Goal: Task Accomplishment & Management: Complete application form

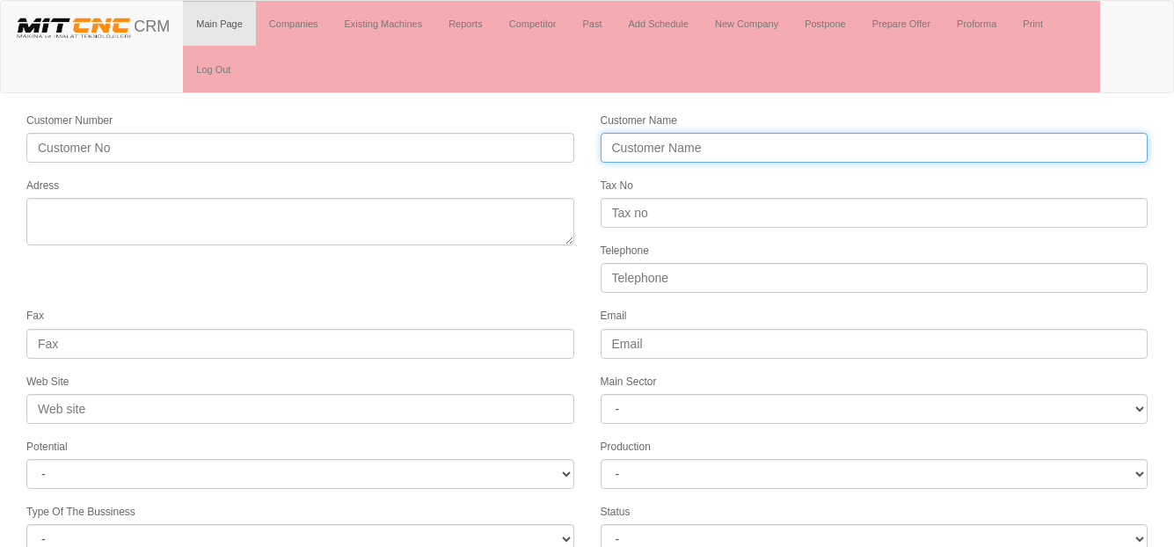
click at [637, 149] on input "Customer Name" at bounding box center [875, 148] width 548 height 30
type input "SAĞLAM ZİRAİ ALETLER İTH. İHR. LTD. ŞTİ."
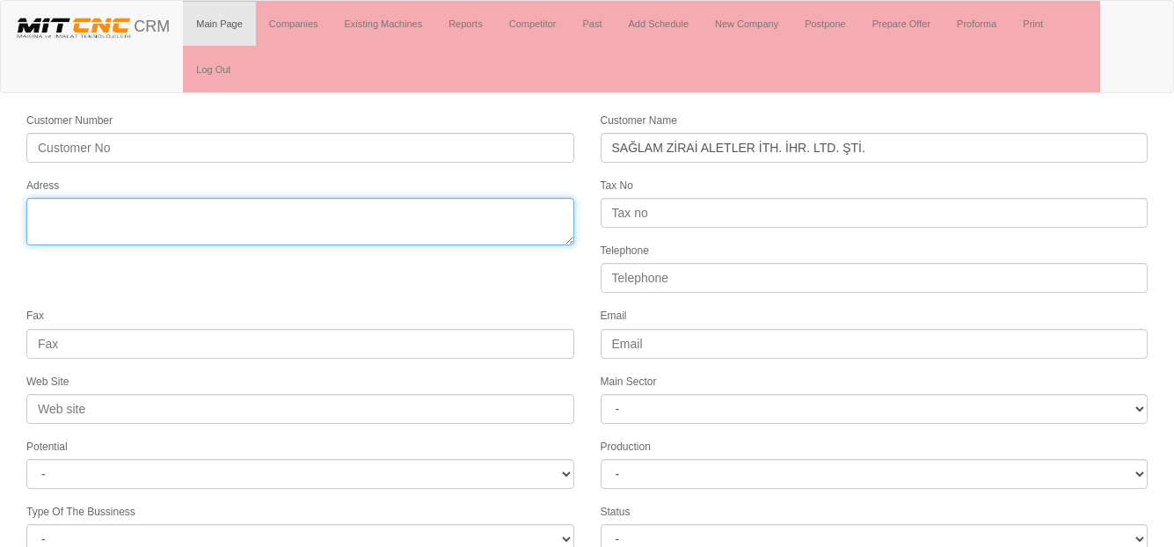
click at [371, 223] on textarea "Adress" at bounding box center [300, 221] width 548 height 47
type textarea "Organize Sanayi No:3 Malazgirt"
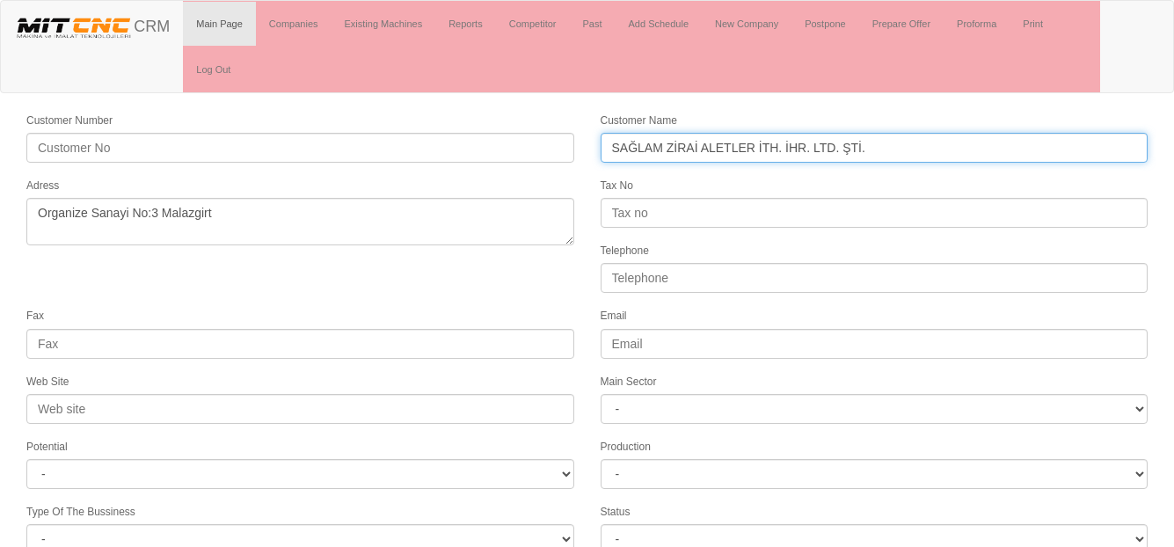
click at [755, 145] on input "SAĞLAM ZİRAİ ALETLER İTH. İHR. LTD. ŞTİ." at bounding box center [875, 148] width 548 height 30
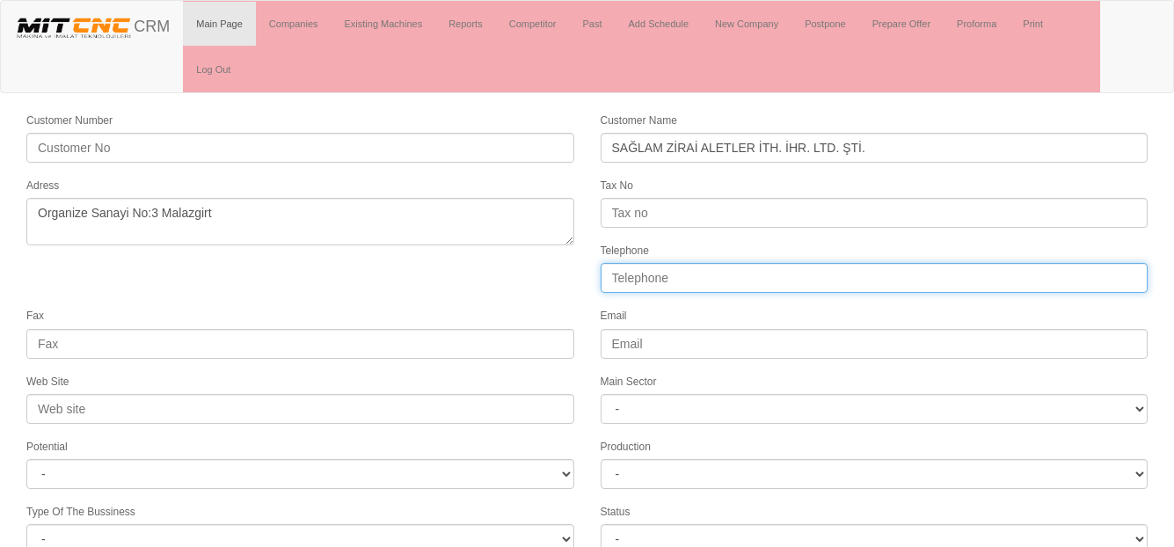
click at [627, 274] on input "Telephone" at bounding box center [875, 278] width 548 height 30
paste input "(0436) 511 60 03"
type input "(0436) 511 60 03"
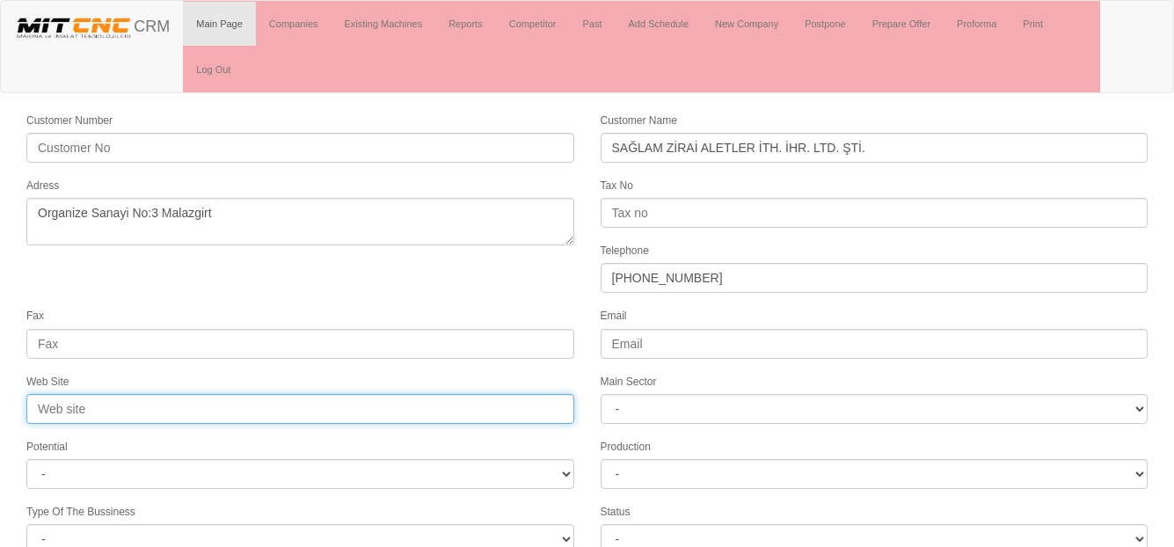
click at [105, 408] on input "Web Site" at bounding box center [300, 409] width 548 height 30
paste input "saglamzirai.com"
click at [37, 408] on input "saglamzirai.com" at bounding box center [300, 409] width 548 height 30
type input "www.saglamzirai.com"
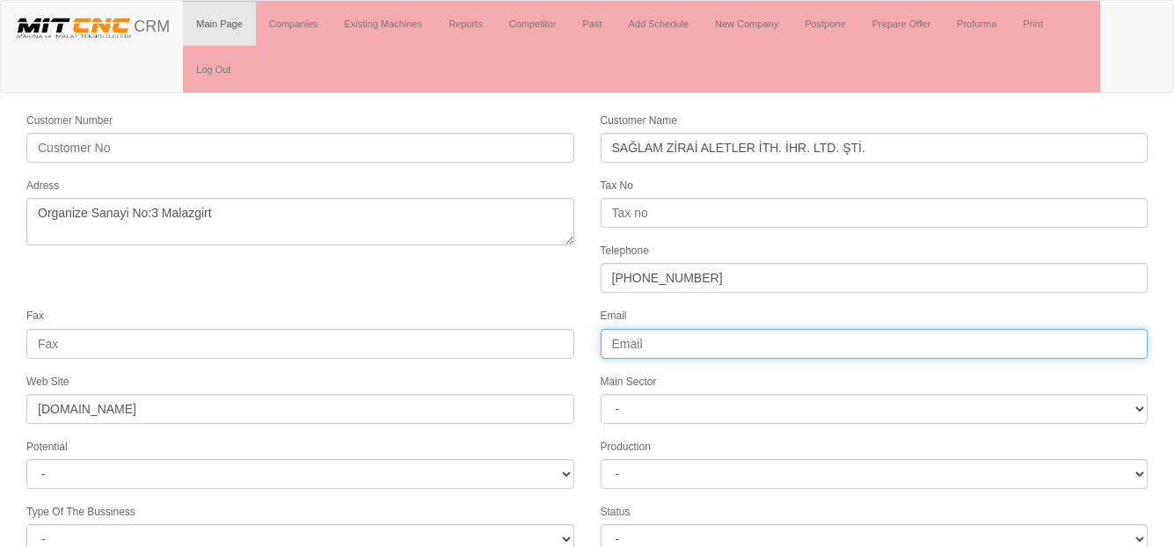
click at [636, 345] on input "Email" at bounding box center [875, 344] width 548 height 30
paste input "info@saglamzirai.com"
click at [613, 345] on input "info@saglamzirai.com" at bounding box center [875, 344] width 548 height 30
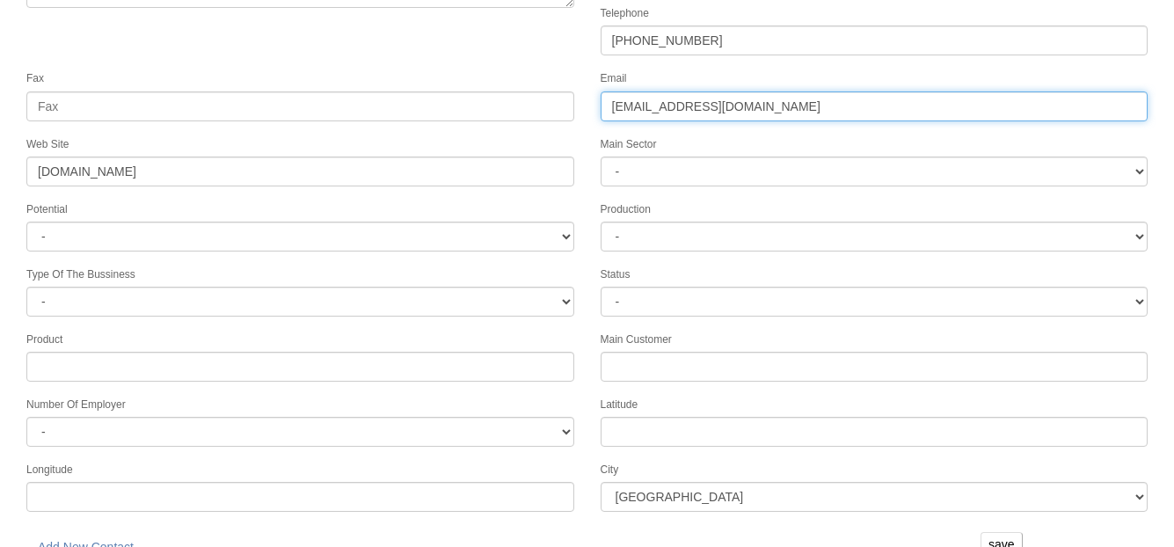
scroll to position [260, 0]
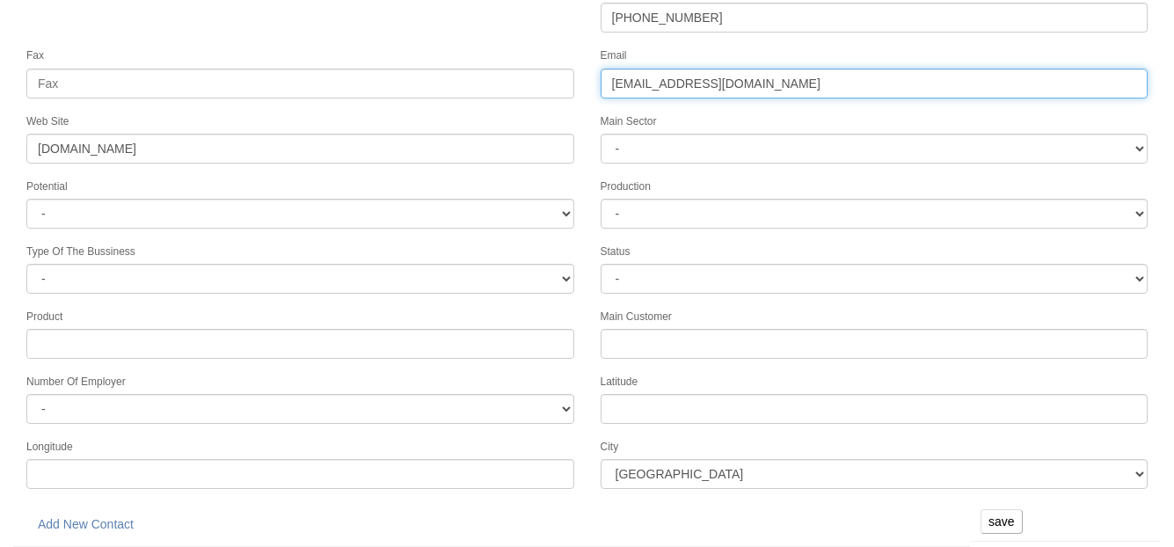
type input "info@saglamzirai.com"
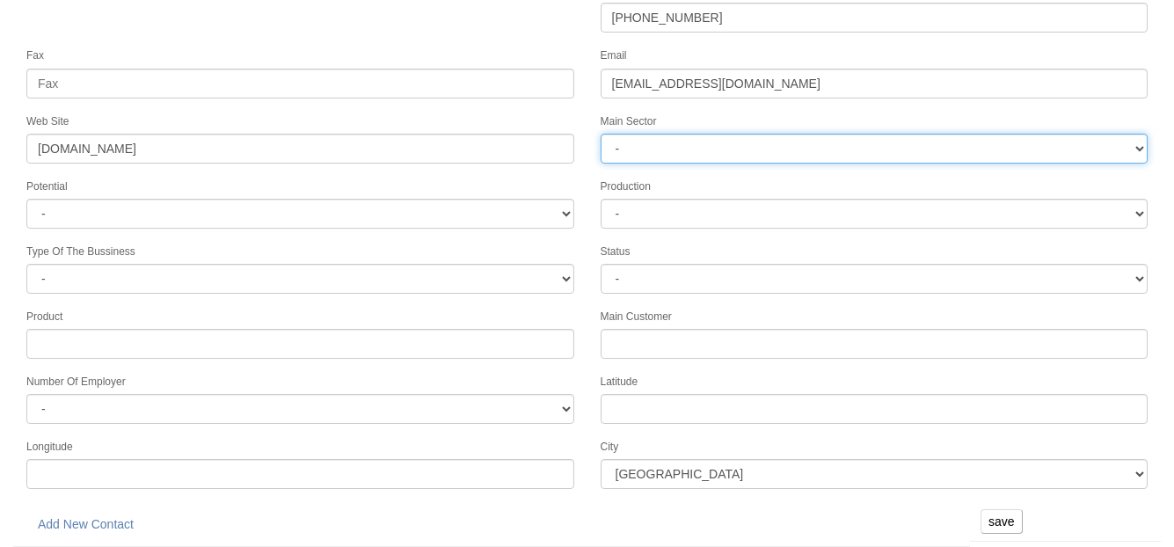
click at [647, 141] on select "- DIE MOLD MACHINERY DEFENCE ELECTRICAL COMPONENTS MEDICAL TOOL MANUFACTURING J…" at bounding box center [875, 149] width 548 height 30
select select "369"
click at [601, 134] on select "- DIE MOLD MACHINERY DEFENCE ELECTRICAL COMPONENTS MEDICAL TOOL MANUFACTURING J…" at bounding box center [875, 149] width 548 height 30
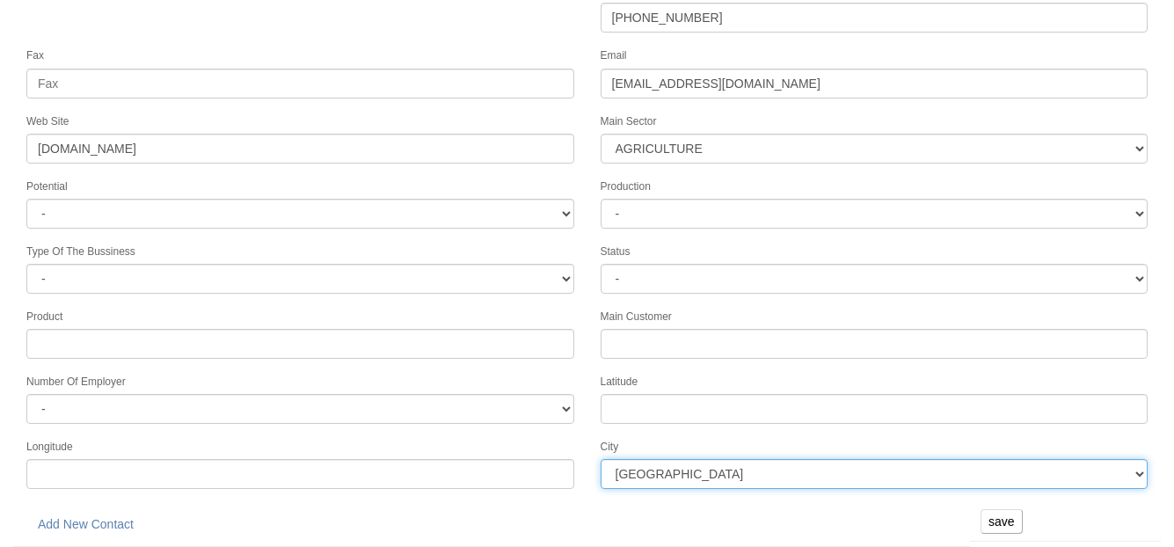
click at [644, 470] on select "İstanbul Adana Adıyaman Afyon Ağrı Amasya Ankara Antalya Artvin Aydın Balıkesir…" at bounding box center [875, 474] width 548 height 30
select select "1239"
click at [601, 459] on select "İstanbul Adana Adıyaman Afyon Ağrı Amasya Ankara Antalya Artvin Aydın Balıkesir…" at bounding box center [875, 474] width 548 height 30
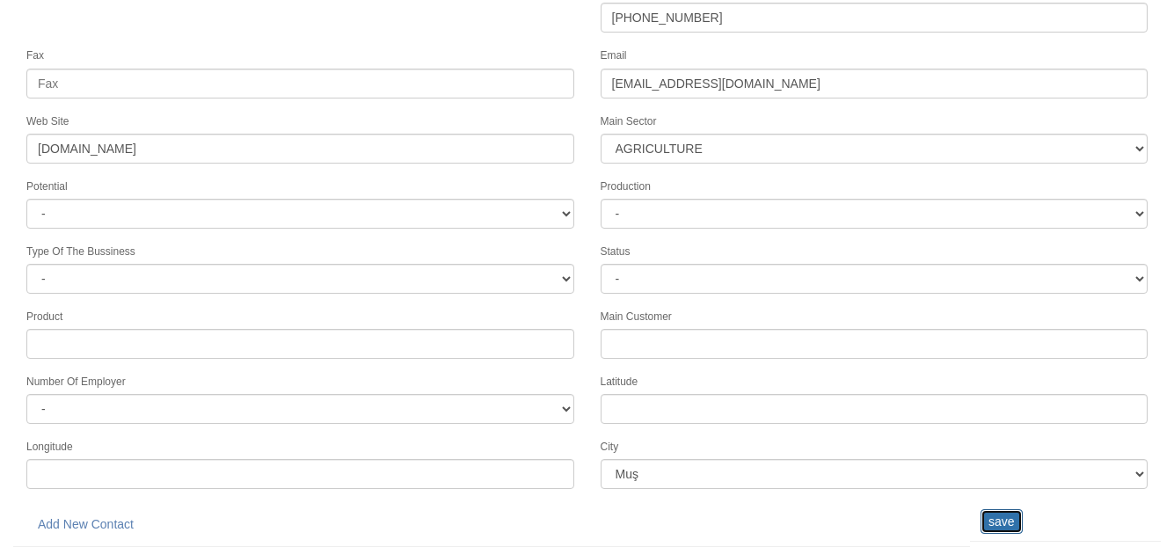
click at [989, 514] on input "save" at bounding box center [1001, 521] width 42 height 25
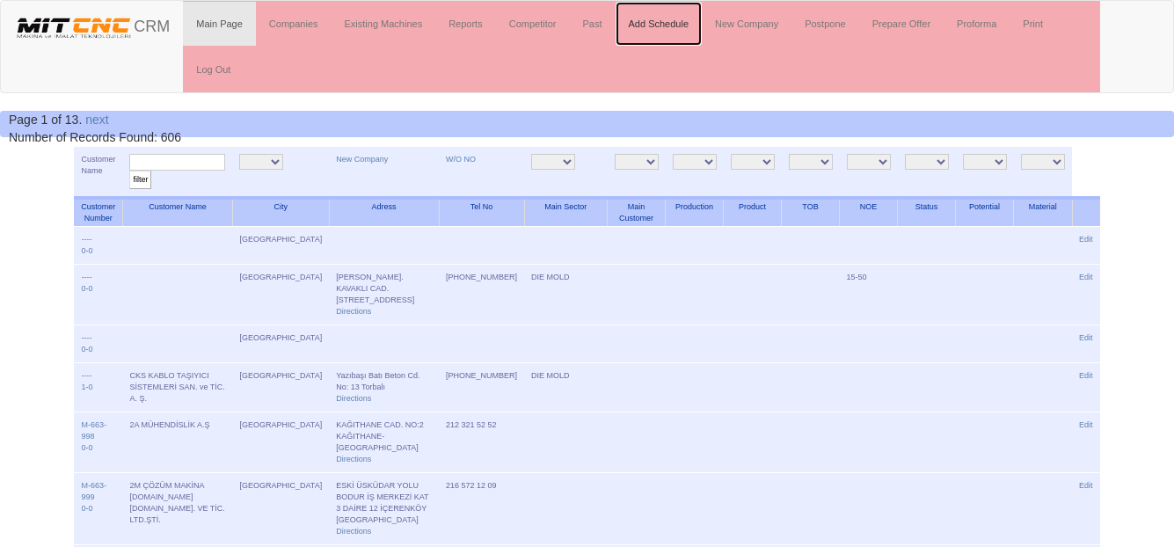
click at [661, 31] on link "Add Schedule" at bounding box center [658, 24] width 87 height 44
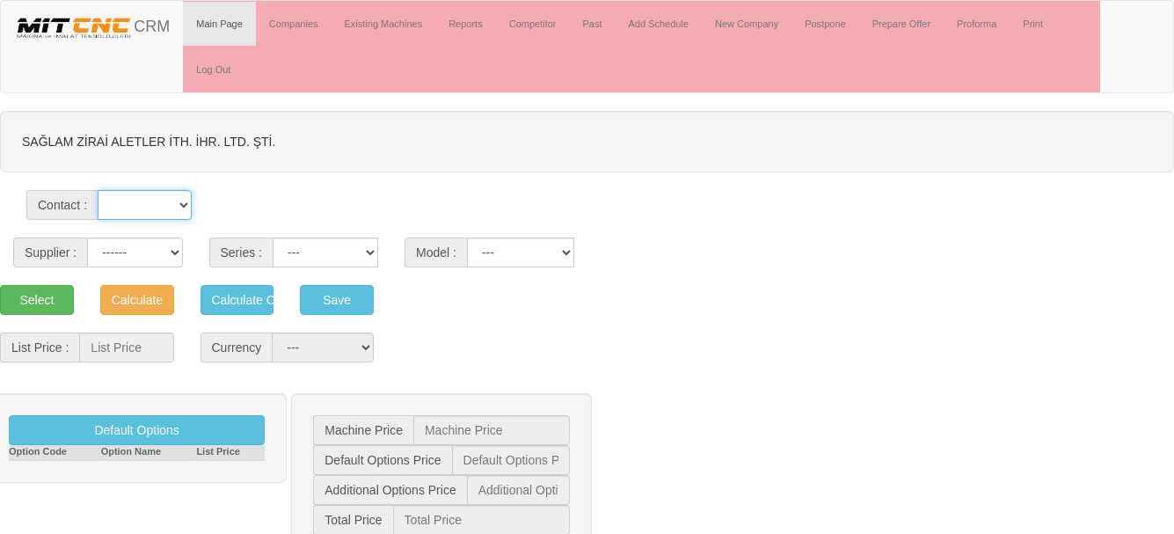
click at [151, 208] on select at bounding box center [144, 205] width 93 height 30
click at [270, 205] on div "Contact :" at bounding box center [587, 165] width 1174 height 109
click at [160, 248] on select "------ PEAKART COSMOS GFIR DUOBEI BQ DK" at bounding box center [134, 252] width 95 height 30
select select "4"
click at [87, 237] on select "------ PEAKART COSMOS GFIR DUOBEI BQ DK" at bounding box center [134, 252] width 95 height 30
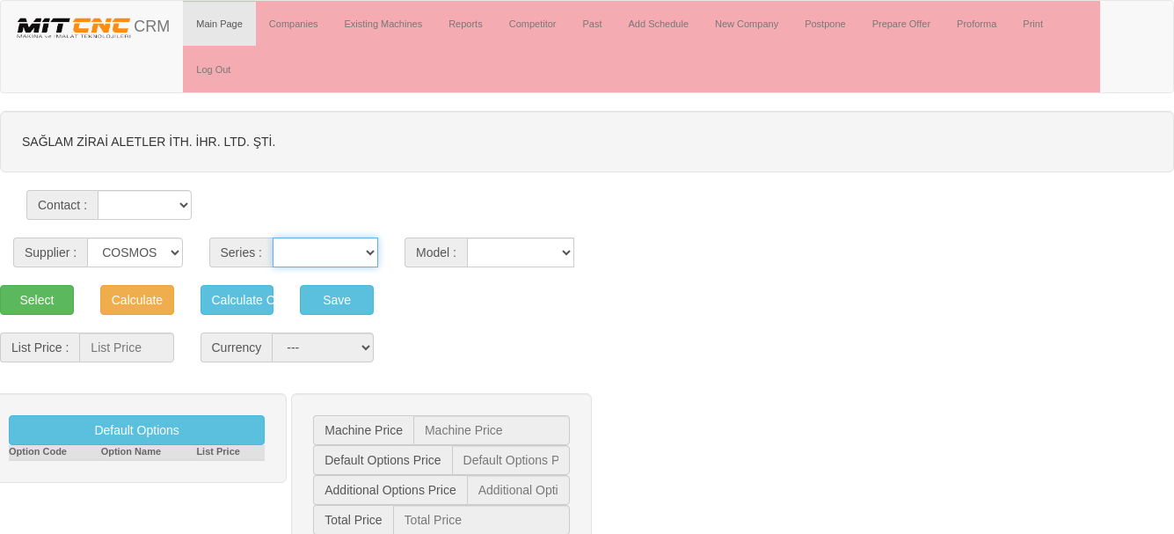
click at [312, 258] on select "CVM MILLTAP MT" at bounding box center [326, 252] width 106 height 30
select select "21"
click at [273, 237] on select "CVM MILLTAP MT" at bounding box center [326, 252] width 106 height 30
click at [514, 258] on select "1050 1160 1365 1370 700 800" at bounding box center [520, 252] width 107 height 30
select select "302"
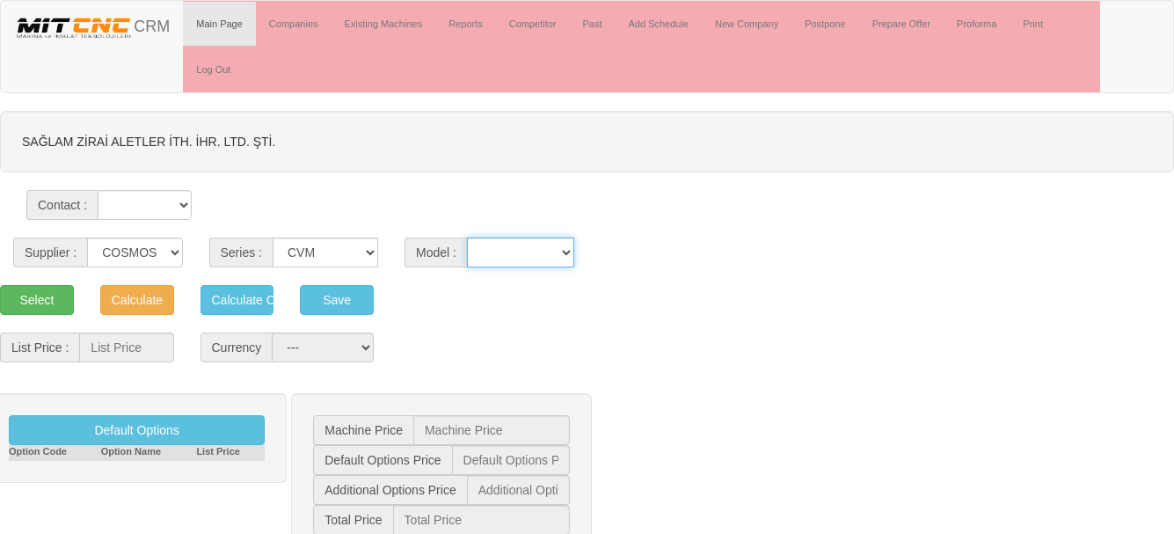
click at [467, 237] on select "1050 1160 1365 1370 700 800" at bounding box center [520, 252] width 107 height 30
click at [43, 301] on button "Select" at bounding box center [37, 300] width 74 height 30
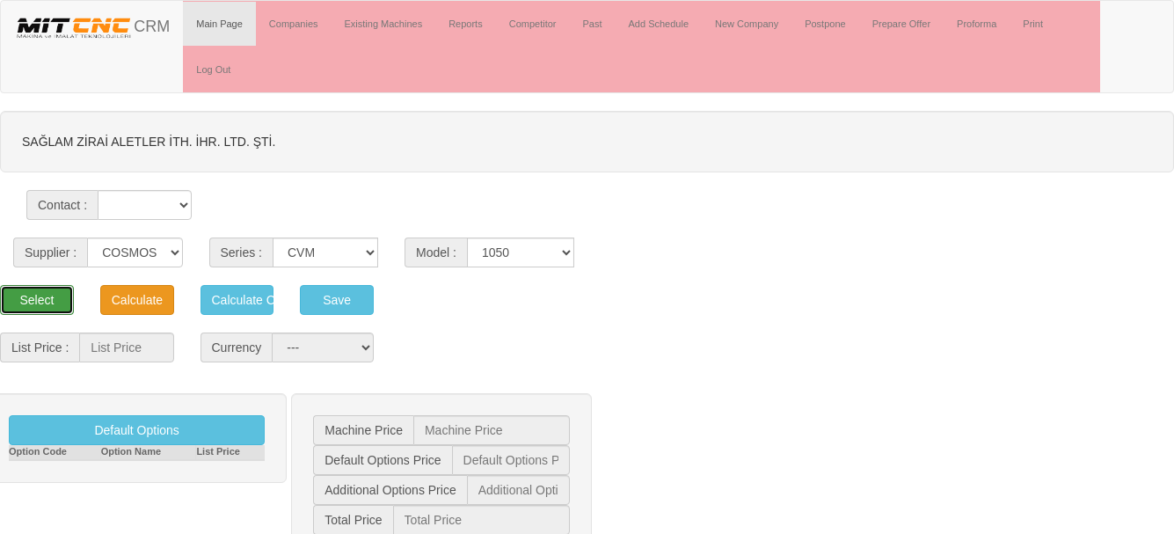
type input "50.100"
select select "2"
type input "50.100 $"
type input "0 $"
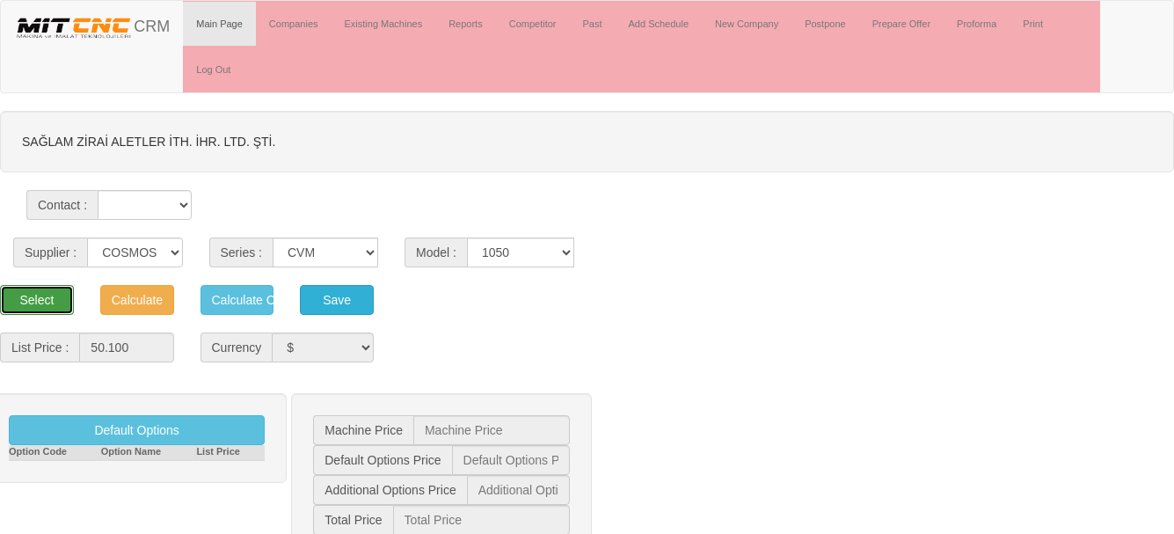
type input "50.100 $"
type input "1.212 $"
type input "58.901 €"
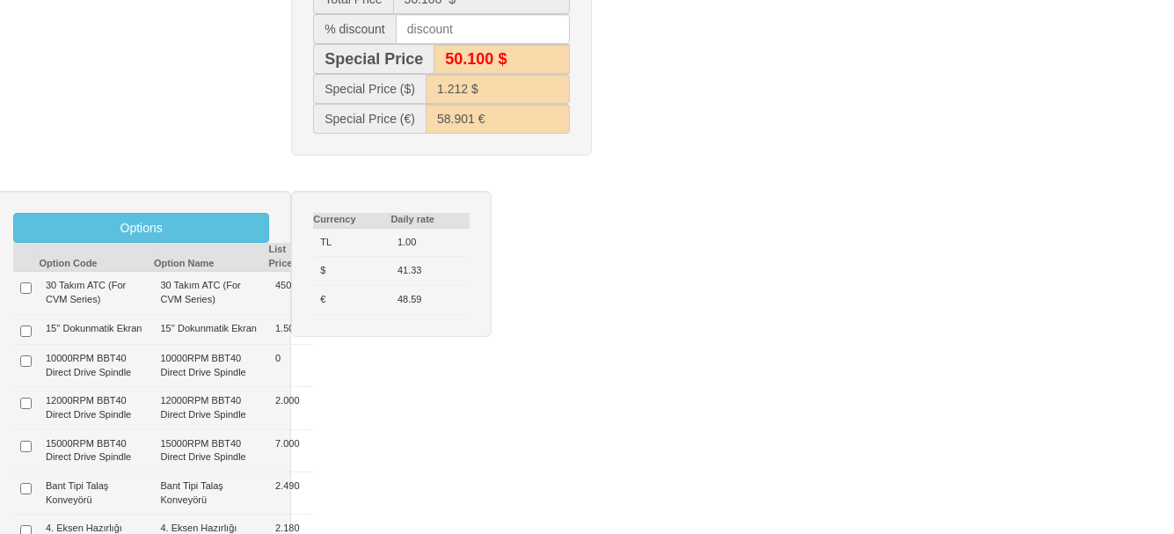
scroll to position [528, 0]
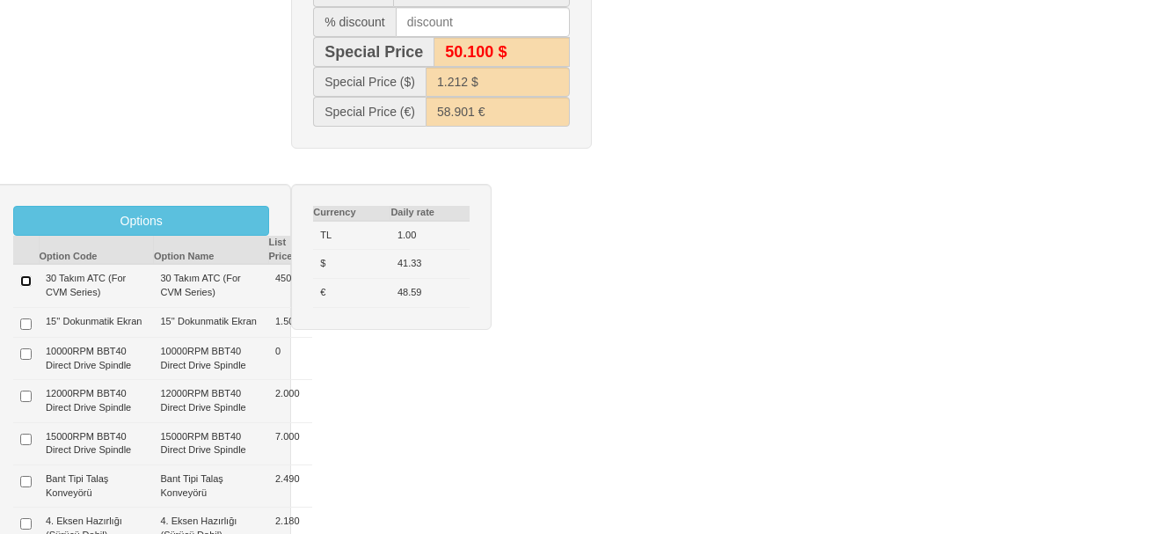
click at [25, 280] on input "checkbox" at bounding box center [25, 280] width 11 height 11
checkbox input "true"
type input "450 $"
type input "50.550 $"
type input "50.600 $"
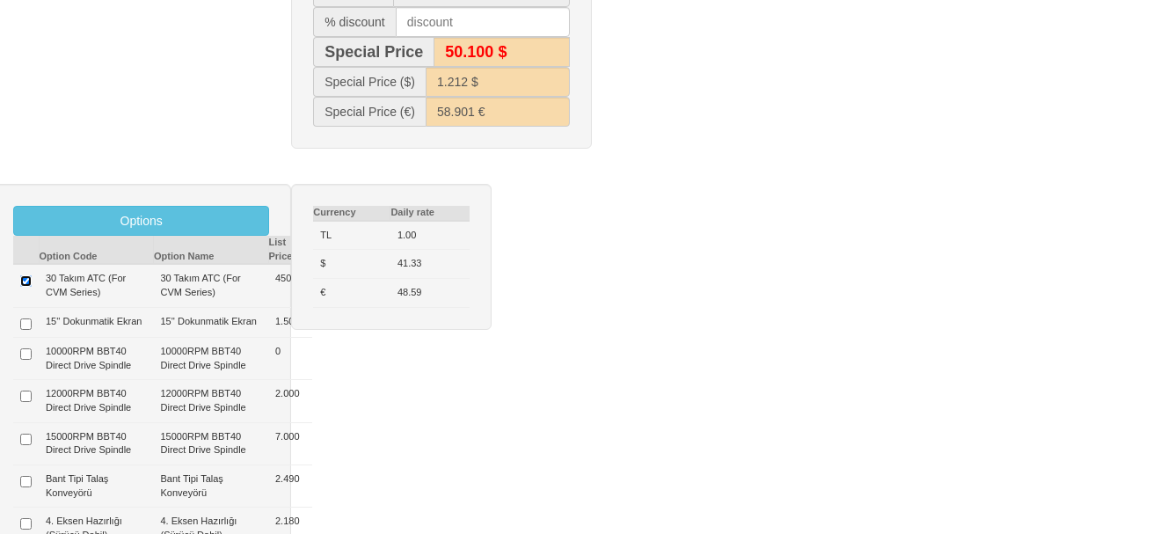
type input "1.223 $"
type input "59.430 €"
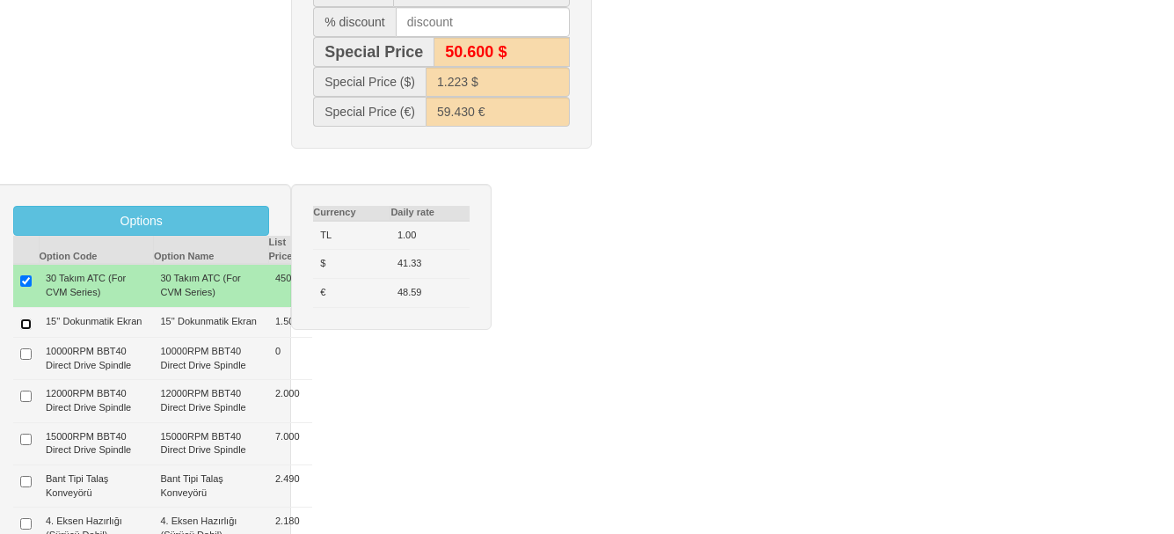
click at [27, 330] on input "checkbox" at bounding box center [25, 323] width 11 height 11
checkbox input "true"
type input "1.950 $"
type input "52.050 $"
type input "52.000 $"
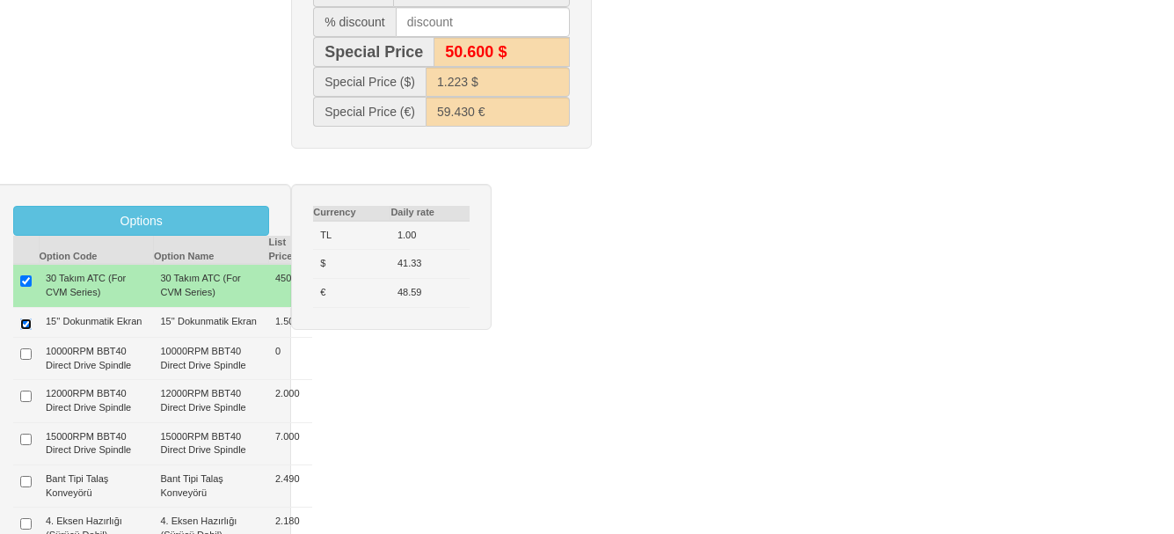
type input "1.259 $"
type input "61.193 €"
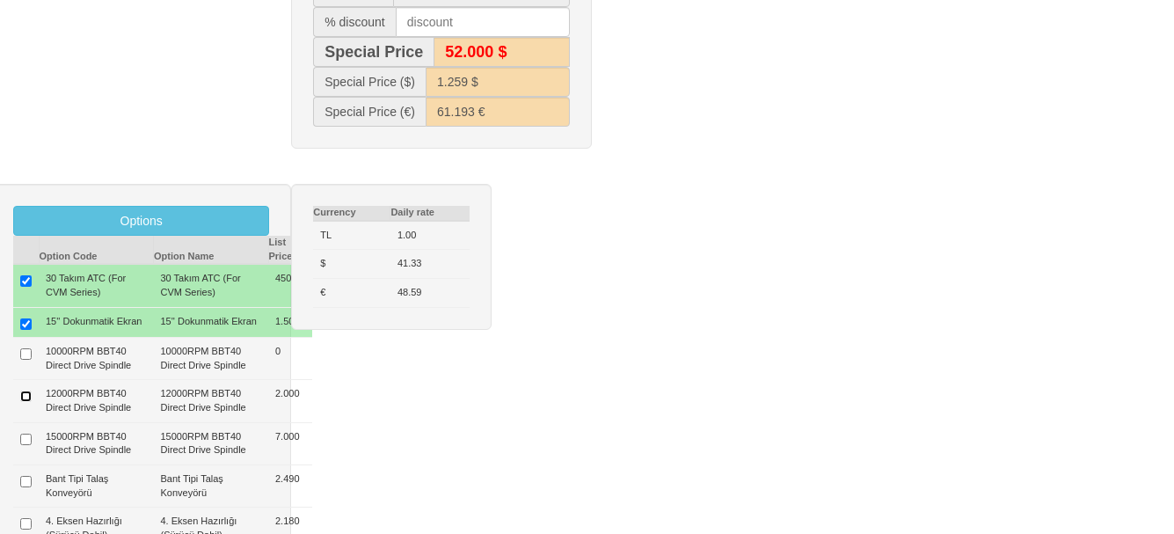
click at [30, 402] on input "checkbox" at bounding box center [25, 395] width 11 height 11
checkbox input "true"
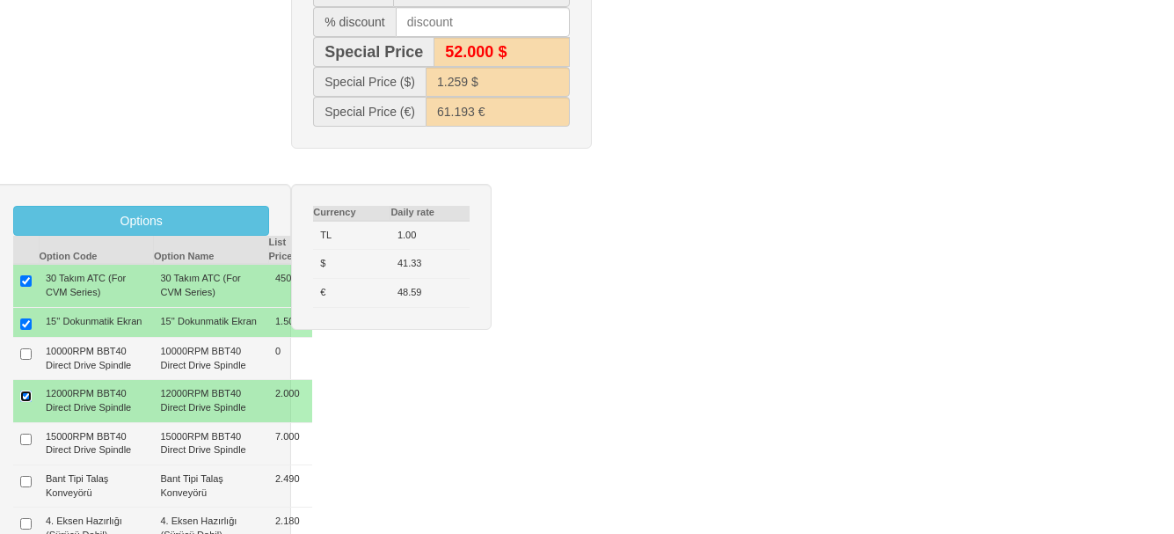
type input "3.950 $"
type input "54.050 $"
type input "54.000 $"
type input "1.308 $"
type input "63.544 €"
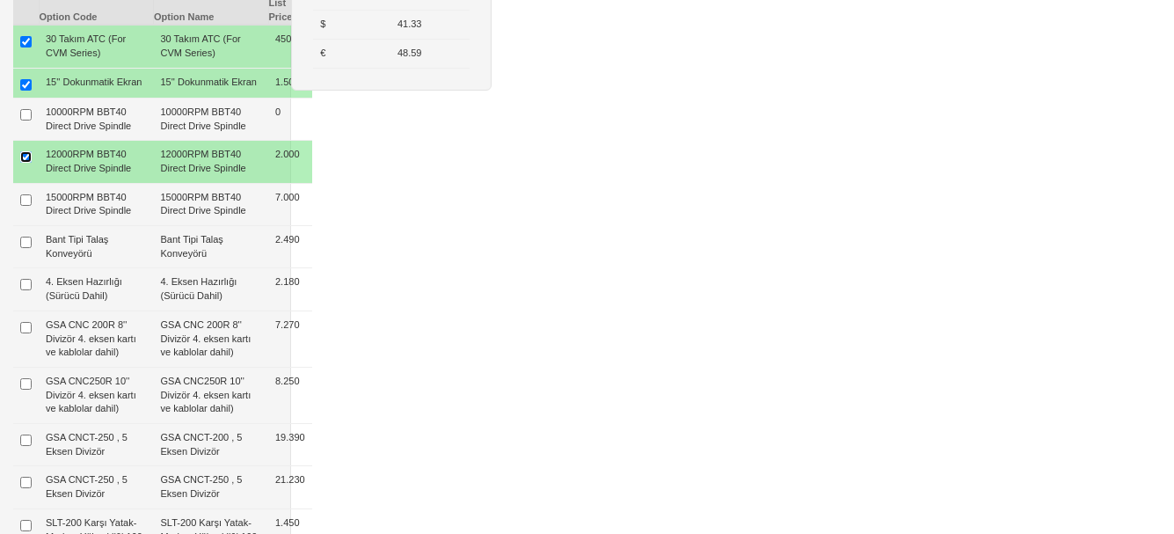
scroll to position [791, 0]
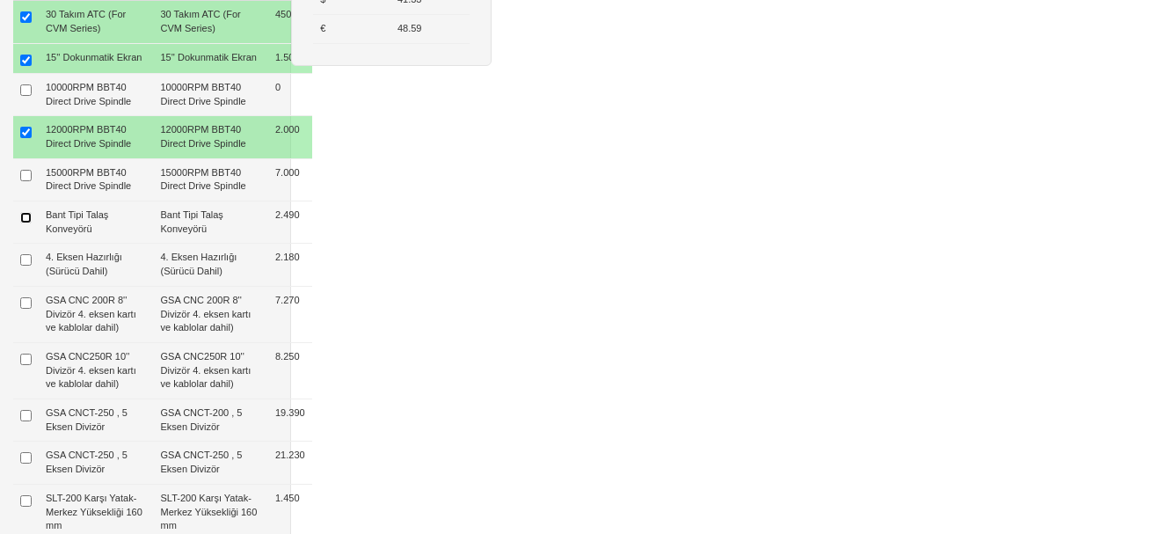
click at [28, 223] on input "checkbox" at bounding box center [25, 217] width 11 height 11
checkbox input "true"
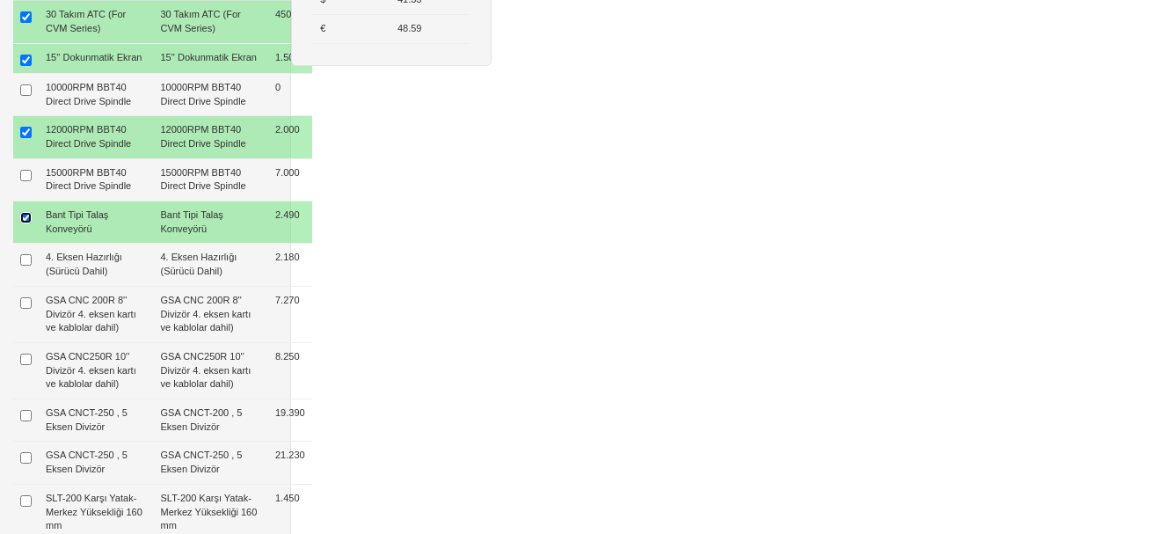
type input "6.440 $"
type input "56.540 $"
type input "56.500 $"
type input "1.368 $"
type input "66.472 €"
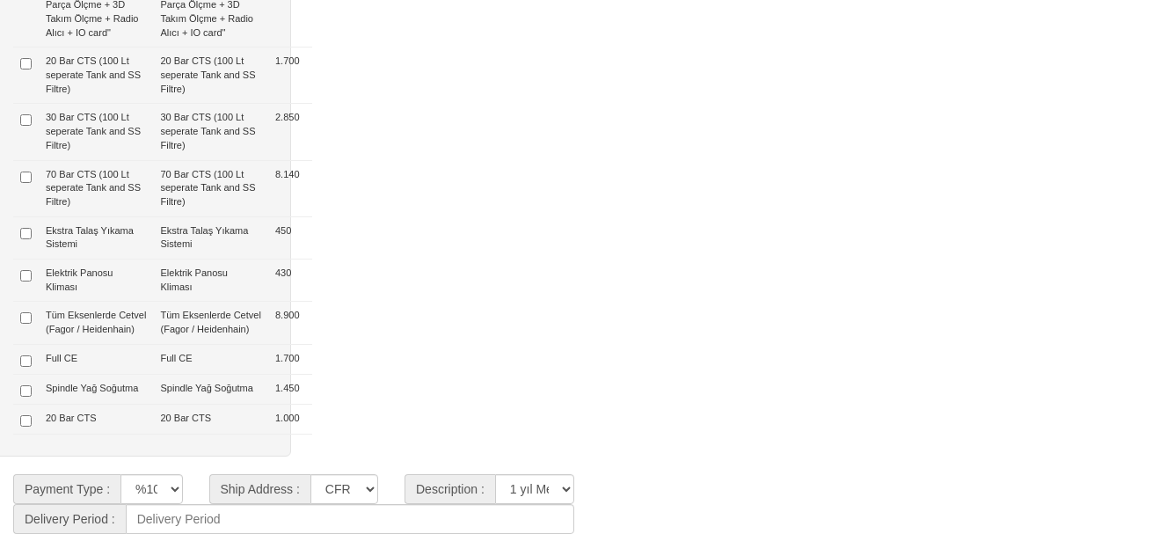
scroll to position [1934, 0]
click at [28, 238] on input "checkbox" at bounding box center [25, 233] width 11 height 11
checkbox input "true"
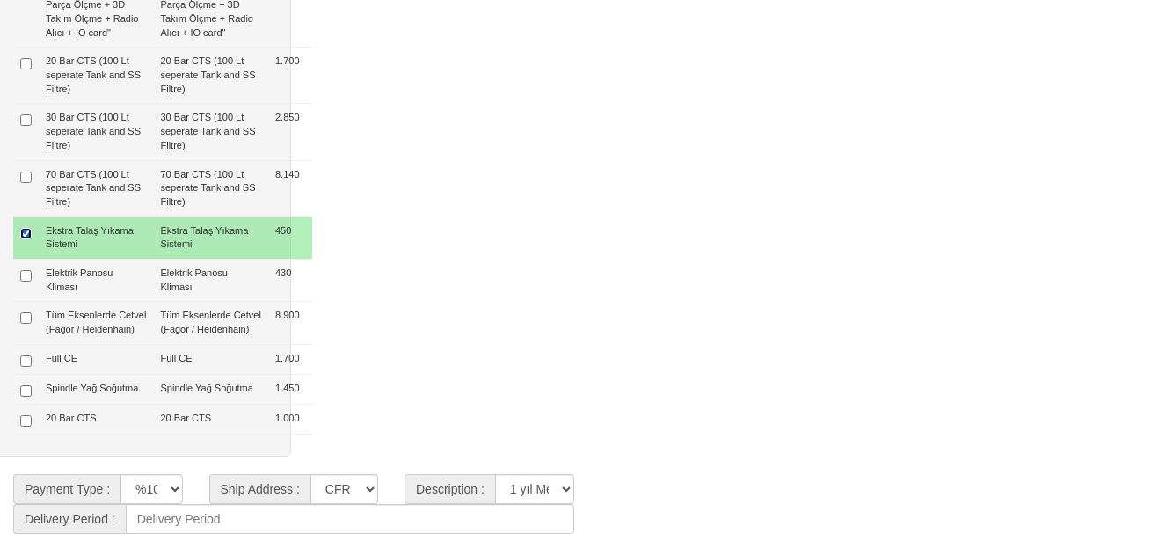
type input "6.890 $"
type input "56.990 $"
type input "57.000 $"
type input "1.379 $"
type input "67.001 €"
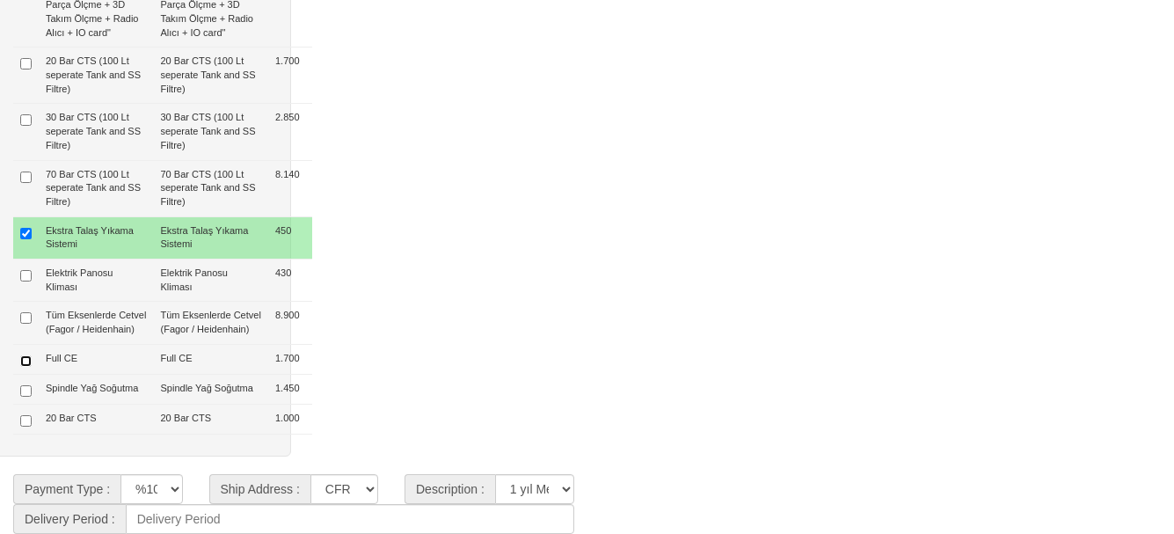
click at [25, 367] on input "checkbox" at bounding box center [25, 360] width 11 height 11
checkbox input "true"
type input "8.590 $"
type input "58.690 $"
type input "58.700 $"
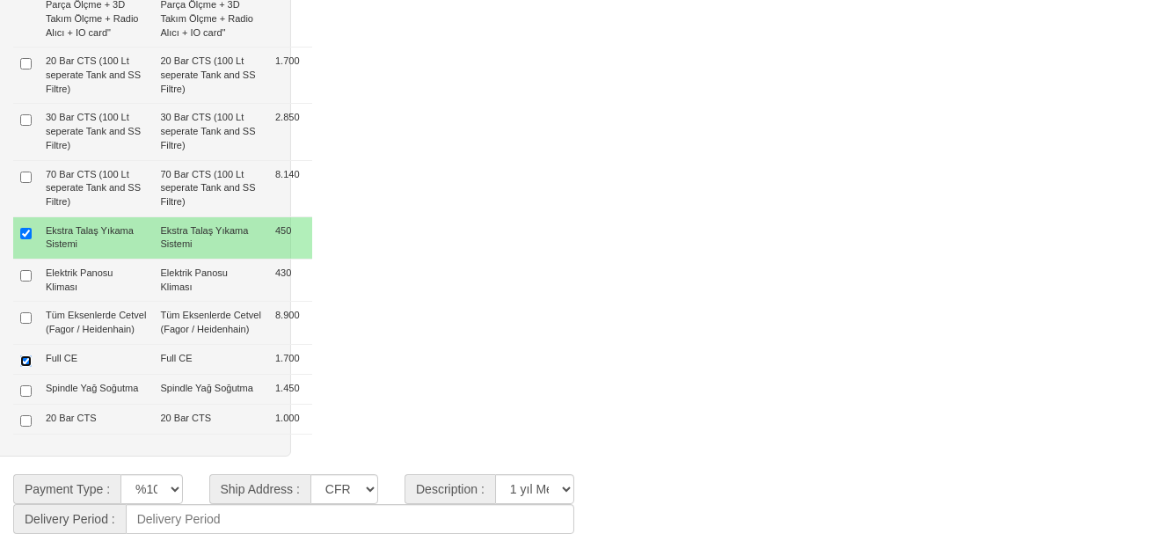
type input "1.420 $"
type input "68.999 €"
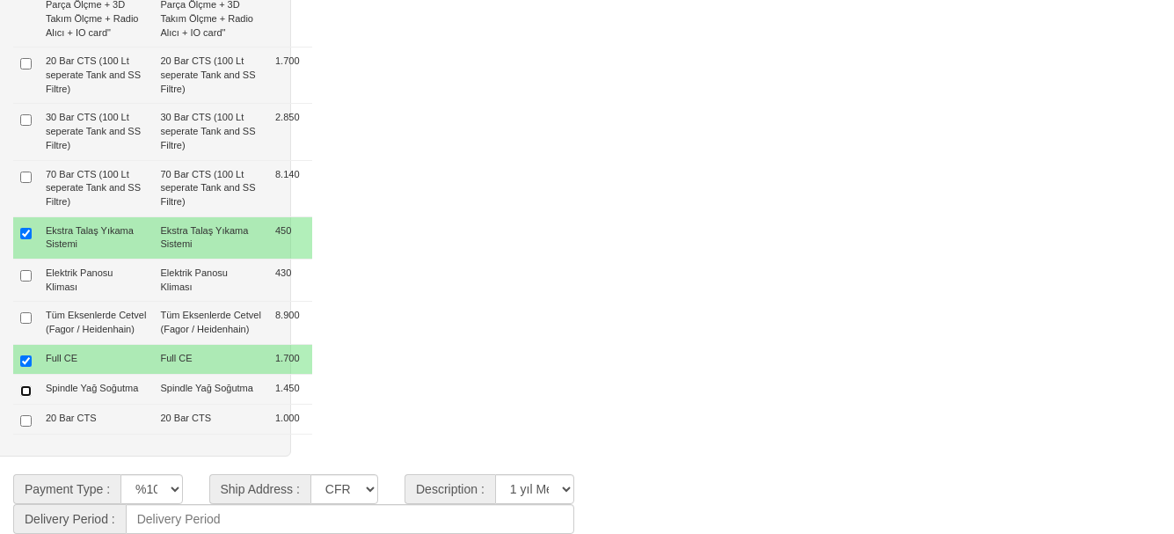
click at [25, 397] on input "checkbox" at bounding box center [25, 390] width 11 height 11
checkbox input "true"
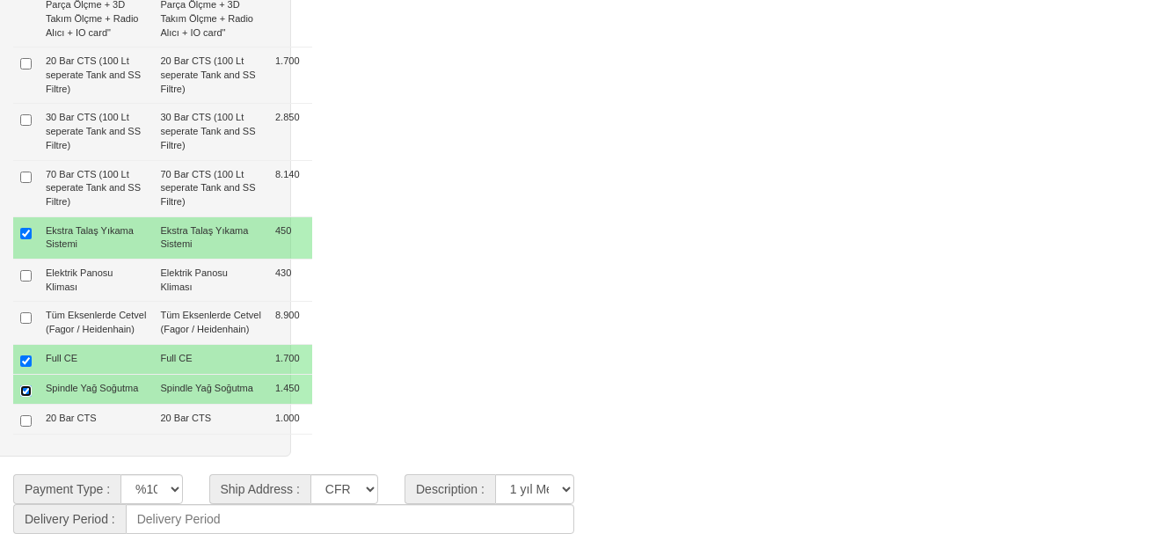
type input "10.040 $"
type input "60.140 $"
type input "60.100 $"
type input "1.455 $"
type input "70.704 €"
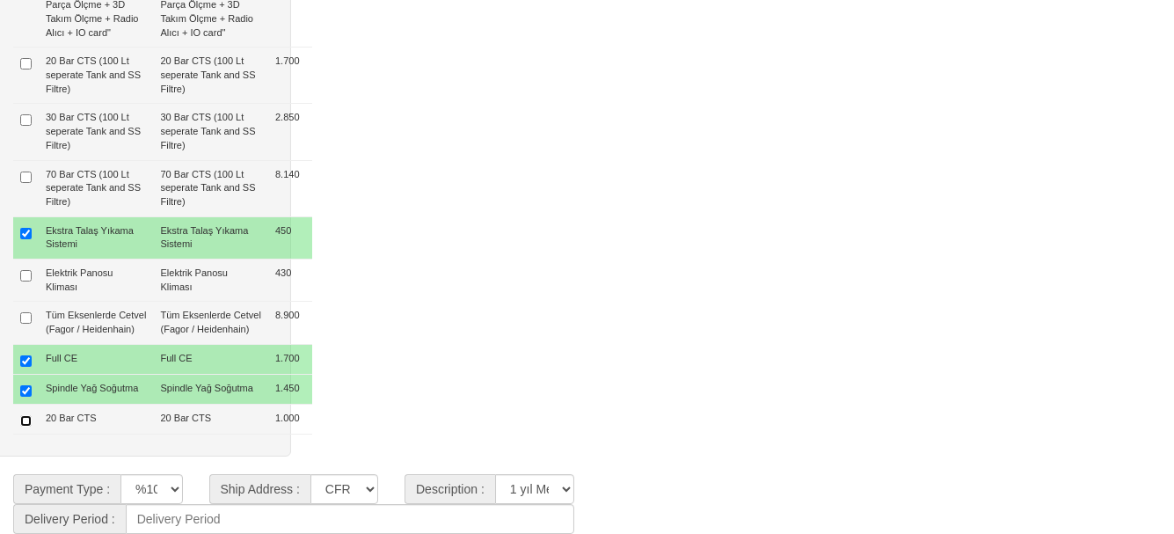
click at [22, 426] on input "checkbox" at bounding box center [25, 420] width 11 height 11
checkbox input "true"
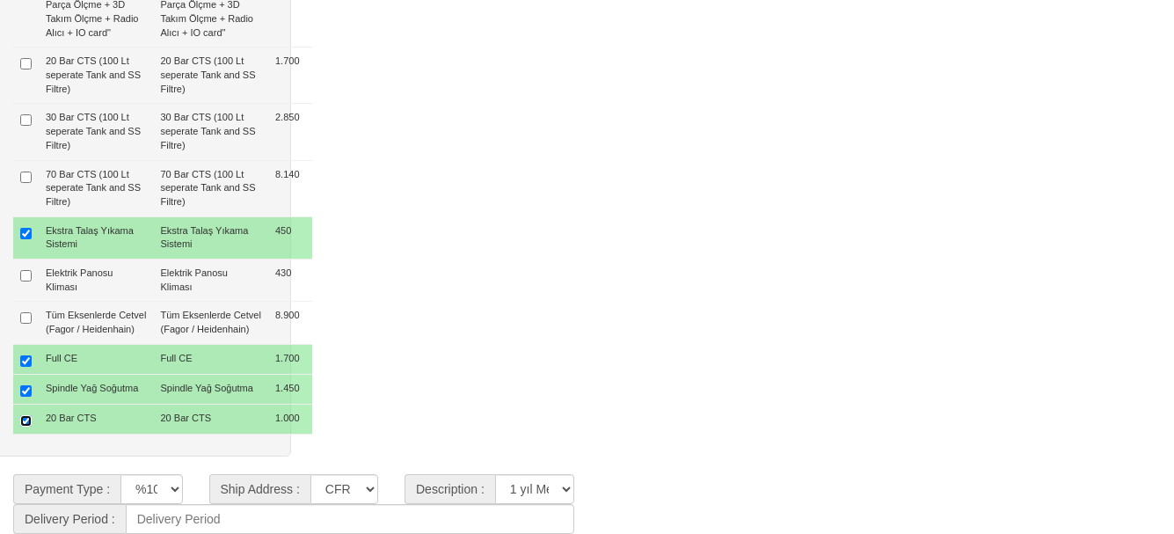
type input "11.040 $"
type input "61.140 $"
type input "61.100 $"
type input "1.479 $"
type input "71.880 €"
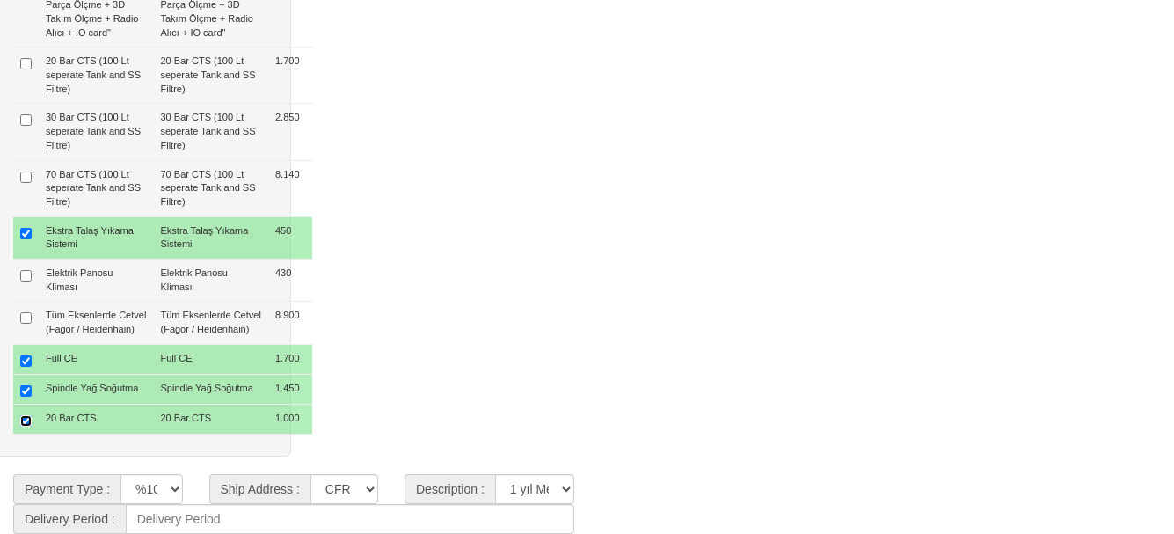
scroll to position [1981, 0]
click at [352, 489] on select "CFR İZMİT CIF/İZMİT (Gümrük Vergisi , Nakliye ve KDV Dahil Değildir.) CIF/İSTAN…" at bounding box center [344, 489] width 68 height 30
select select "5"
click at [310, 474] on select "CFR İZMİT CIF/İZMİT (Gümrük Vergisi , Nakliye ve KDV Dahil Değildir.) CIF/İSTAN…" at bounding box center [344, 489] width 68 height 30
click at [165, 483] on select "%100 Advance / Peşin Vesaik Mukabili Gayrikabulurücu Akreditif Leasing ile %20 …" at bounding box center [151, 489] width 62 height 30
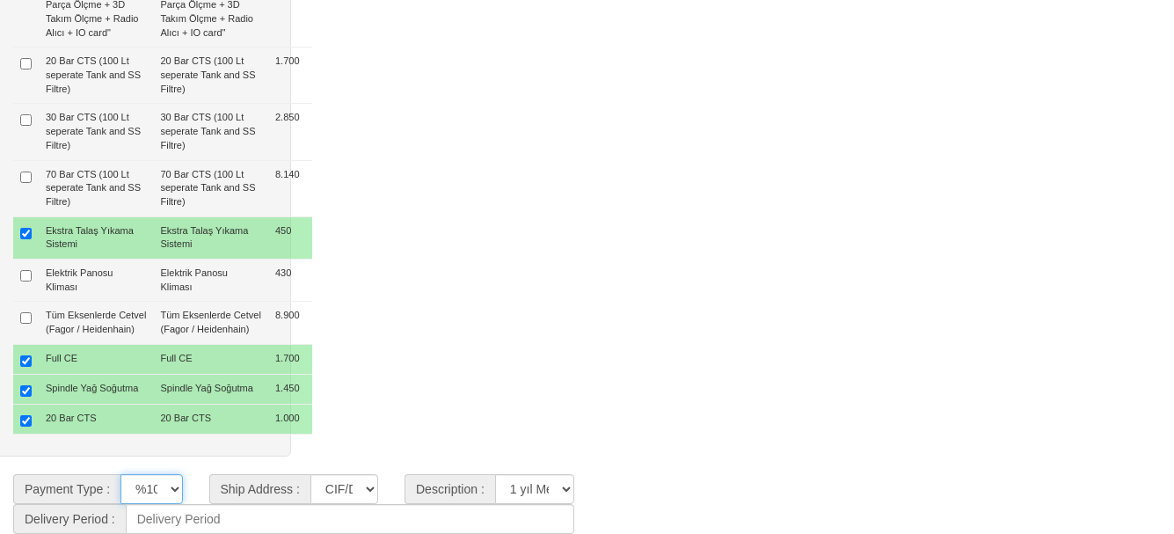
click at [165, 483] on select "%100 Advance / Peşin Vesaik Mukabili Gayrikabulurücu Akreditif Leasing ile %20 …" at bounding box center [151, 489] width 62 height 30
click at [553, 482] on select "**********" at bounding box center [534, 489] width 79 height 30
select select "4"
click at [495, 474] on select "**********" at bounding box center [534, 489] width 79 height 30
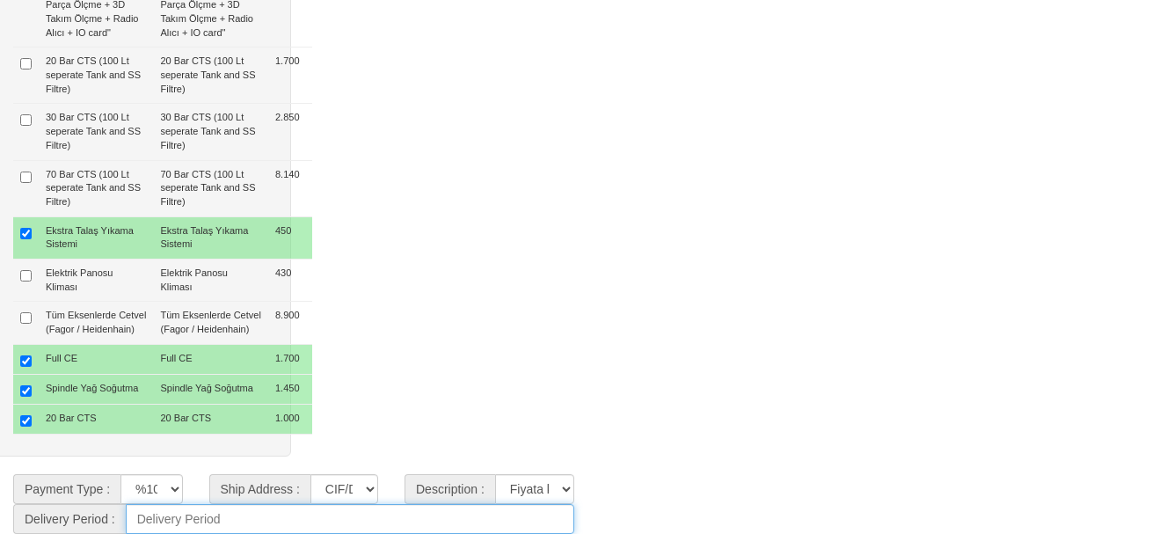
click at [220, 514] on input at bounding box center [350, 519] width 448 height 30
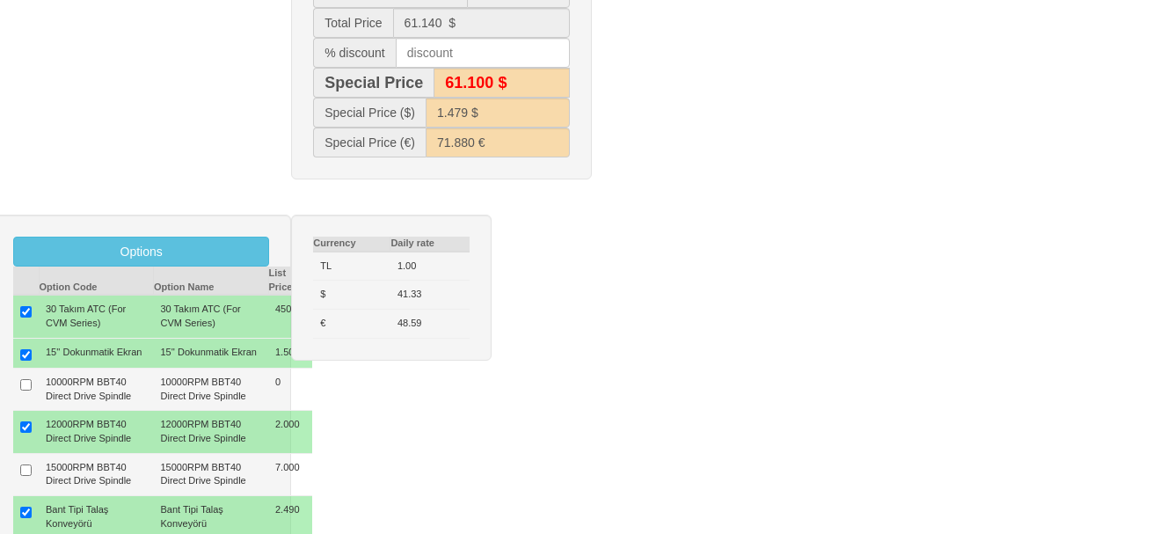
scroll to position [486, 0]
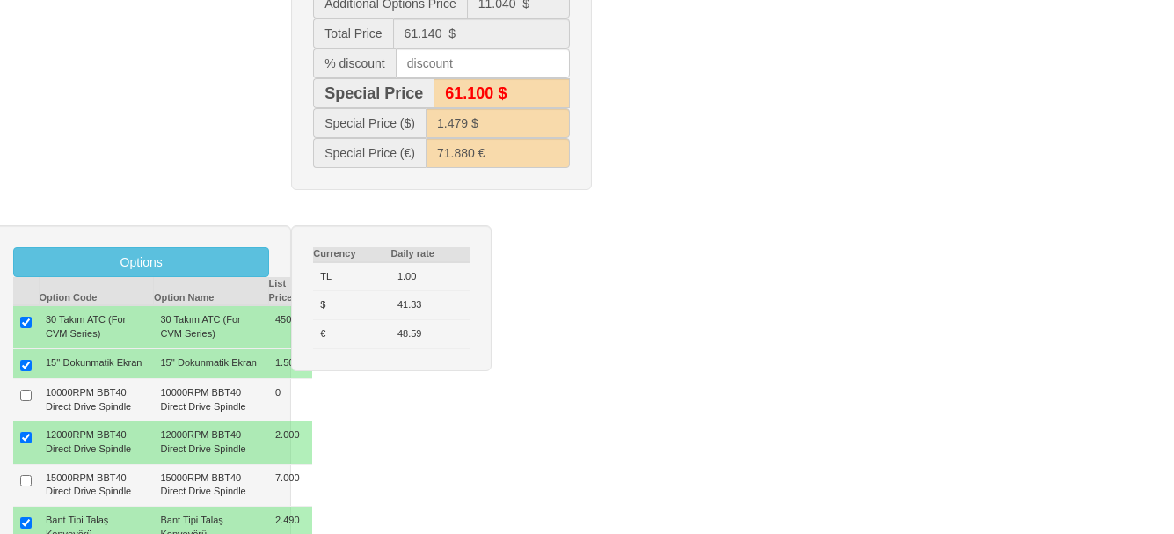
type input "45 Gün"
click at [460, 66] on input "text" at bounding box center [483, 63] width 174 height 30
type input "2"
type input "59.900 $"
type input "1.450 $"
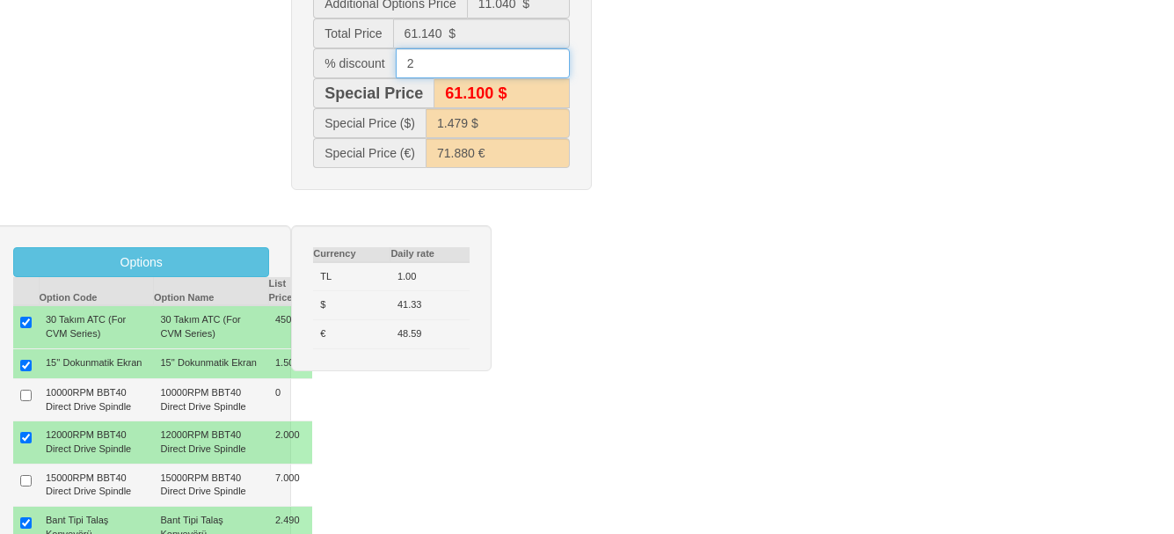
type input "69.033 €"
type input "1"
type input "61.100 $"
type input "1.479 $"
type input "71.880 €"
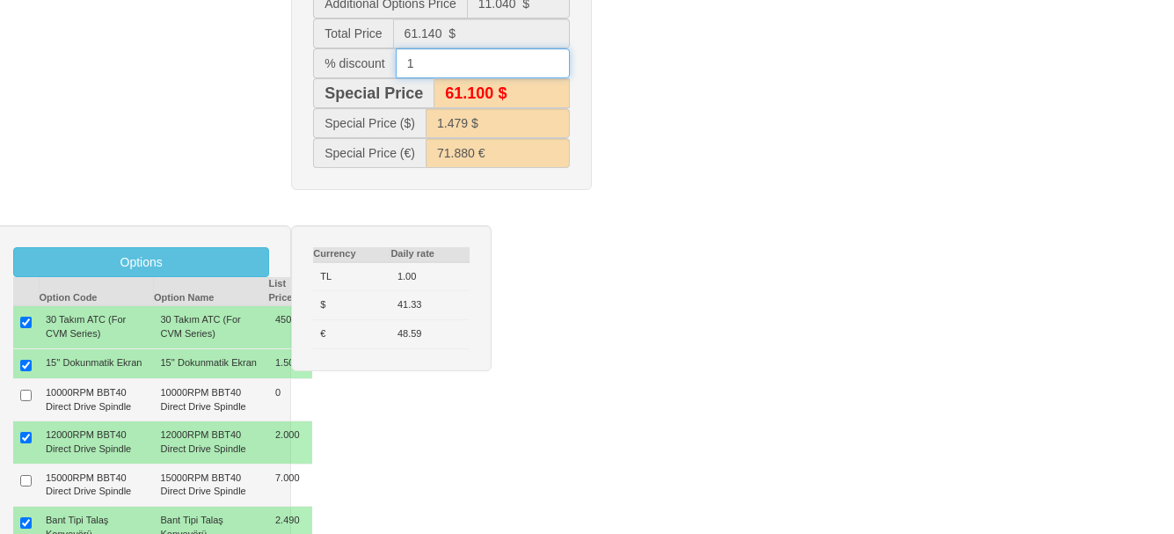
type input "60.500 $"
type input "1.465 $"
type input "70.449 €"
click at [753, 88] on div "Default Options Option Code Option Name List Price Machine Price 50.100 $ Defau…" at bounding box center [587, 57] width 1200 height 301
click at [455, 65] on input "1" at bounding box center [483, 63] width 174 height 30
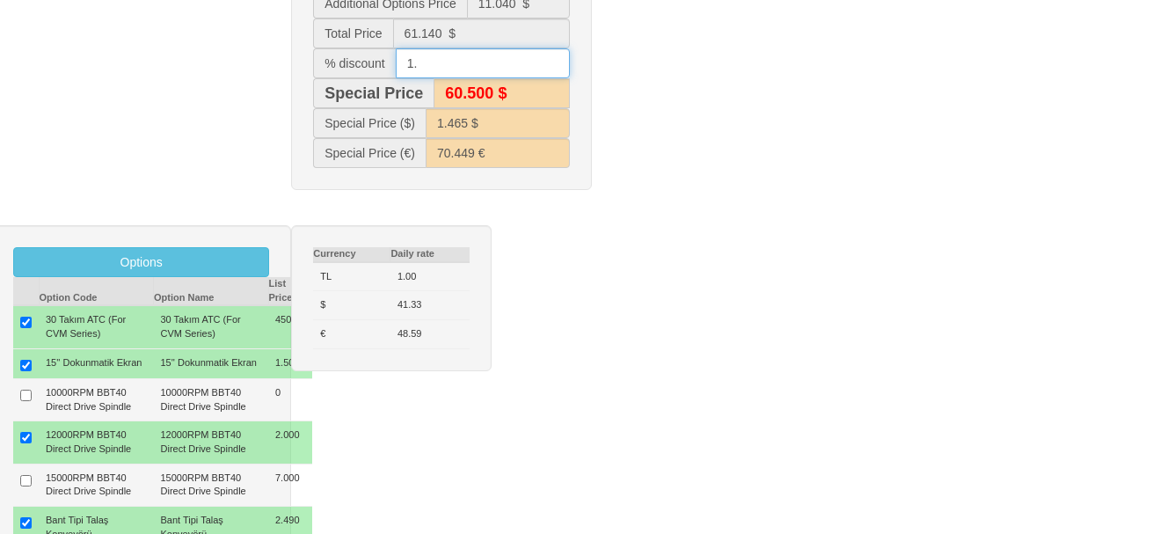
type input "1.5"
type input "60.200 $"
type input "1.457 $"
type input "69.740 €"
type input "1."
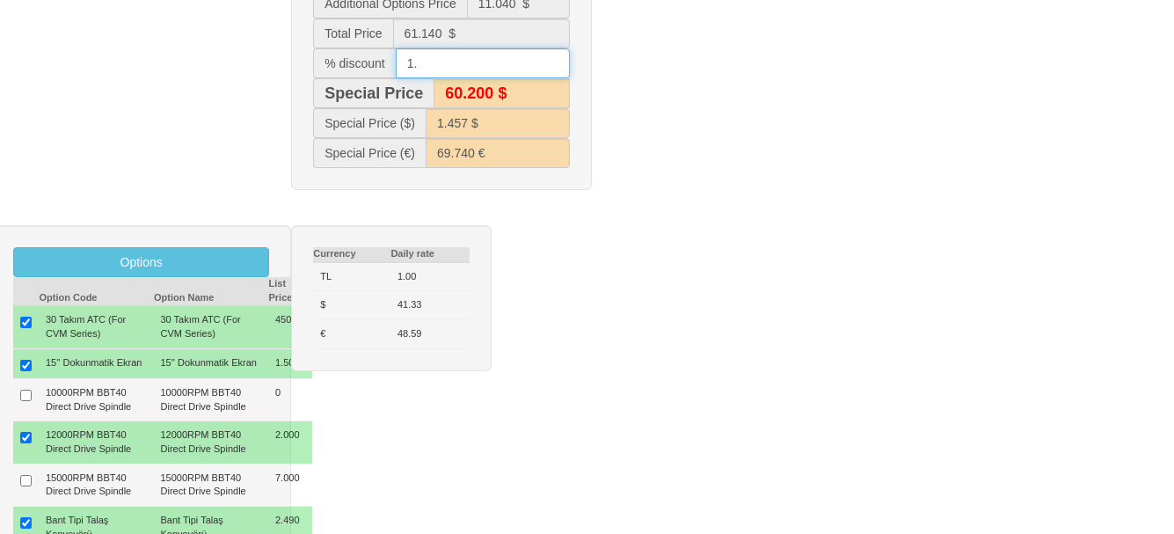
type input "60.500 $"
type input "1.465 $"
type input "70.449 €"
type input "1.6"
type input "60.200 $"
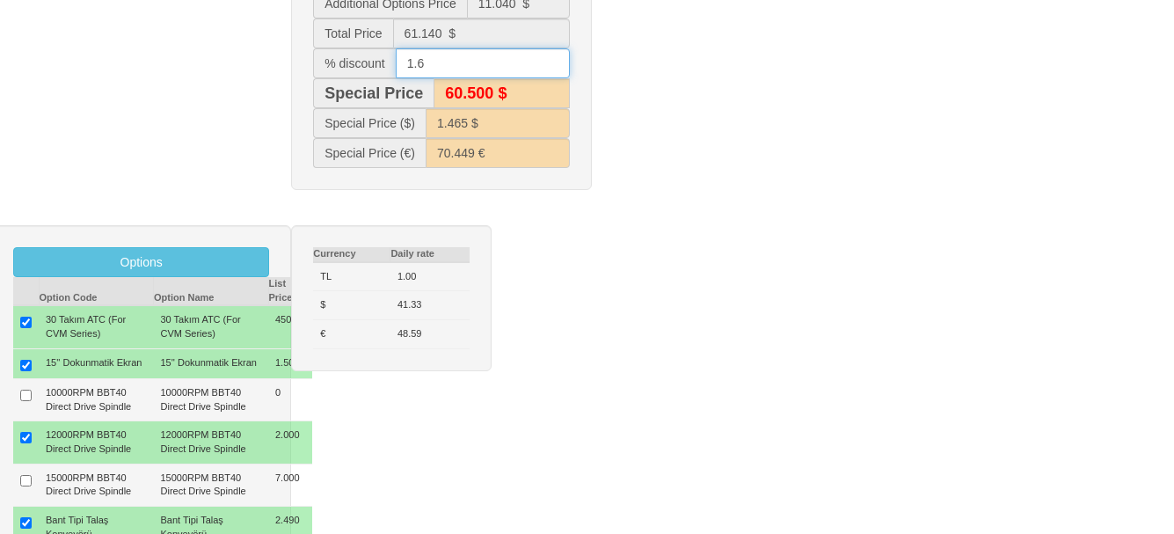
type input "1.456 $"
type input "69.598 €"
type input "1."
type input "60.500 $"
type input "1.465 $"
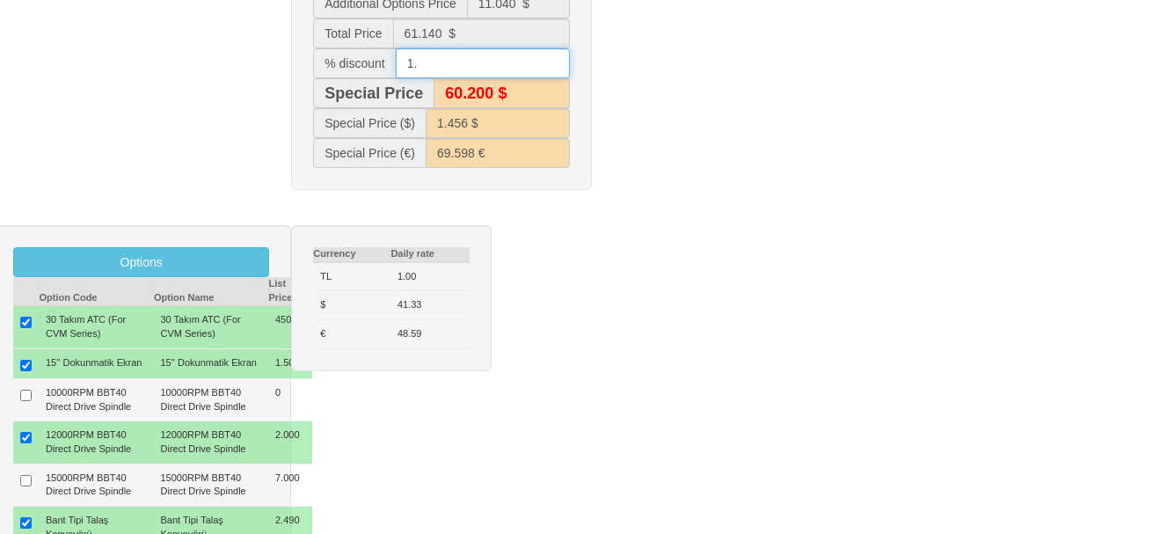
type input "70.449 €"
type input "1.8"
type input "60.000 $"
type input "1.453 $"
type input "69.315 €"
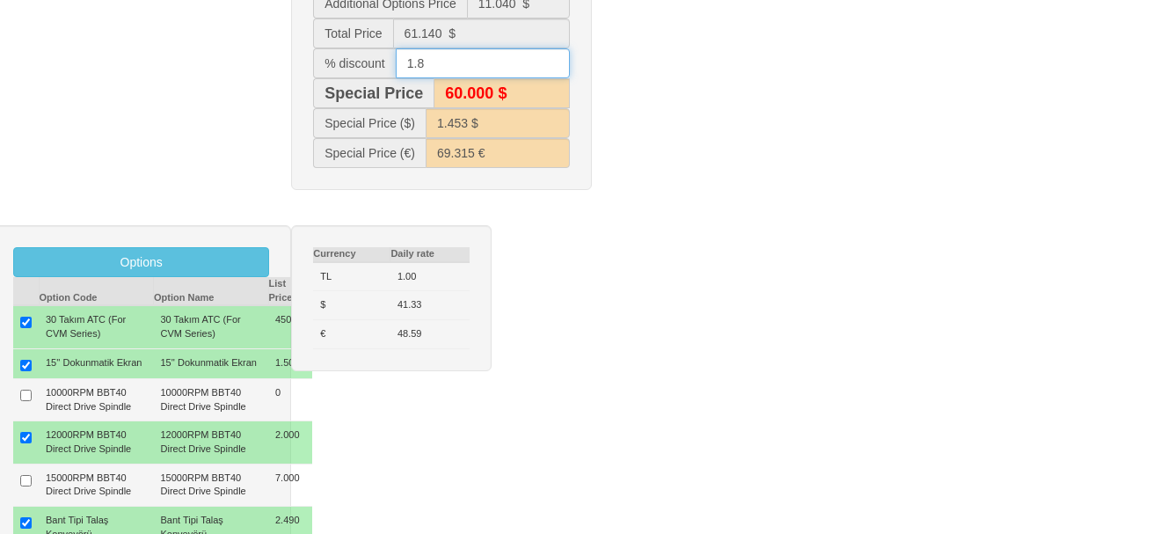
type input "1.8"
click at [835, 127] on div "Default Options Option Code Option Name List Price Machine Price 50.100 $ Defau…" at bounding box center [587, 57] width 1200 height 301
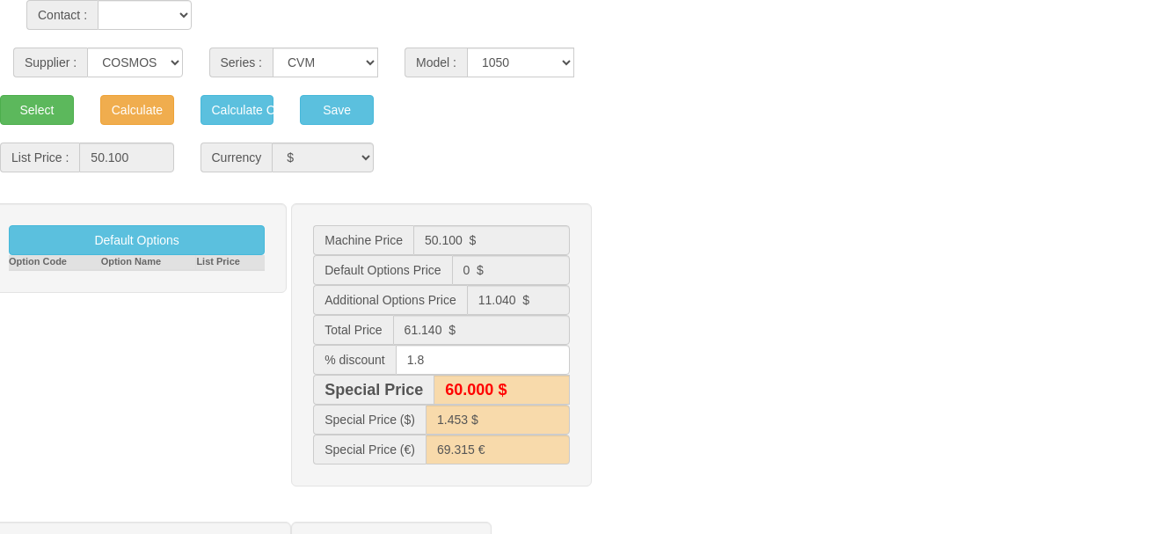
scroll to position [135, 0]
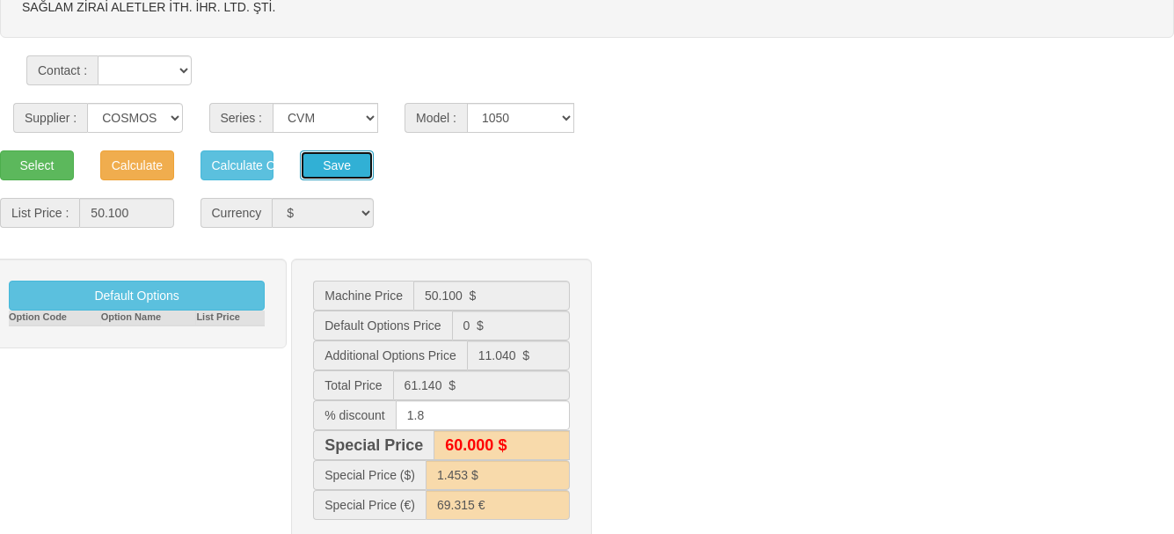
click at [357, 167] on button "Save" at bounding box center [337, 165] width 74 height 30
click at [340, 170] on button "Save" at bounding box center [337, 165] width 74 height 30
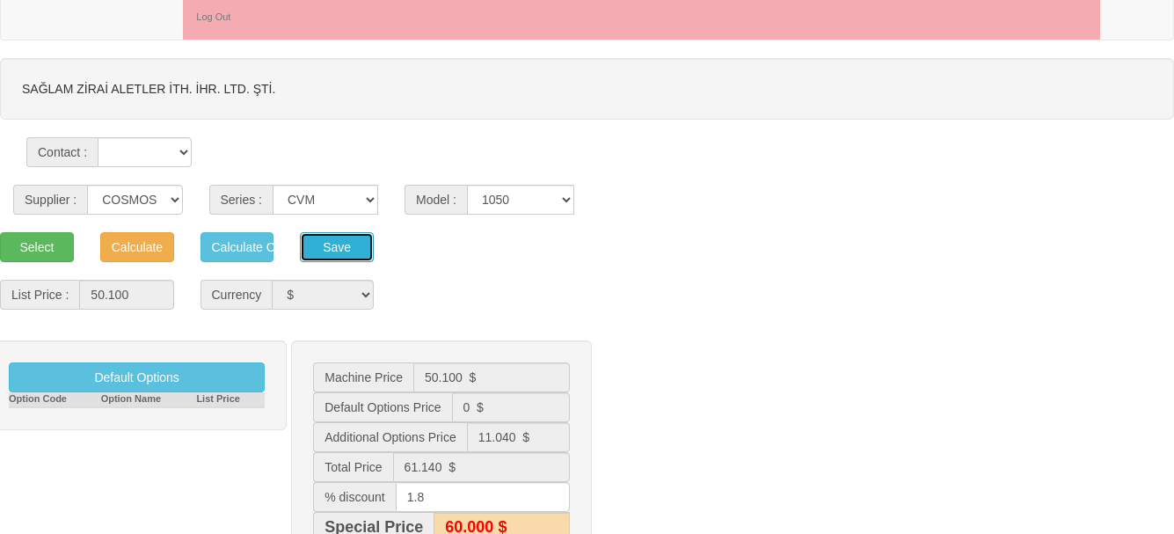
scroll to position [47, 0]
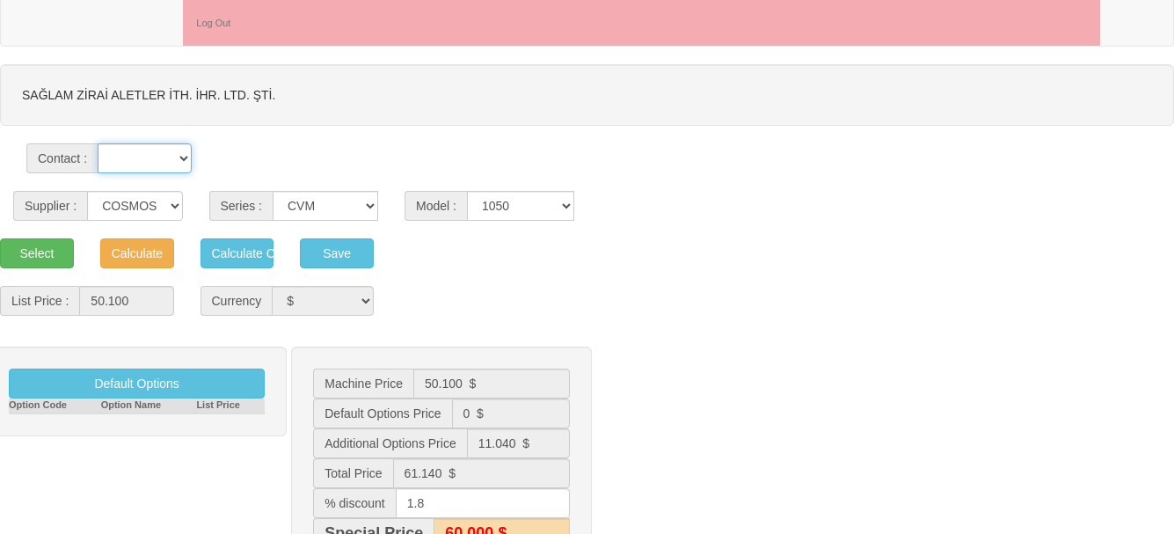
click at [184, 167] on select at bounding box center [144, 158] width 93 height 30
click at [179, 164] on select at bounding box center [144, 158] width 93 height 30
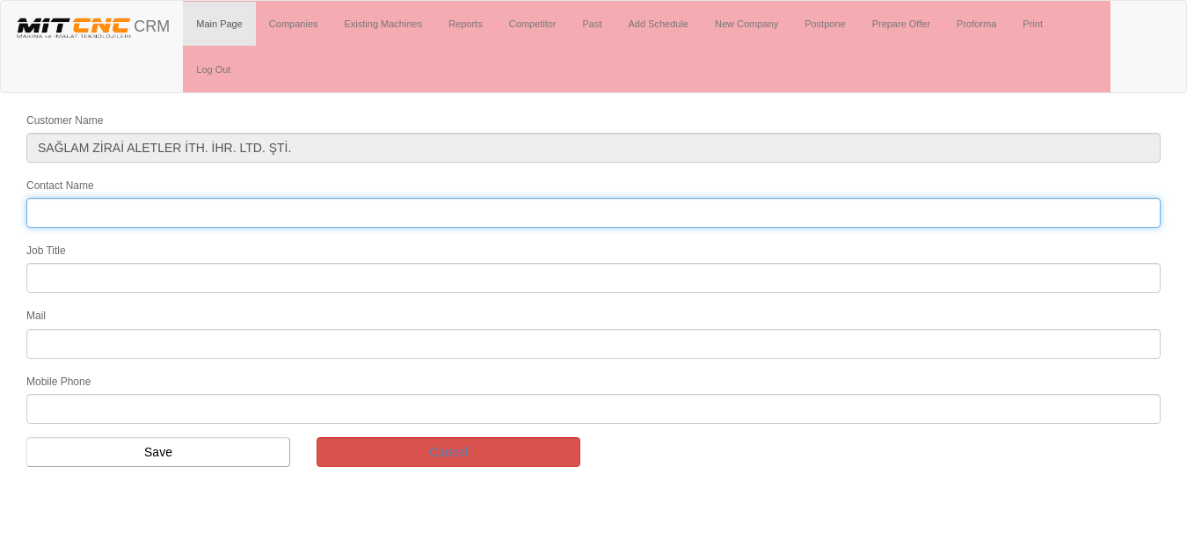
click at [91, 212] on input "Contact Name" at bounding box center [593, 213] width 1134 height 30
type input "[PERSON_NAME]"
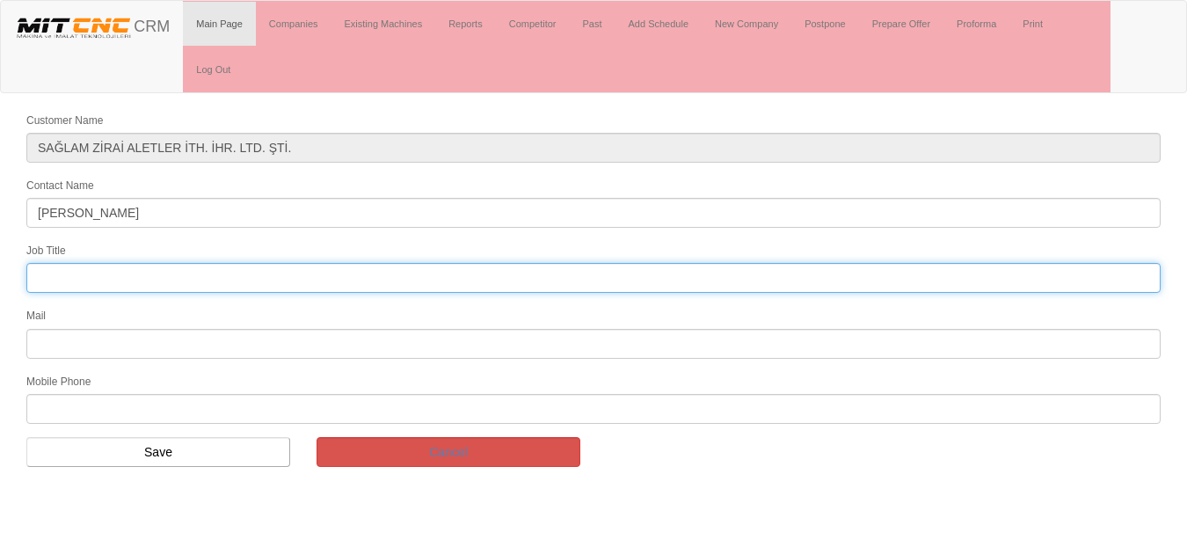
click at [76, 280] on input "text" at bounding box center [593, 278] width 1134 height 30
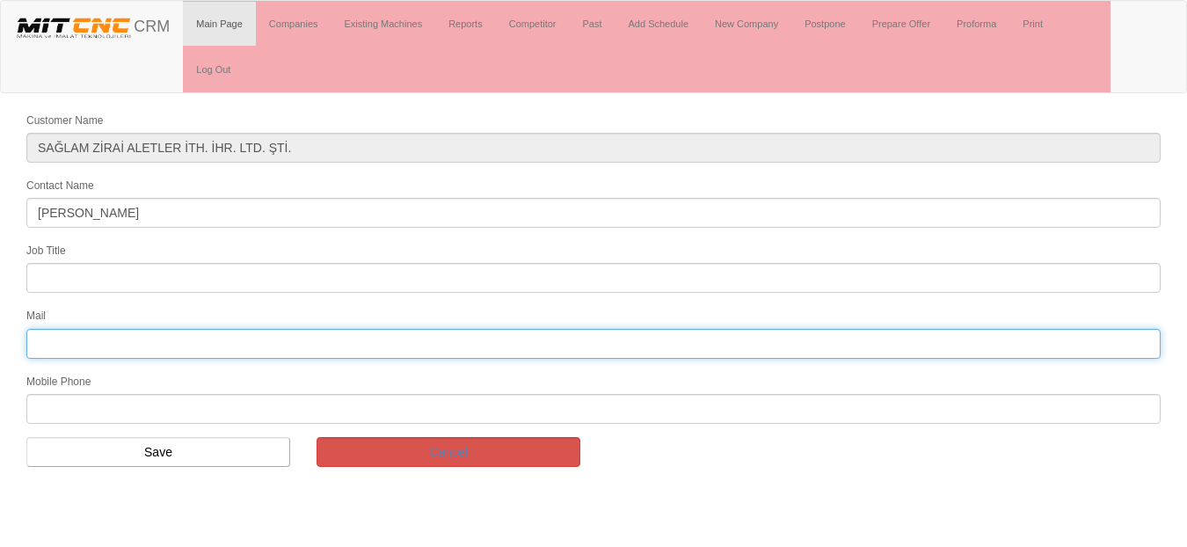
click at [61, 338] on input "text" at bounding box center [593, 344] width 1134 height 30
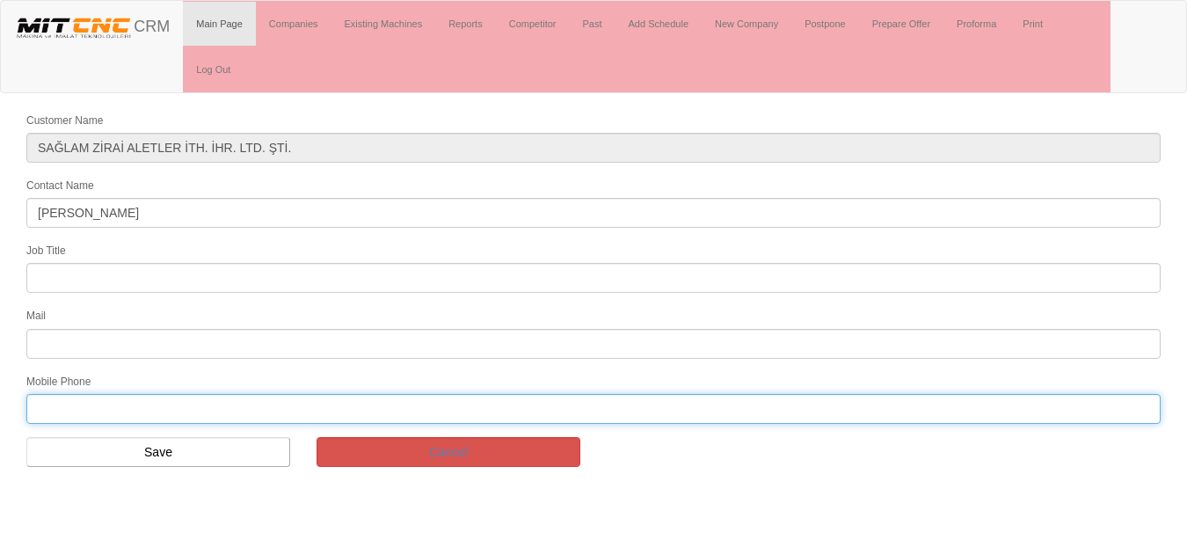
click at [59, 406] on input "text" at bounding box center [593, 409] width 1134 height 30
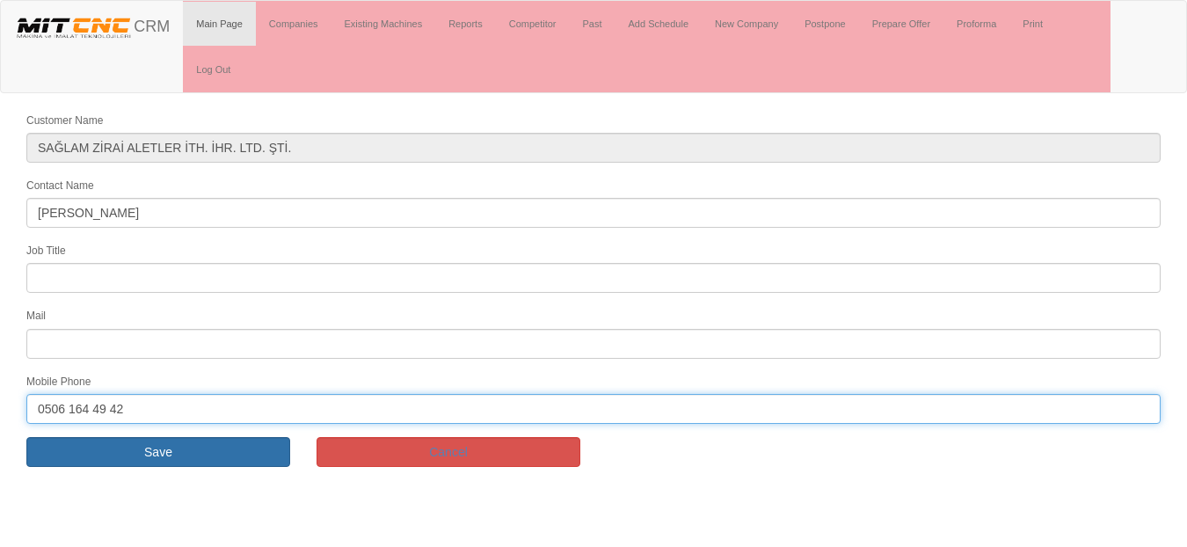
type input "0506 164 49 42"
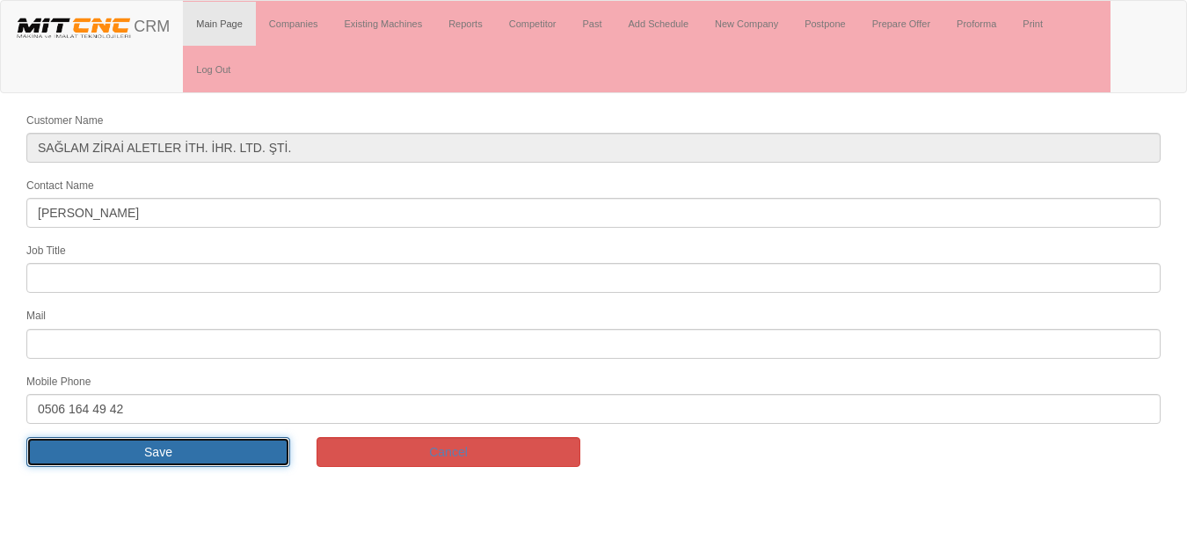
click at [142, 447] on input "Save" at bounding box center [158, 452] width 264 height 30
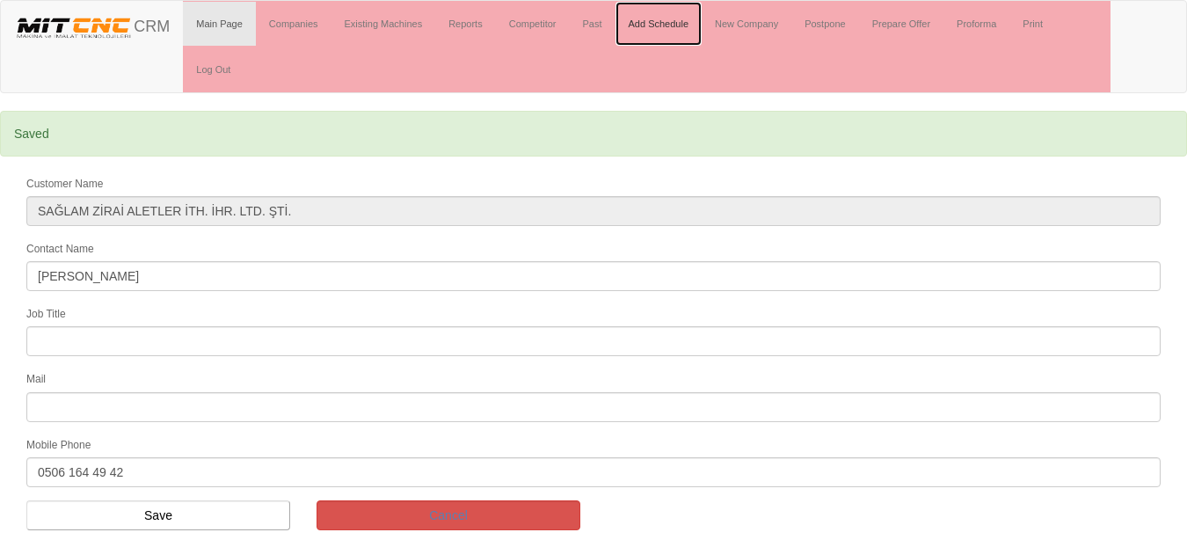
click at [657, 27] on link "Add Schedule" at bounding box center [658, 24] width 87 height 44
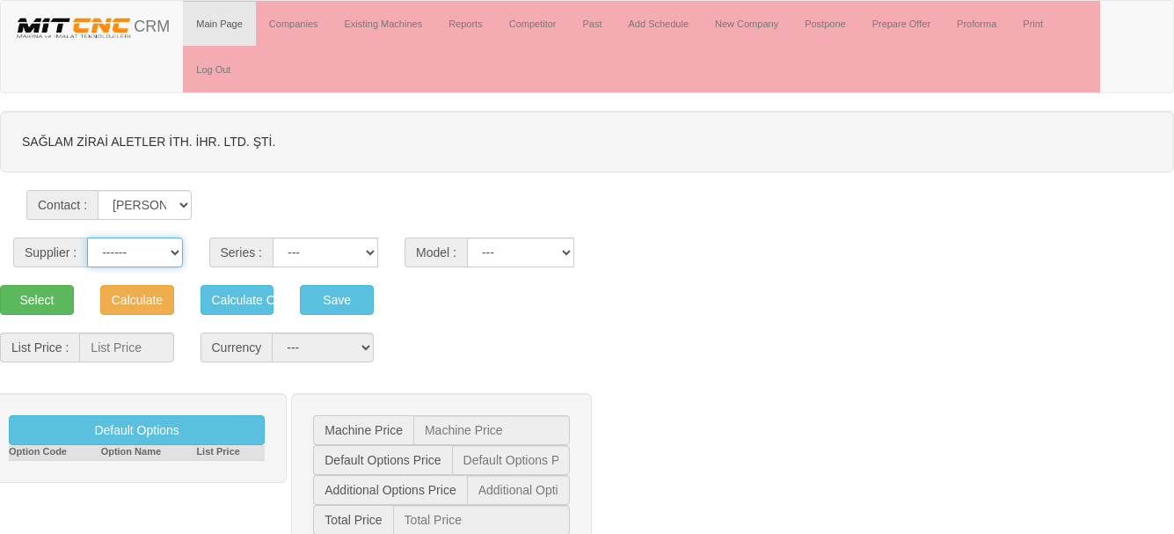
click at [124, 256] on select "------ PEAKART COSMOS GFIR DUOBEI BQ DK" at bounding box center [134, 252] width 95 height 30
select select "4"
click at [87, 237] on select "------ PEAKART COSMOS GFIR DUOBEI BQ DK" at bounding box center [134, 252] width 95 height 30
click at [376, 249] on select "CVM MILLTAP MT" at bounding box center [326, 252] width 106 height 30
select select "21"
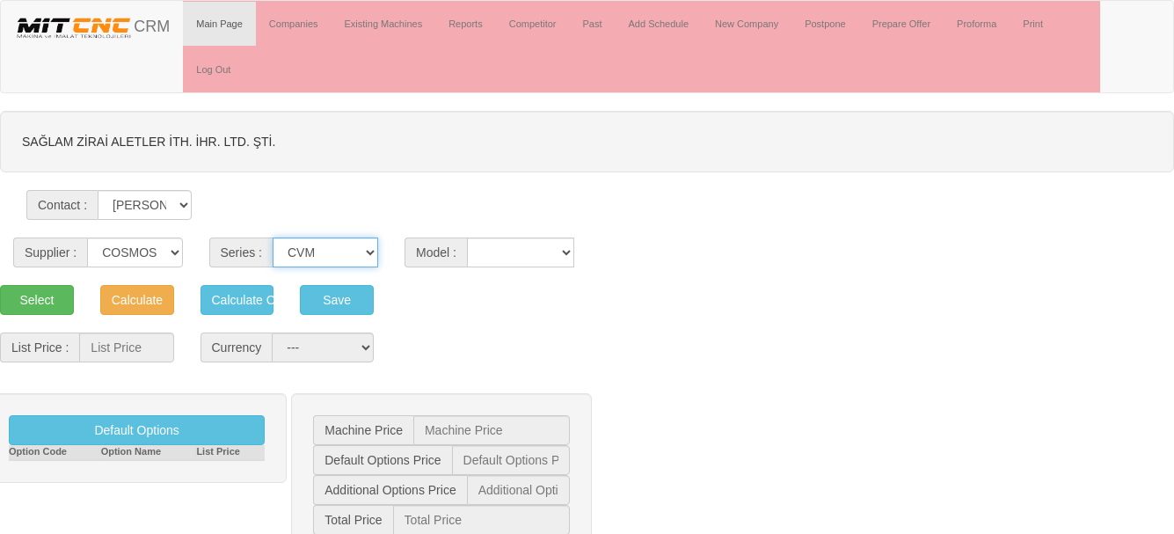
click at [273, 237] on select "CVM MILLTAP MT" at bounding box center [326, 252] width 106 height 30
click at [503, 256] on select "1050 1160 1365 1370 700 800" at bounding box center [520, 252] width 107 height 30
select select "302"
click at [467, 237] on select "1050 1160 1365 1370 700 800" at bounding box center [520, 252] width 107 height 30
click at [55, 296] on button "Select" at bounding box center [37, 300] width 74 height 30
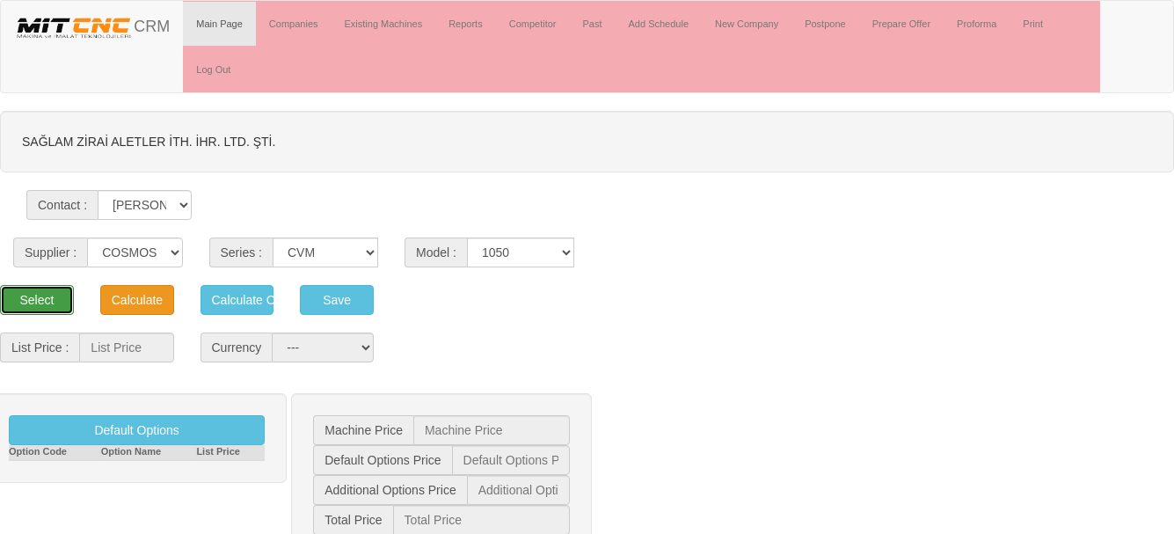
type input "50.100"
select select "2"
type input "50.100 $"
type input "0 $"
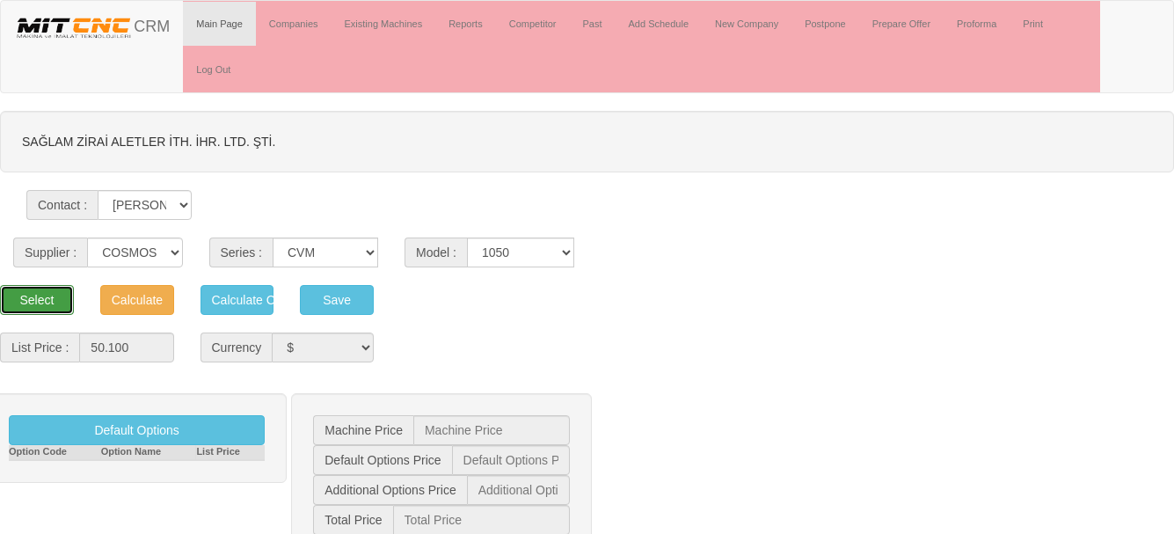
type input "50.100 $"
type input "1.212 $"
type input "58.901 €"
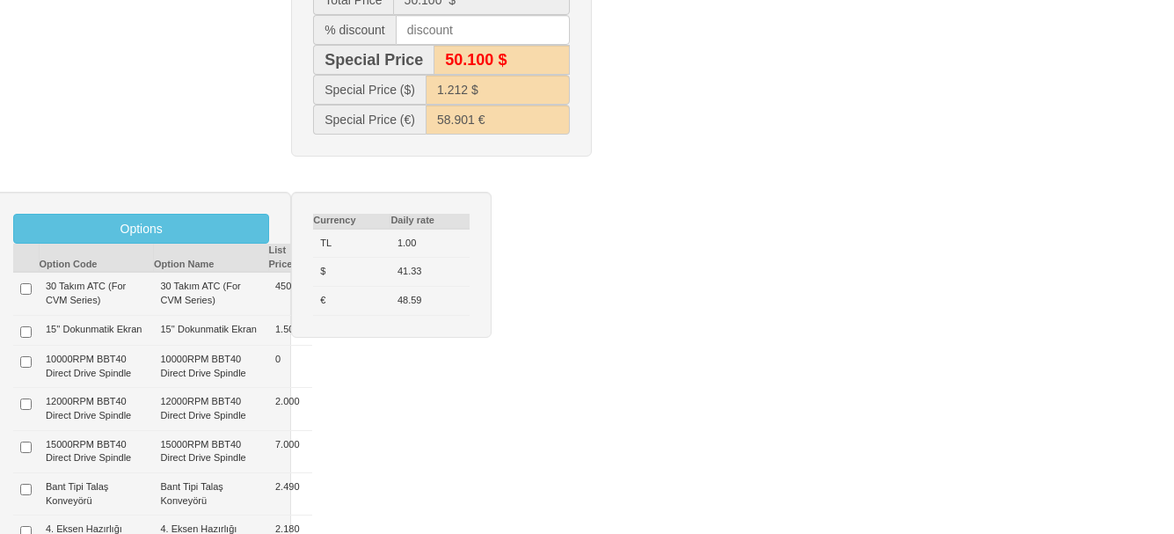
scroll to position [528, 0]
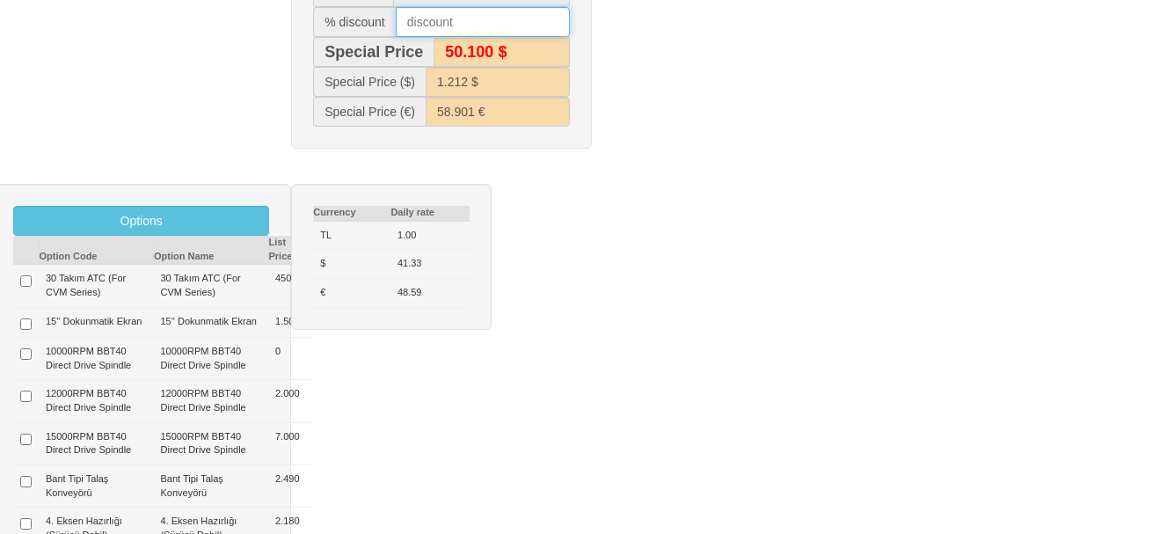
click at [447, 32] on input "text" at bounding box center [483, 22] width 174 height 30
type input "1"
type input "49.600 $"
type input "1.200 $"
type input "57.728 €"
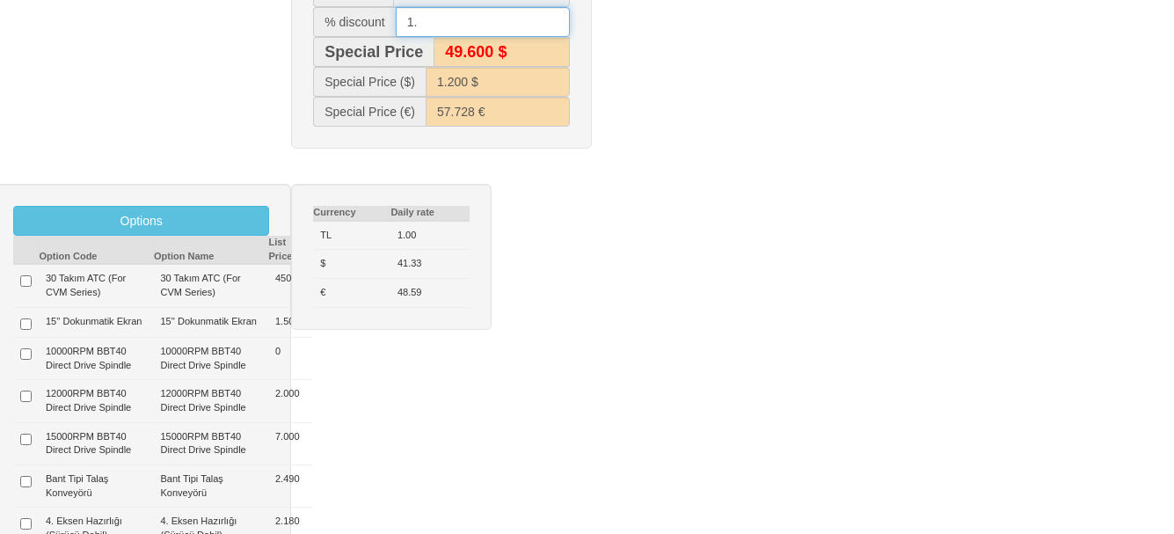
type input "1.6"
type input "49.300 $"
type input "1.193 $"
type input "57.031 €"
type input "1.6"
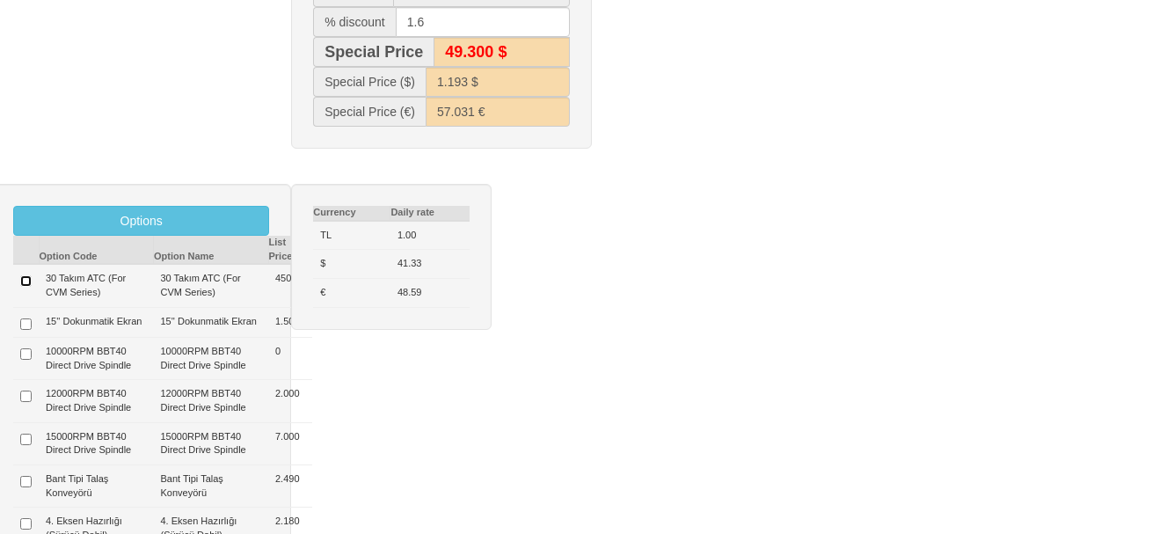
click at [25, 284] on input "checkbox" at bounding box center [25, 280] width 11 height 11
checkbox input "true"
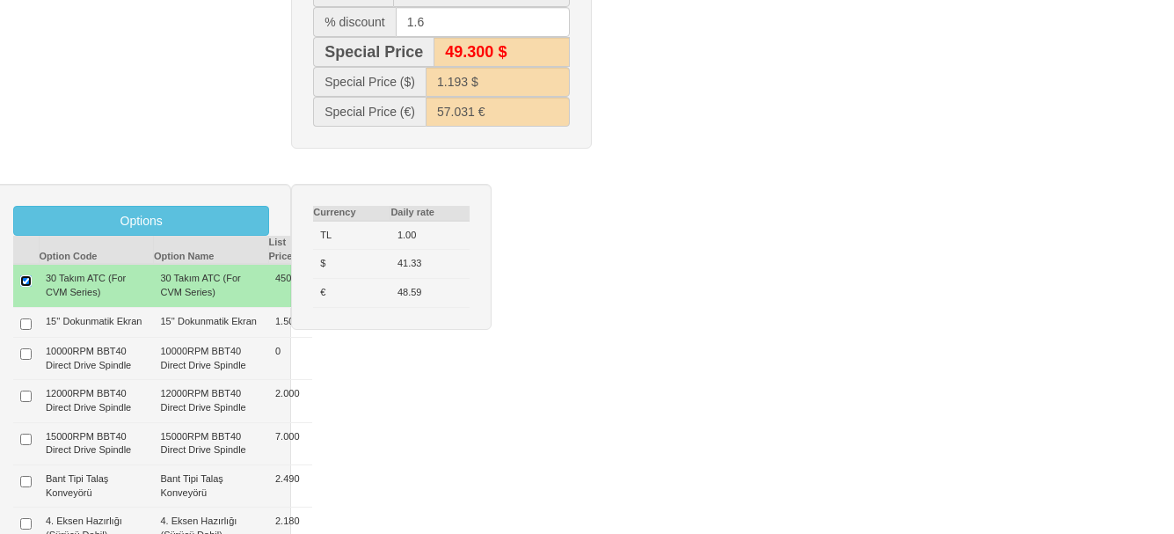
type input "450 $"
type input "50.550 $"
type input "49.700 $"
type input "1.204 $"
type input "57.543 €"
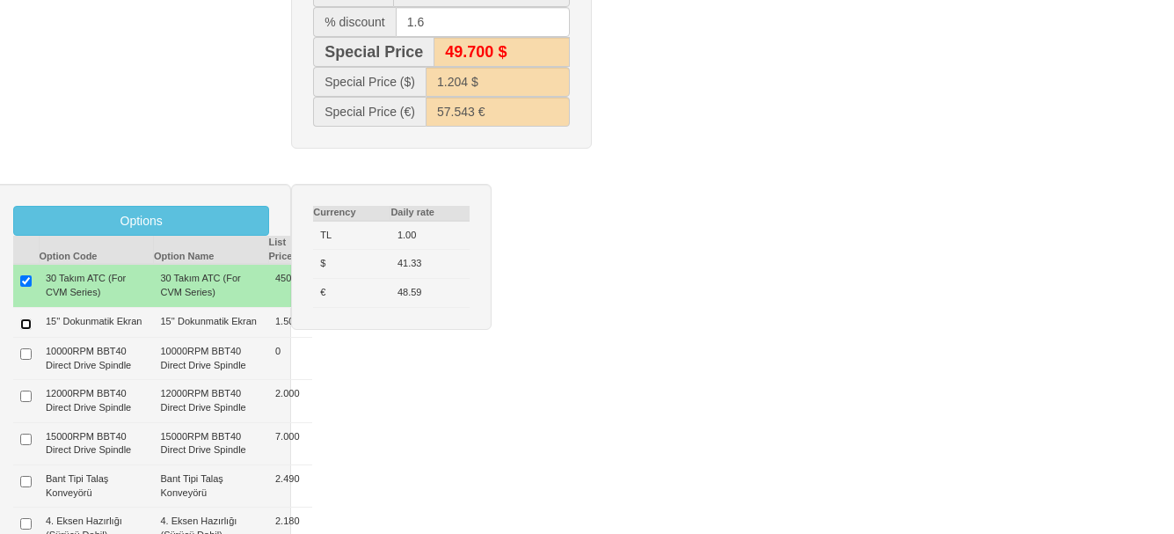
click at [25, 330] on input "checkbox" at bounding box center [25, 323] width 11 height 11
checkbox input "true"
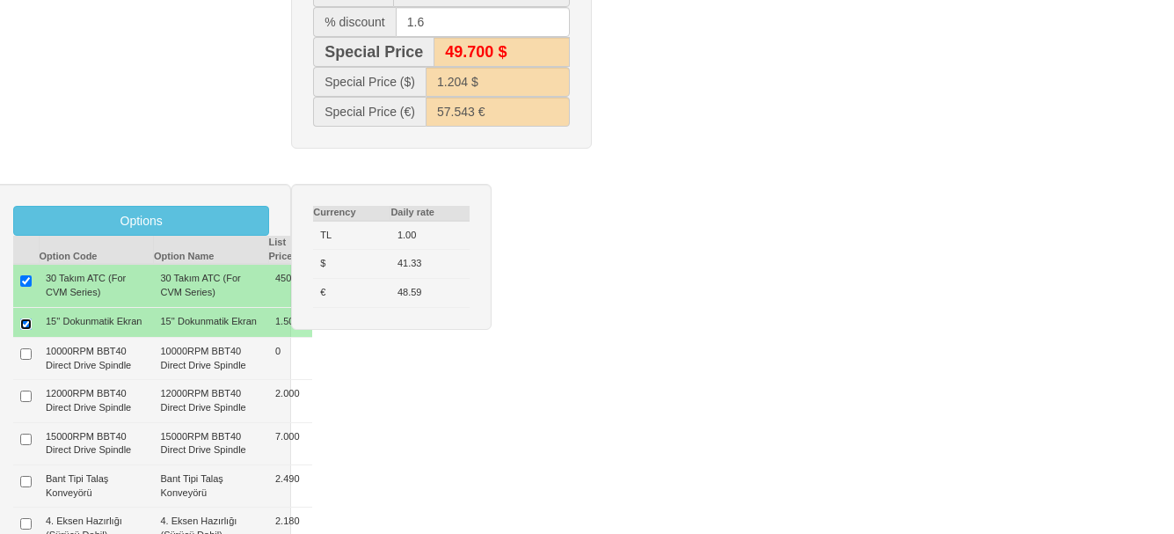
type input "1.950 $"
type input "52.050 $"
type input "51.200 $"
type input "1.239 $"
type input "59.251 €"
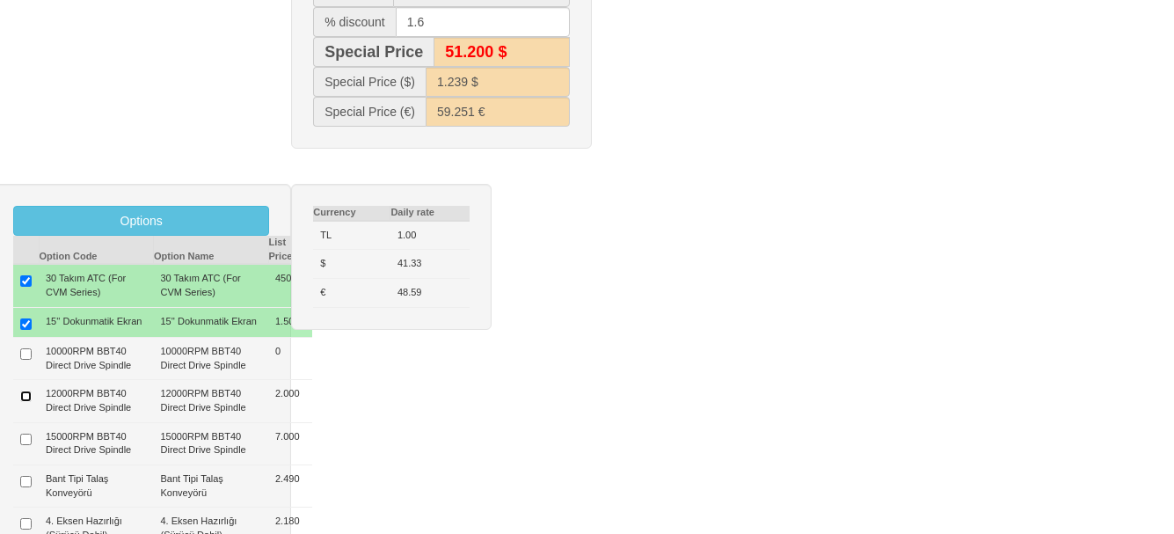
click at [24, 402] on input "checkbox" at bounding box center [25, 395] width 11 height 11
checkbox input "true"
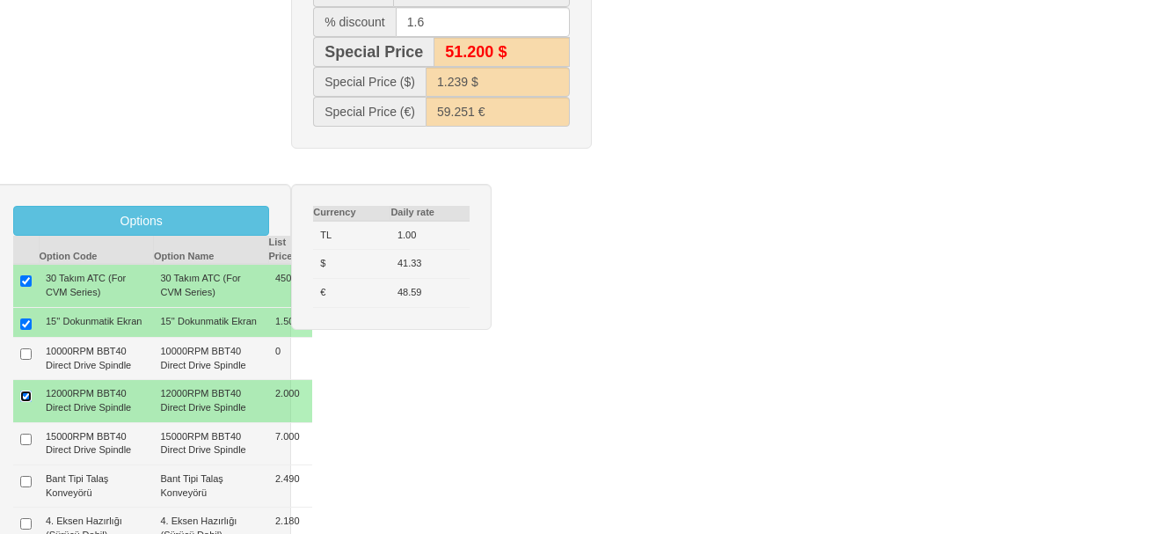
type input "3.950 $"
type input "54.050 $"
type input "53.200 $"
type input "1.287 $"
type input "61.527 €"
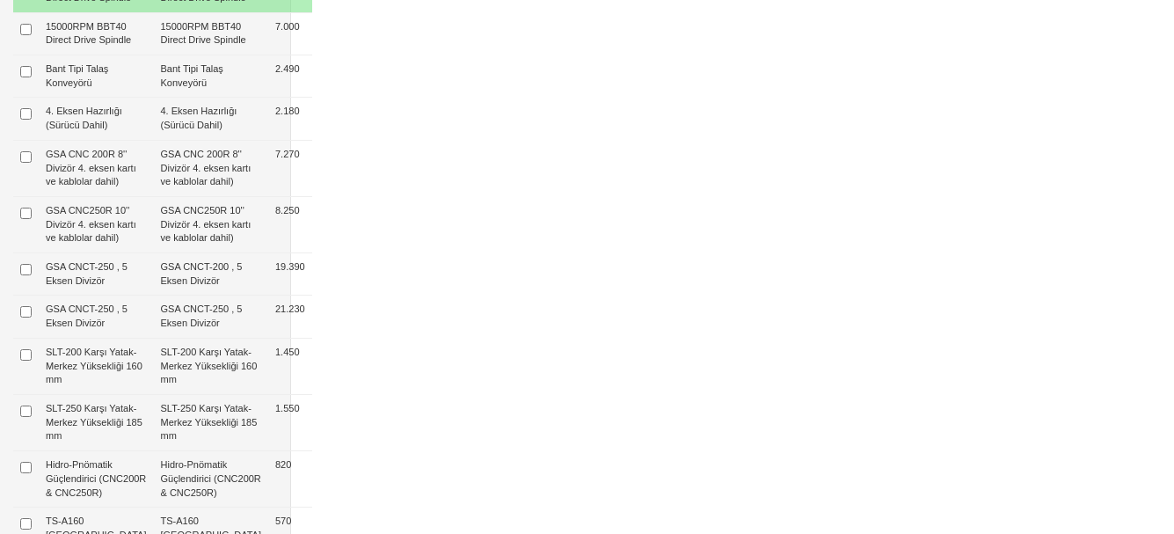
scroll to position [967, 0]
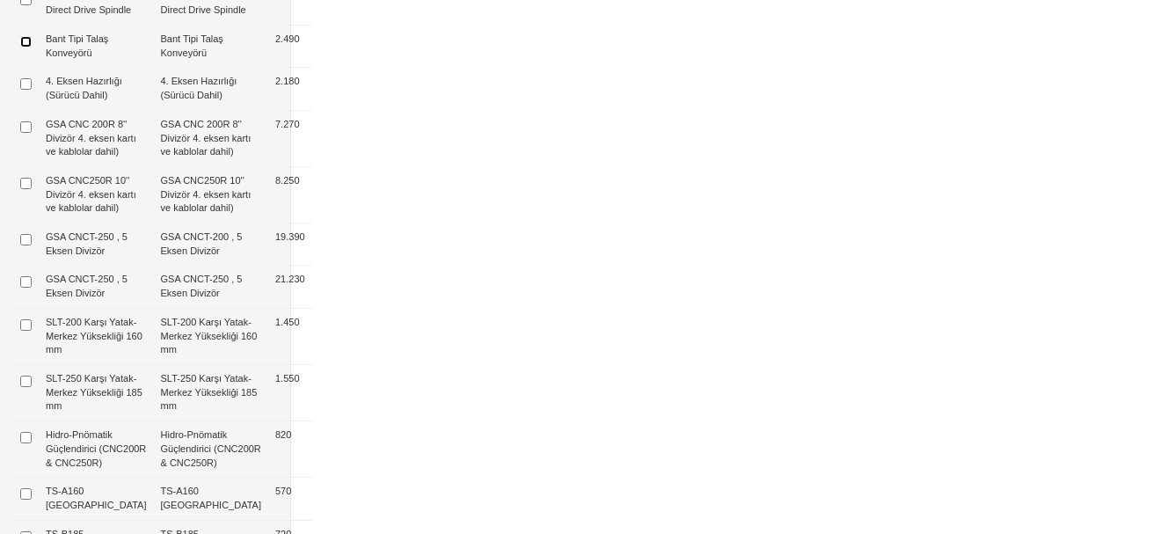
click at [25, 47] on input "checkbox" at bounding box center [25, 41] width 11 height 11
checkbox input "true"
type input "6.440 $"
type input "56.540 $"
type input "55.600 $"
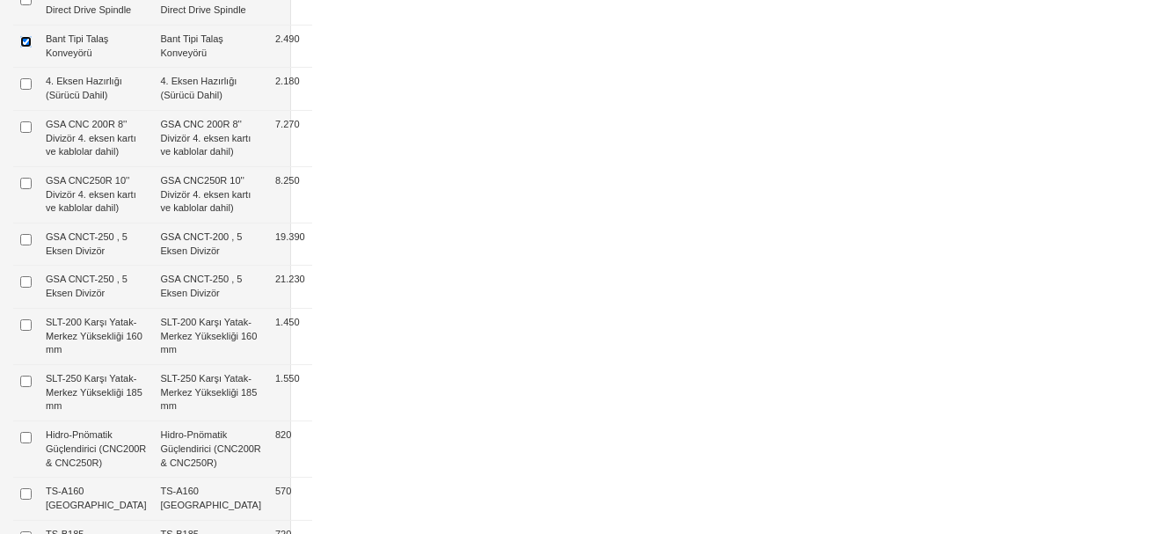
type input "1.346 $"
type input "64.362 €"
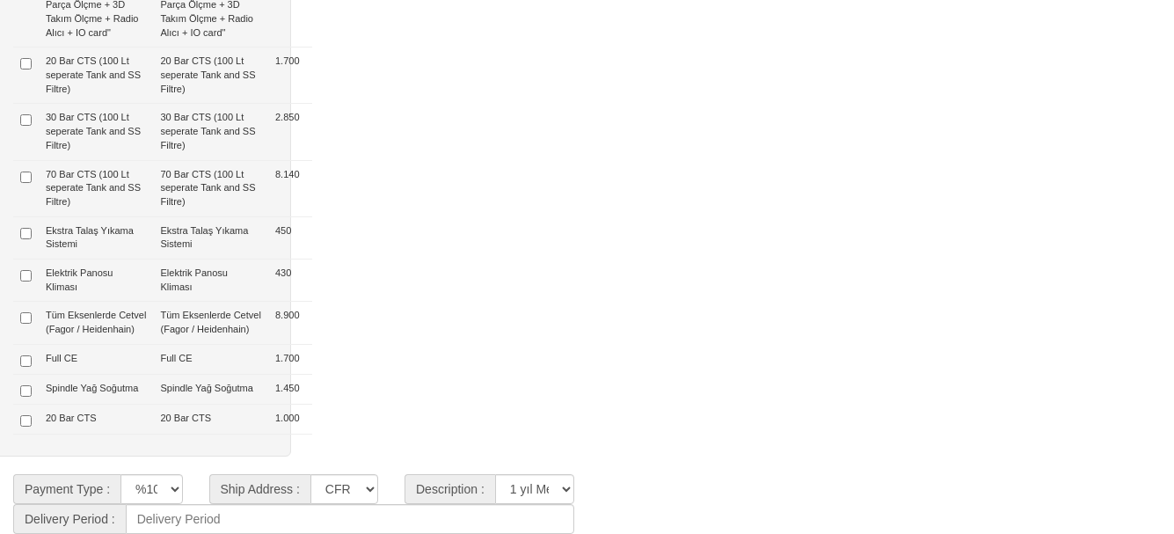
scroll to position [1981, 0]
click at [28, 228] on input "checkbox" at bounding box center [25, 233] width 11 height 11
checkbox input "true"
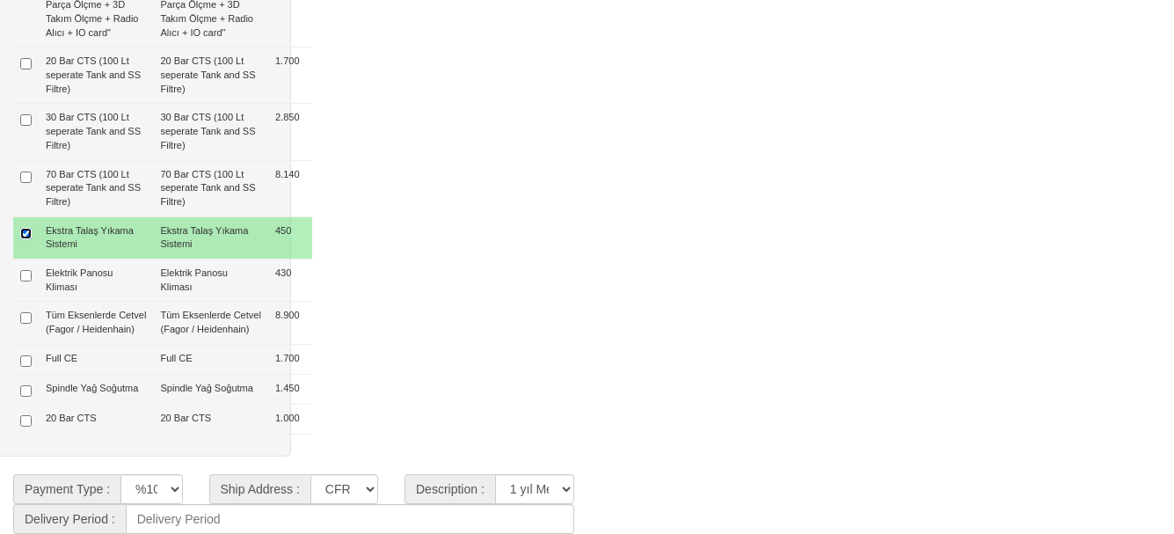
type input "6.890 $"
type input "56.990 $"
type input "56.100 $"
type input "1.357 $"
type input "64.874 €"
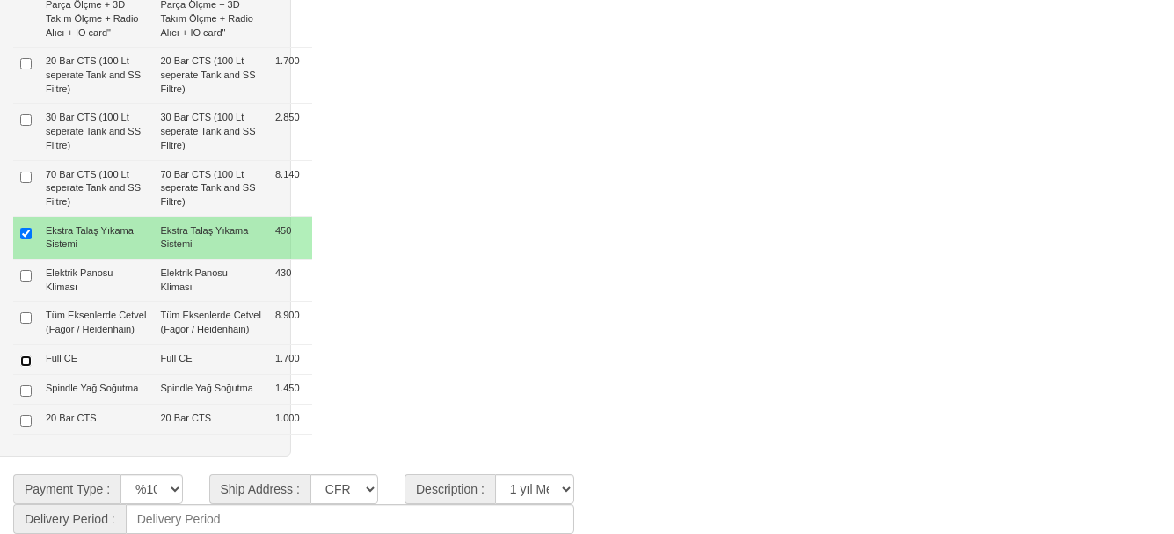
click at [25, 355] on input "checkbox" at bounding box center [25, 360] width 11 height 11
checkbox input "true"
type input "8.590 $"
type input "58.690 $"
type input "57.800 $"
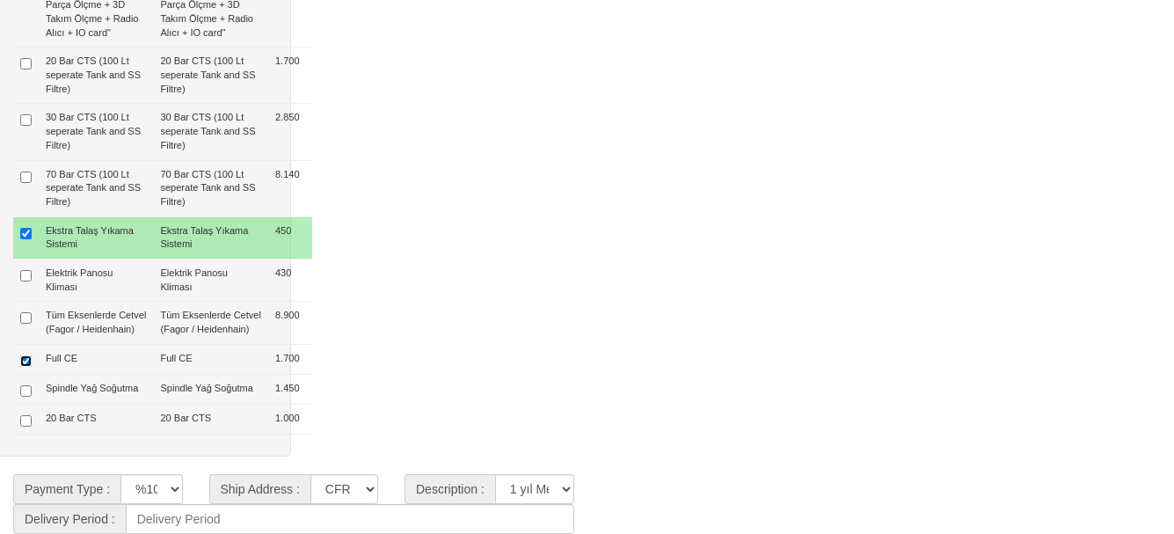
type input "1.397 $"
type input "66.809 €"
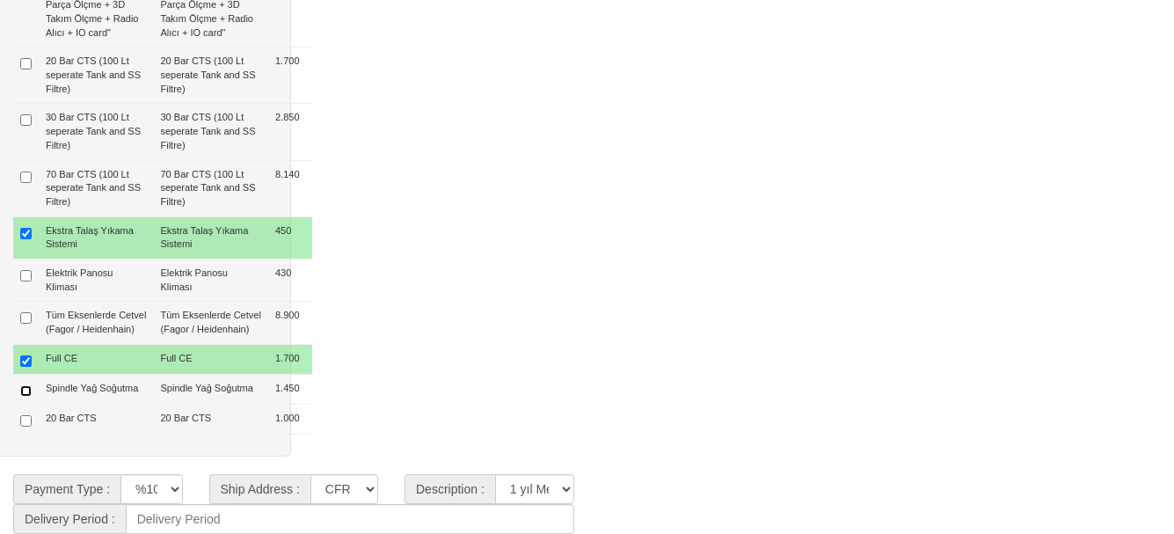
click at [22, 385] on input "checkbox" at bounding box center [25, 390] width 11 height 11
checkbox input "true"
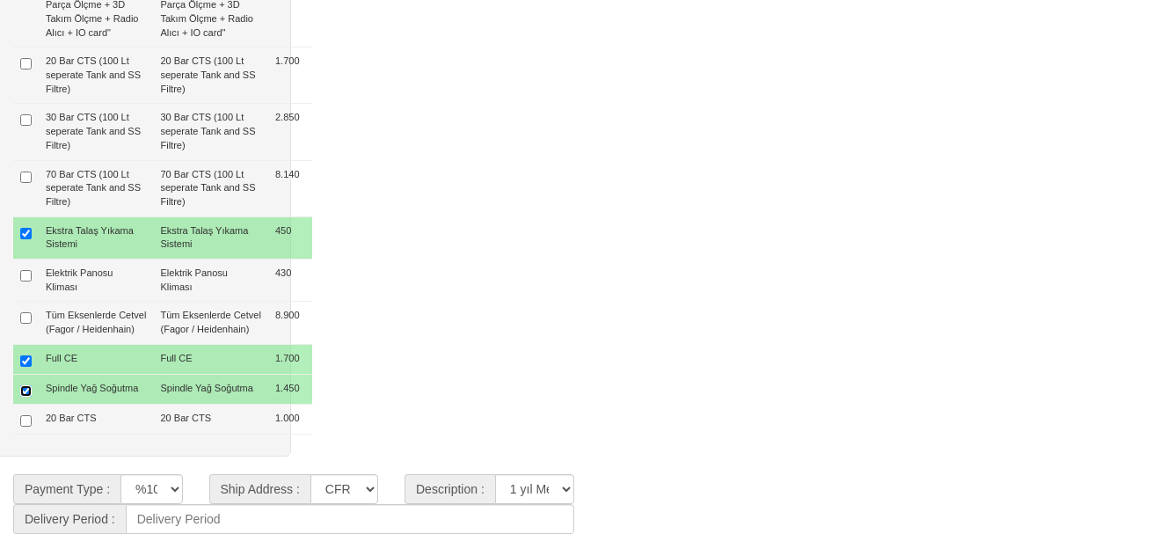
type input "10.040 $"
type input "60.140 $"
type input "59.200 $"
type input "1.432 $"
type input "68.460 €"
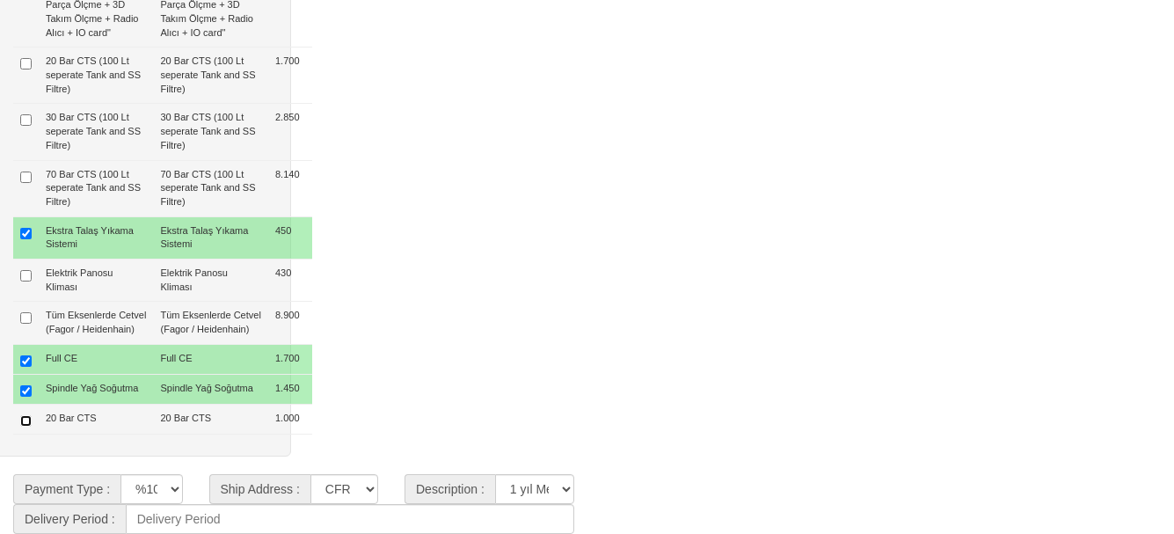
click at [23, 419] on input "checkbox" at bounding box center [25, 420] width 11 height 11
checkbox input "true"
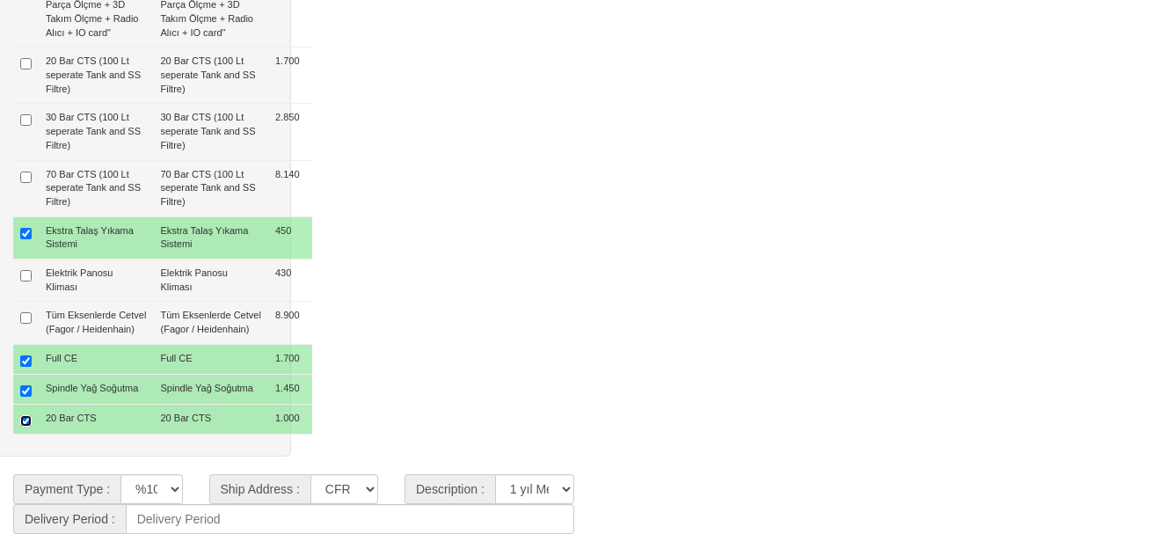
type input "11.040 $"
type input "61.140 $"
type input "60.200 $"
type input "1.456 $"
type input "69.598 €"
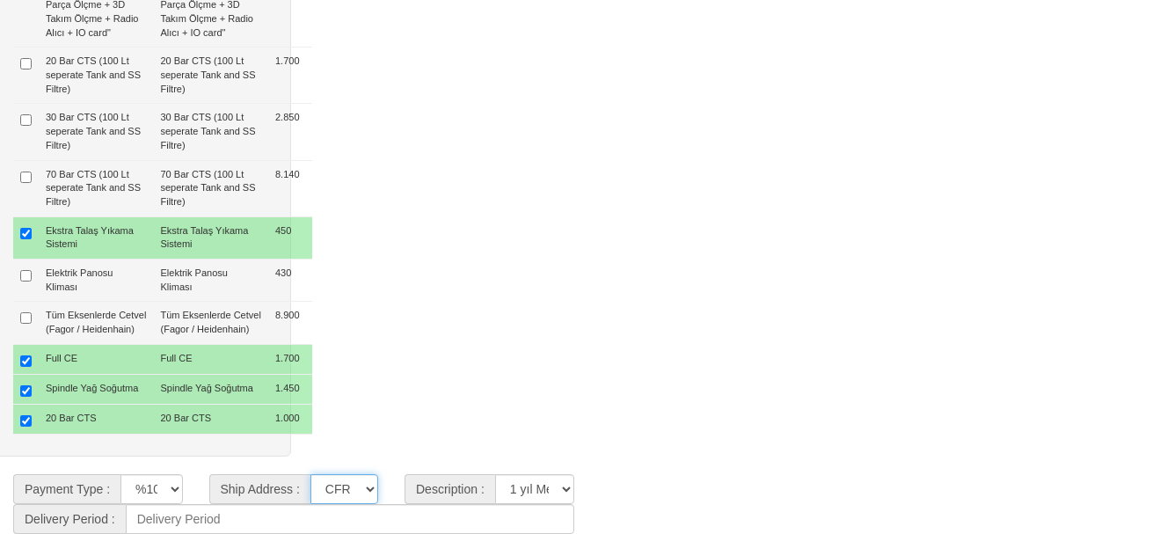
click at [347, 483] on select "CFR [DEMOGRAPHIC_DATA] CIF/İZMİT (Gümrük Vergisi , Nakliye ve KDV Dahil Değildi…" at bounding box center [344, 489] width 68 height 30
select select "5"
click at [310, 474] on select "CFR [DEMOGRAPHIC_DATA] CIF/İZMİT (Gümrük Vergisi , Nakliye ve KDV Dahil Değildi…" at bounding box center [344, 489] width 68 height 30
click at [537, 484] on select "**********" at bounding box center [534, 489] width 79 height 30
select select "4"
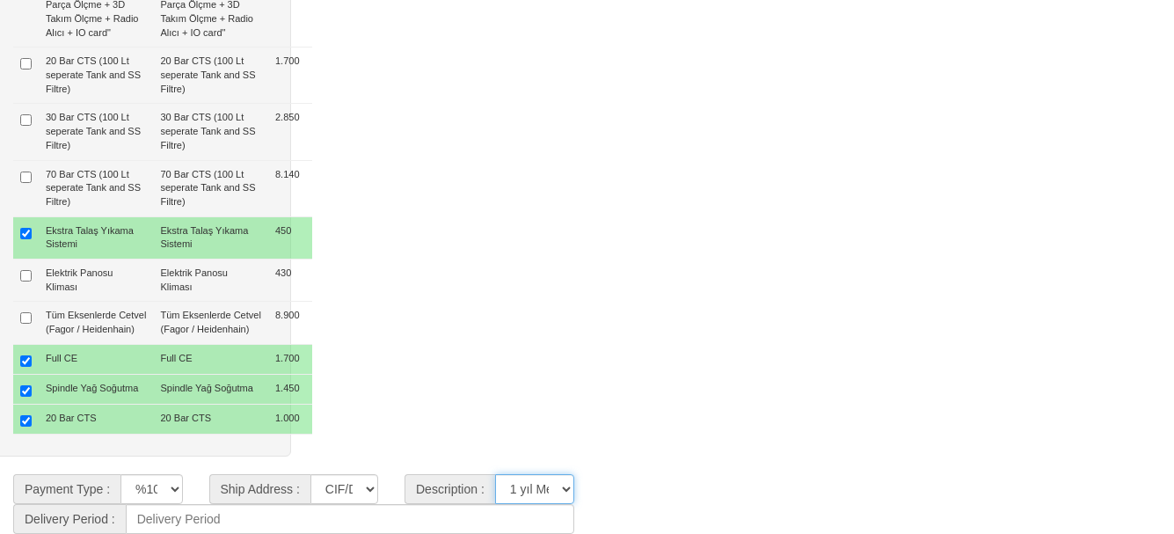
click at [495, 474] on select "**********" at bounding box center [534, 489] width 79 height 30
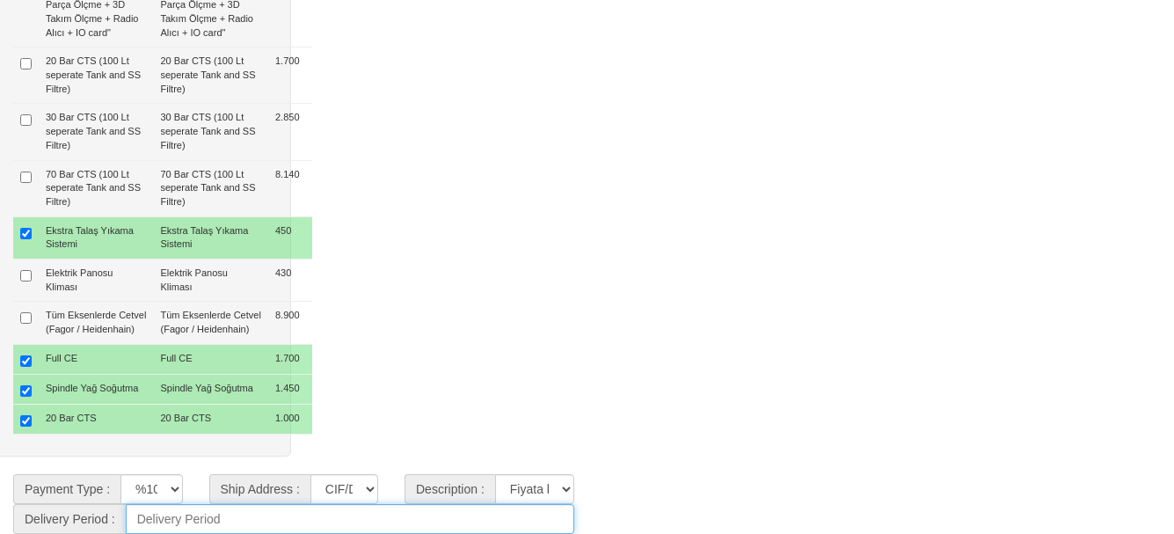
click at [302, 517] on input at bounding box center [350, 519] width 448 height 30
type input "45 Gün"
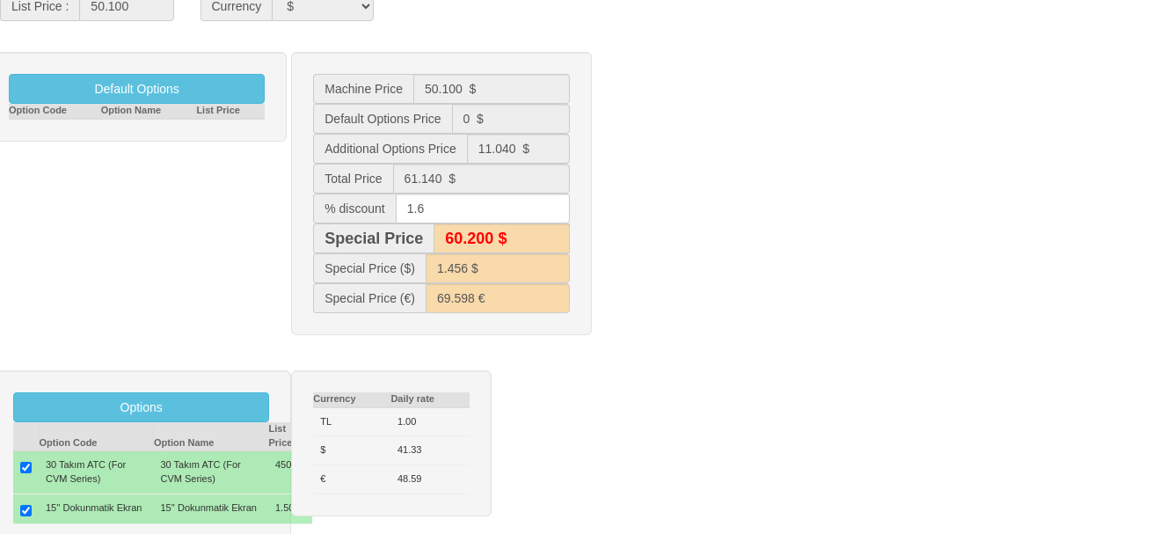
scroll to position [310, 0]
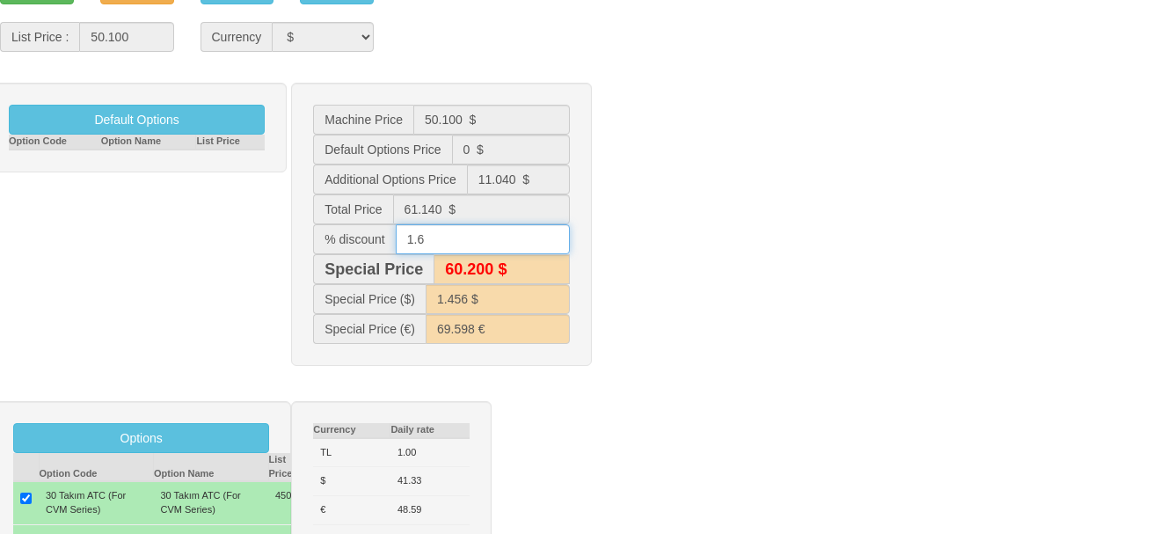
click at [444, 245] on input "1.6" at bounding box center [483, 239] width 174 height 30
type input "1."
type input "60.500 $"
type input "1.465 $"
type input "70.449 €"
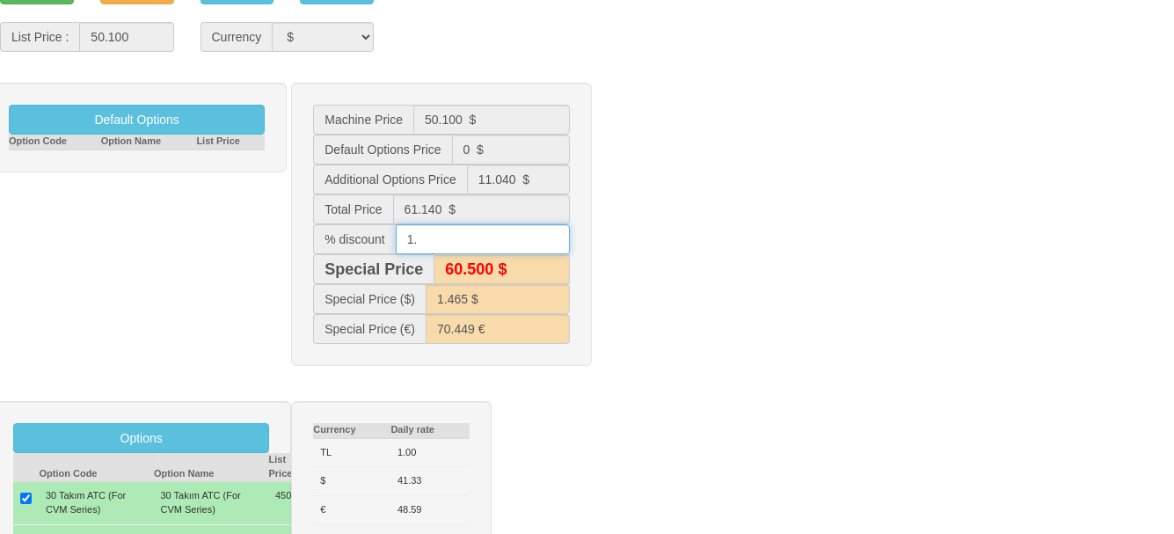
type input "1.8"
type input "60.000 $"
type input "1.453 $"
type input "69.315 €"
type input "1.8"
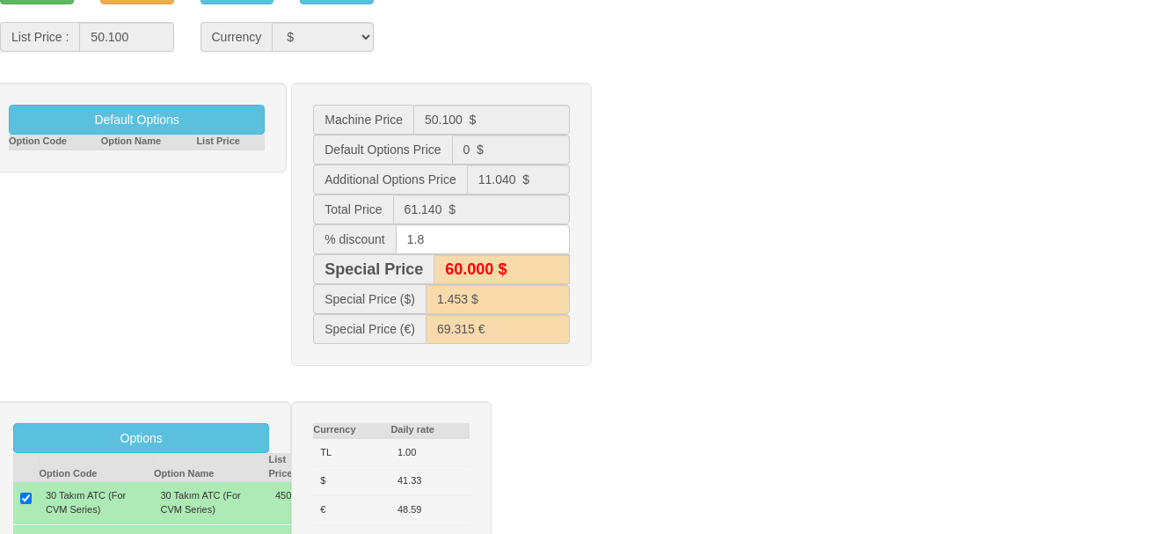
click at [739, 193] on div "Default Options Option Code Option Name List Price Machine Price 50.100 $ Defau…" at bounding box center [587, 233] width 1200 height 301
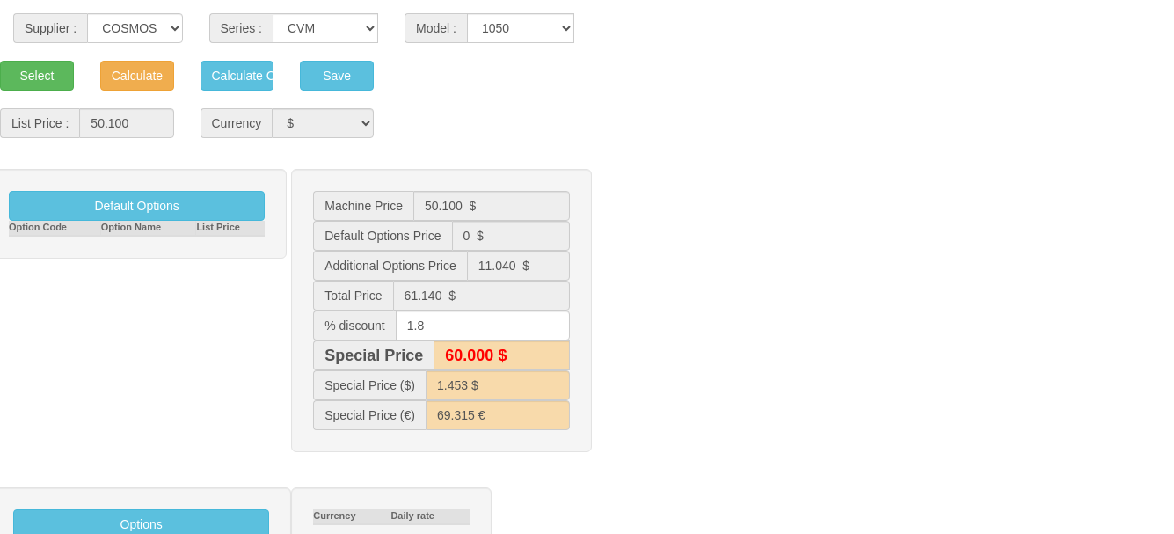
scroll to position [135, 0]
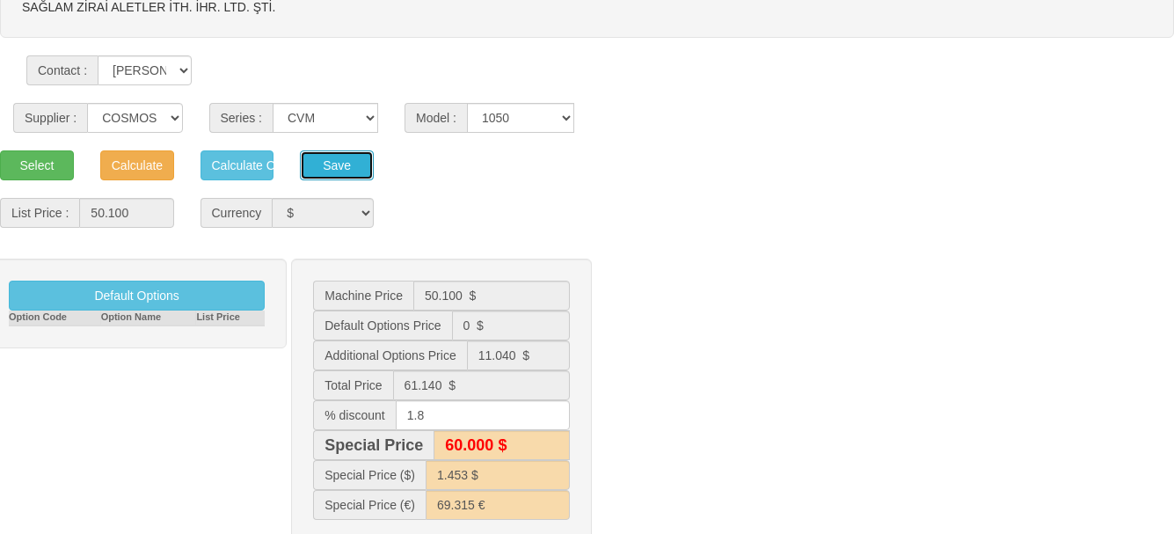
click at [336, 165] on button "Save" at bounding box center [337, 165] width 74 height 30
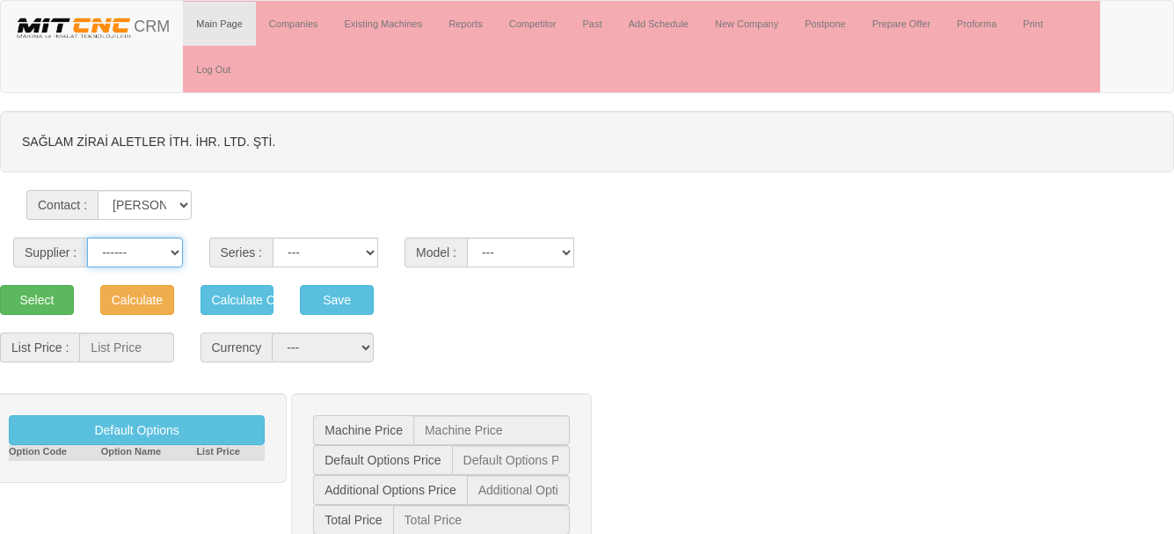
click at [163, 252] on select "------ PEAKART COSMOS GFIR DUOBEI BQ DK" at bounding box center [134, 252] width 95 height 30
select select "4"
click at [87, 237] on select "------ PEAKART COSMOS GFIR DUOBEI BQ DK" at bounding box center [134, 252] width 95 height 30
click at [317, 257] on select "CVM MILLTAP MT" at bounding box center [326, 252] width 106 height 30
select select "21"
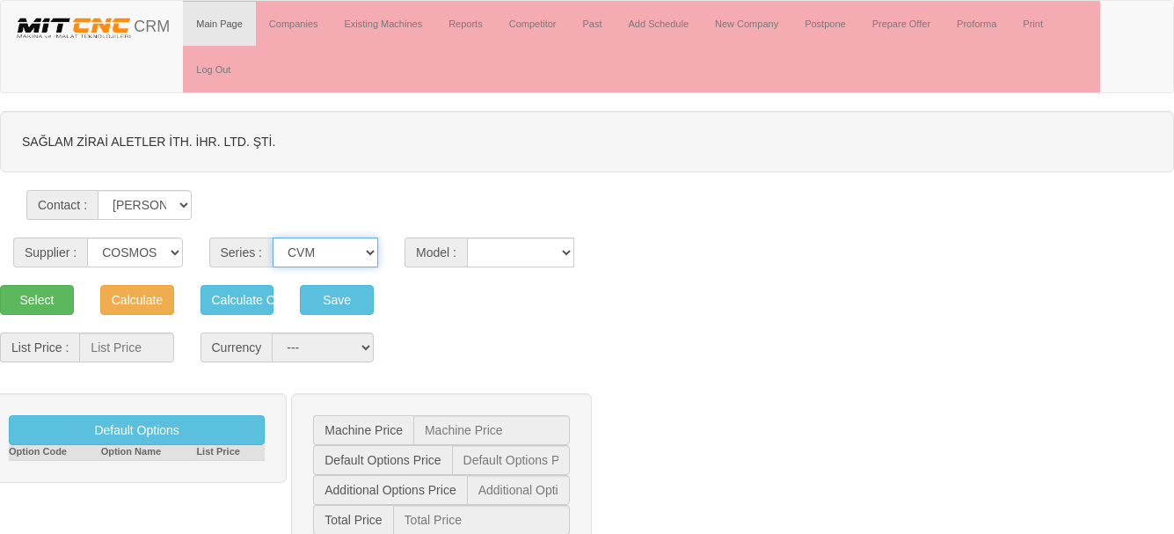
click at [273, 237] on select "CVM MILLTAP MT" at bounding box center [326, 252] width 106 height 30
click at [523, 249] on select "1050 1160 1365 1370 700 800" at bounding box center [520, 252] width 107 height 30
select select "302"
click at [467, 237] on select "1050 1160 1365 1370 700 800" at bounding box center [520, 252] width 107 height 30
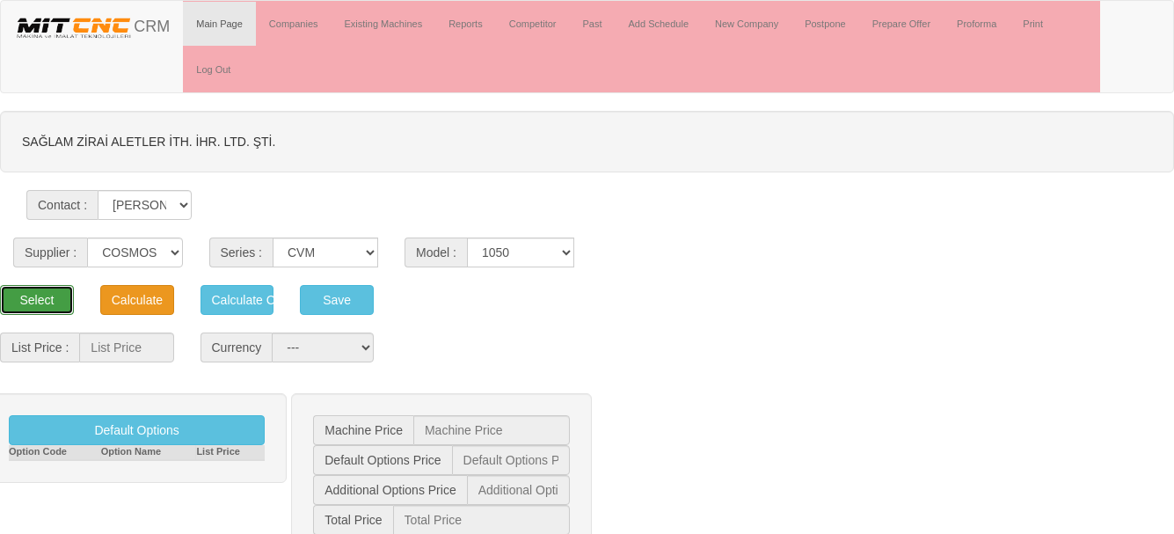
click at [44, 299] on button "Select" at bounding box center [37, 300] width 74 height 30
type input "50.100"
select select "2"
type input "50.100 $"
type input "0 $"
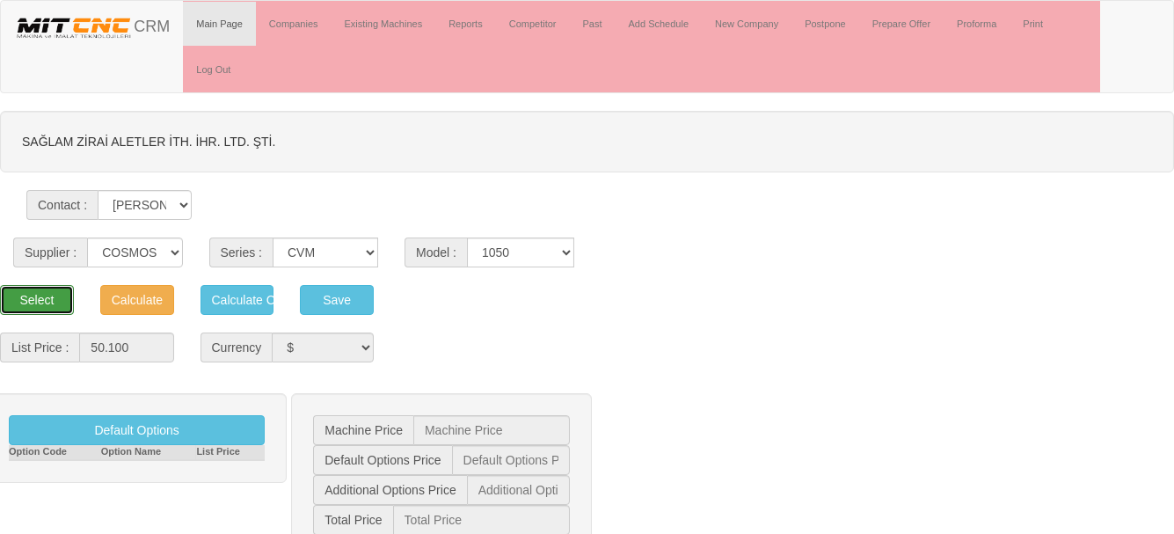
type input "0 $"
type input "50.100 $"
type input "1.212 $"
type input "58.901 €"
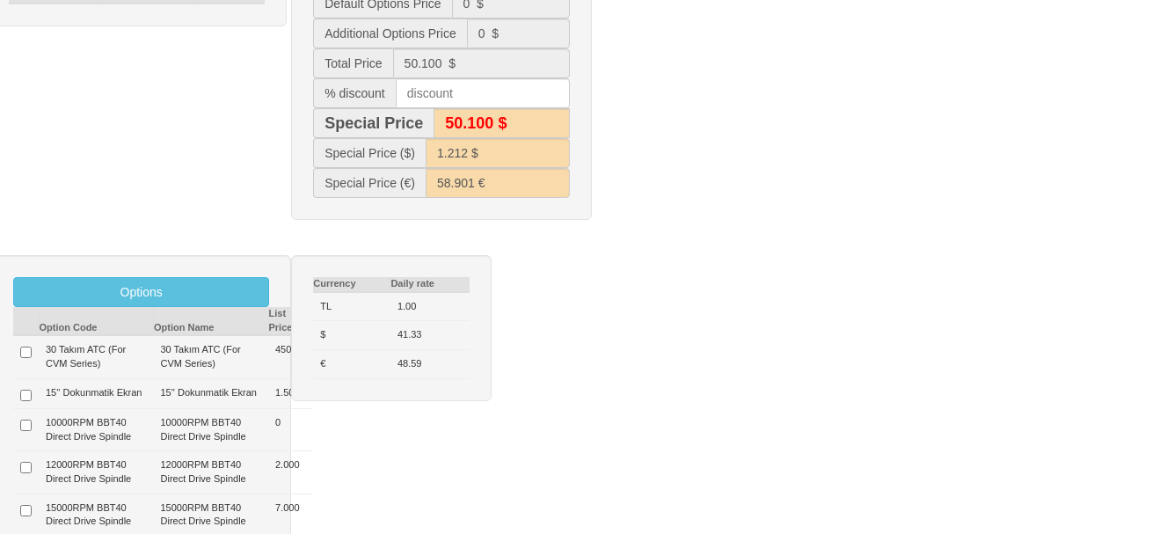
scroll to position [703, 0]
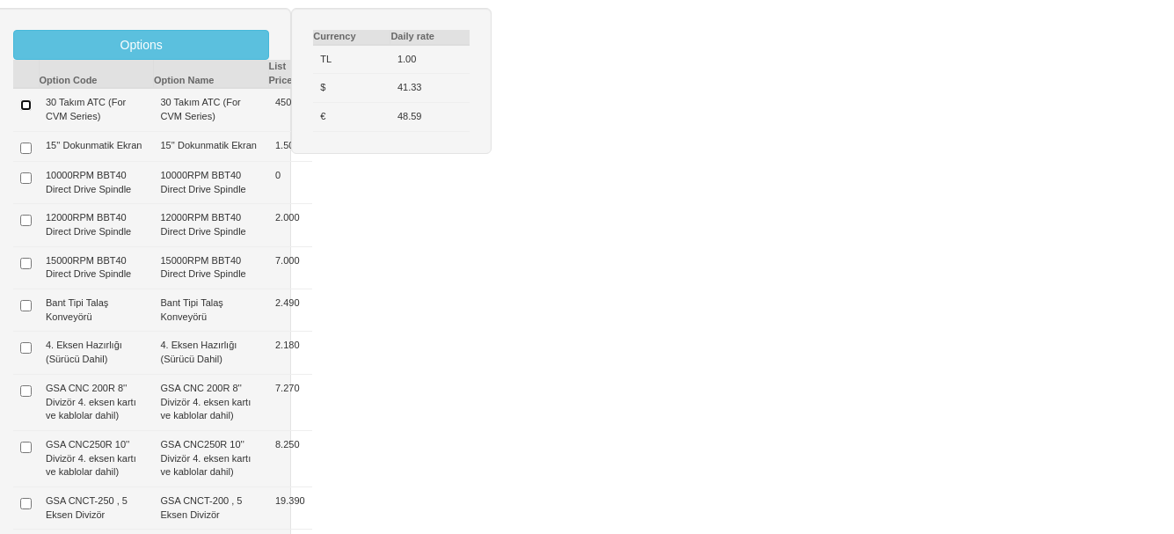
click at [25, 104] on input "checkbox" at bounding box center [25, 104] width 11 height 11
checkbox input "true"
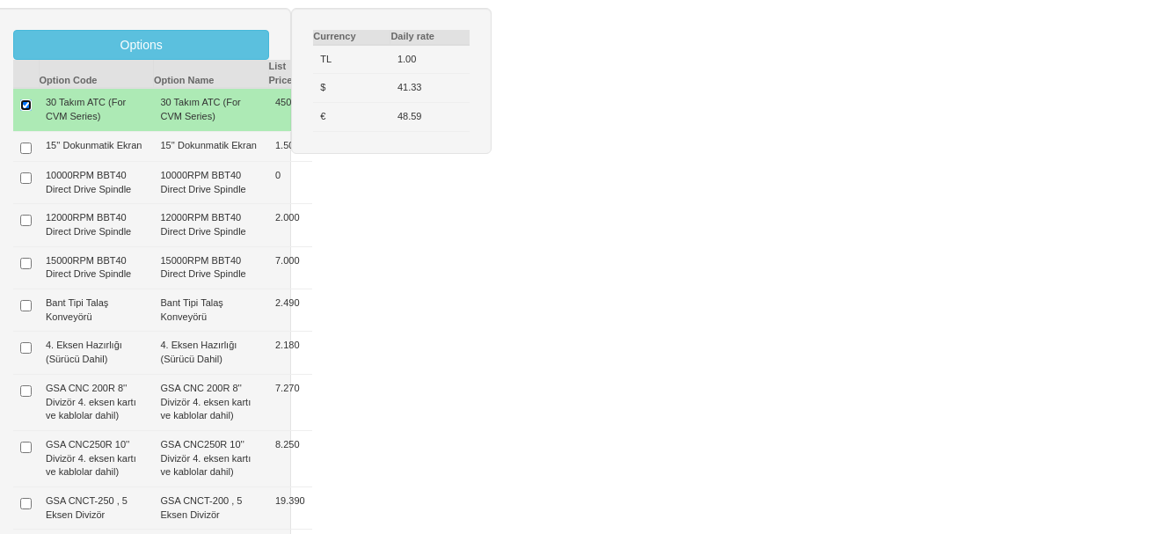
type input "450 $"
type input "50.550 $"
type input "50.600 $"
type input "1.223 $"
type input "59.430 €"
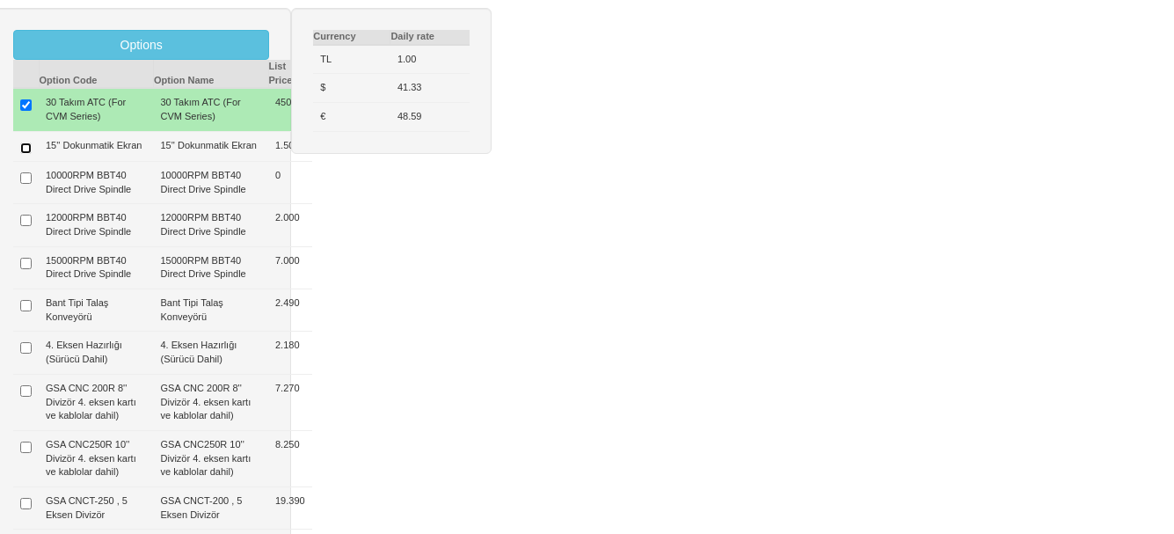
click at [24, 154] on input "checkbox" at bounding box center [25, 147] width 11 height 11
checkbox input "true"
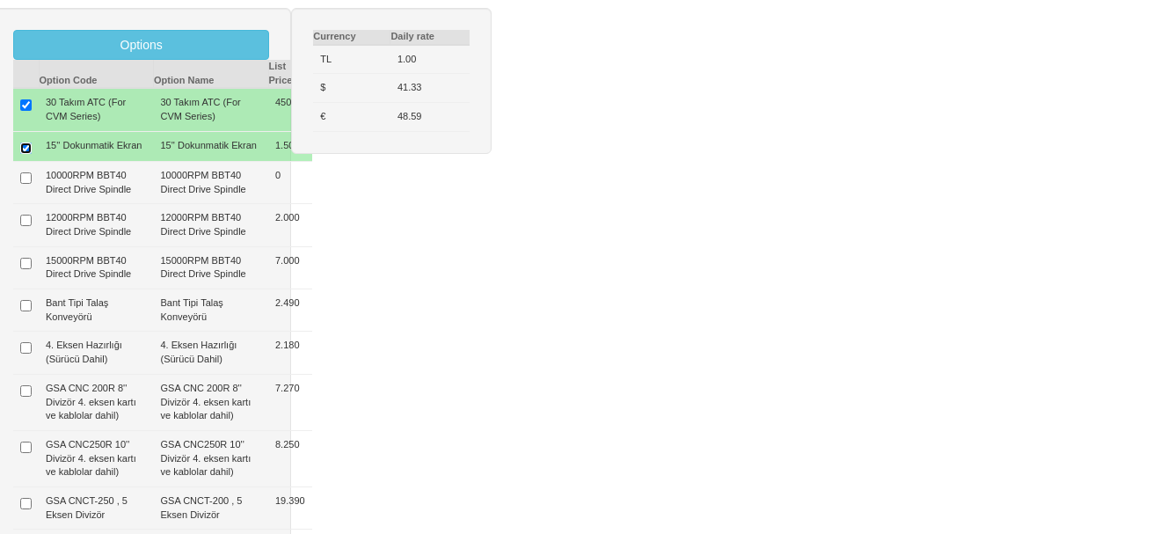
type input "1.950 $"
type input "52.050 $"
type input "52.000 $"
type input "1.259 $"
type input "61.193 €"
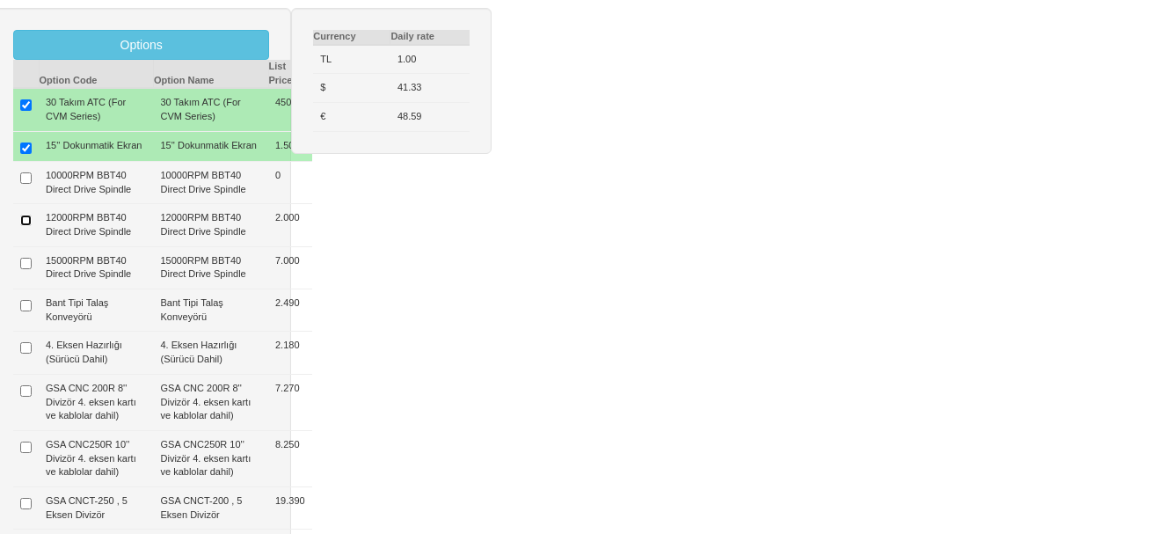
click at [26, 226] on input "checkbox" at bounding box center [25, 220] width 11 height 11
checkbox input "true"
type input "3.950 $"
type input "54.050 $"
type input "54.000 $"
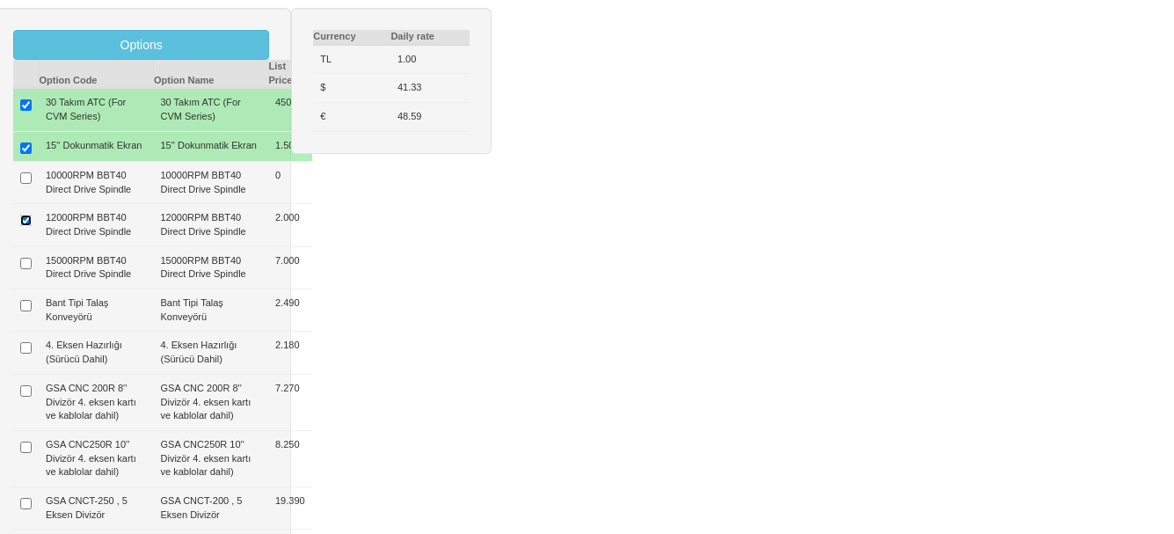
type input "1.308 $"
type input "63.544 €"
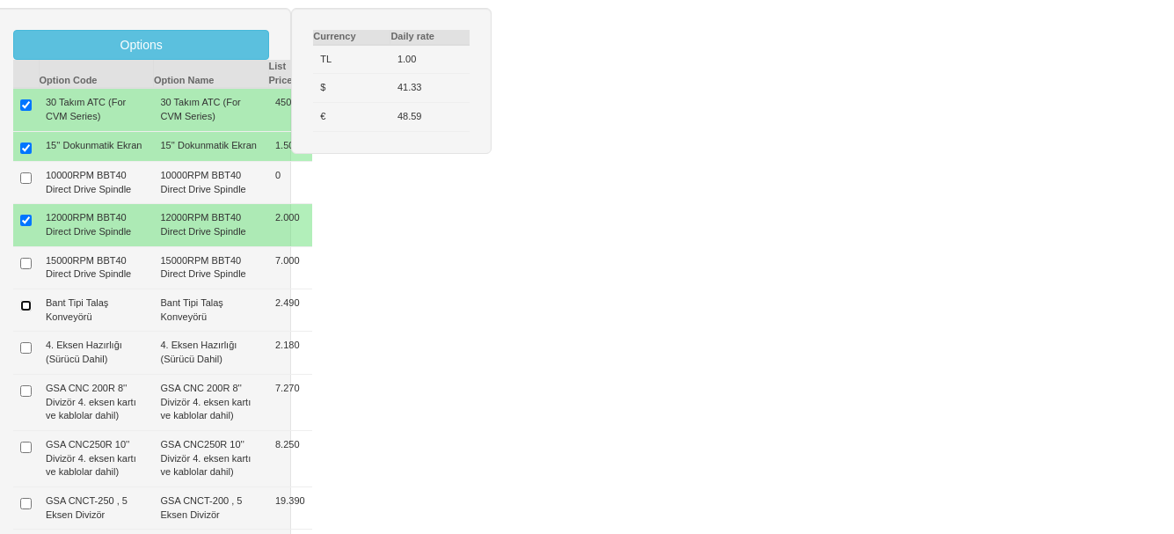
click at [30, 311] on input "checkbox" at bounding box center [25, 305] width 11 height 11
checkbox input "true"
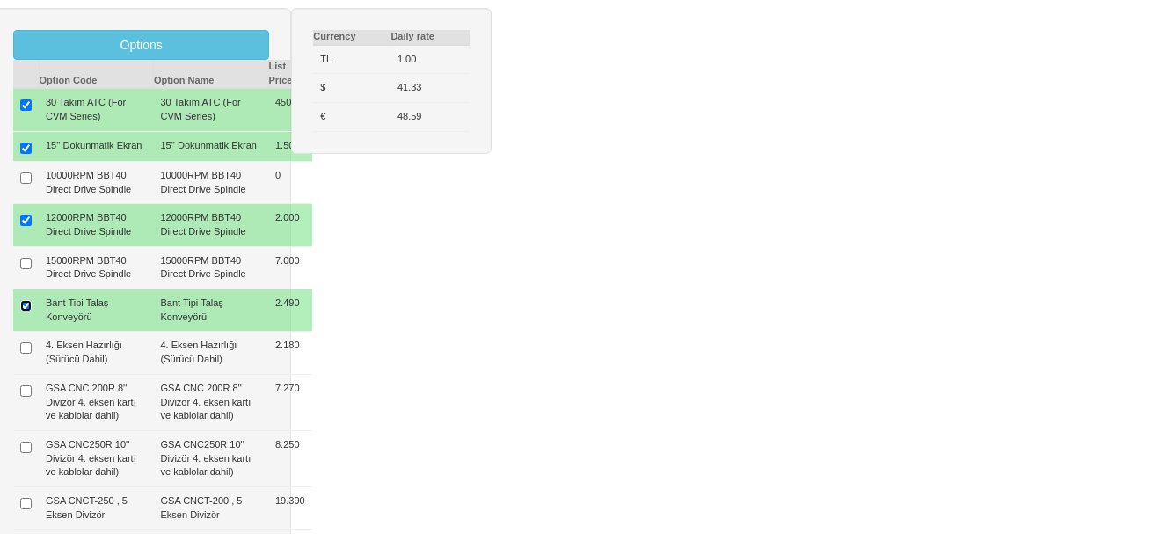
type input "6.440 $"
type input "56.540 $"
type input "56.500 $"
type input "1.368 $"
type input "66.472 €"
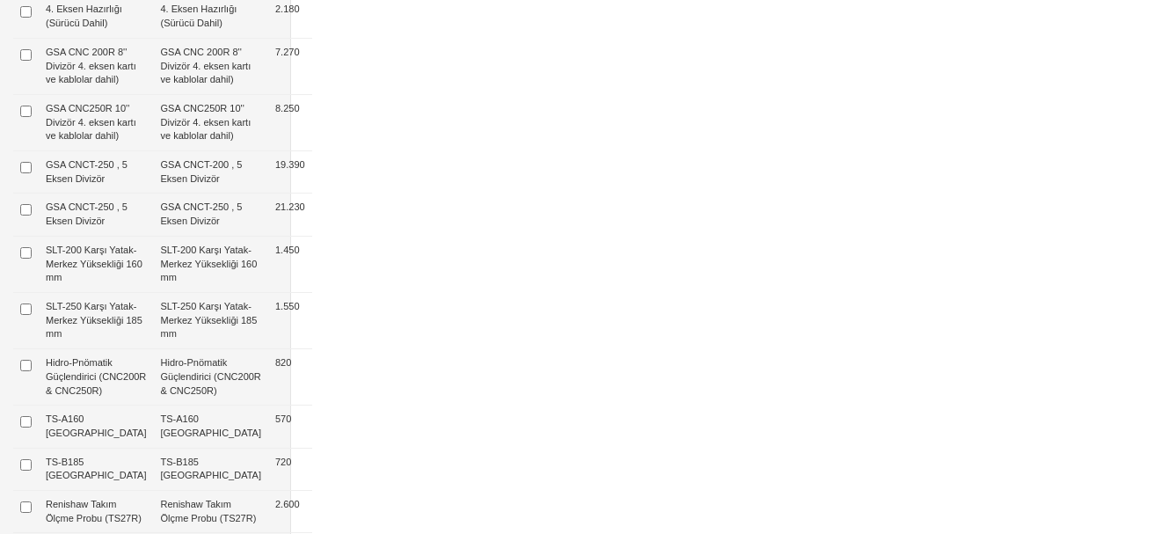
scroll to position [1055, 0]
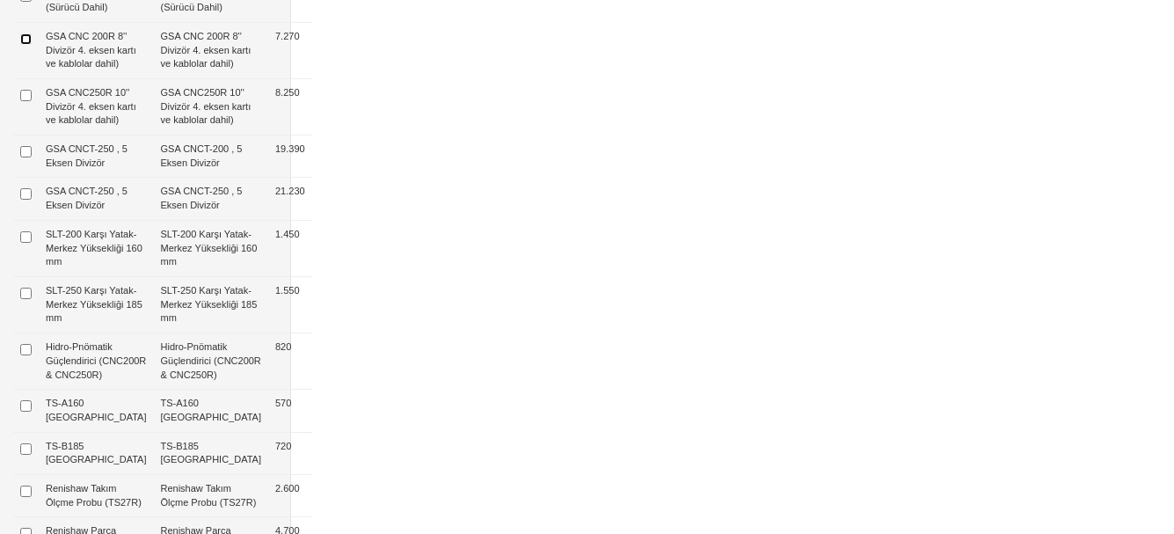
click at [25, 45] on input "checkbox" at bounding box center [25, 38] width 11 height 11
checkbox input "true"
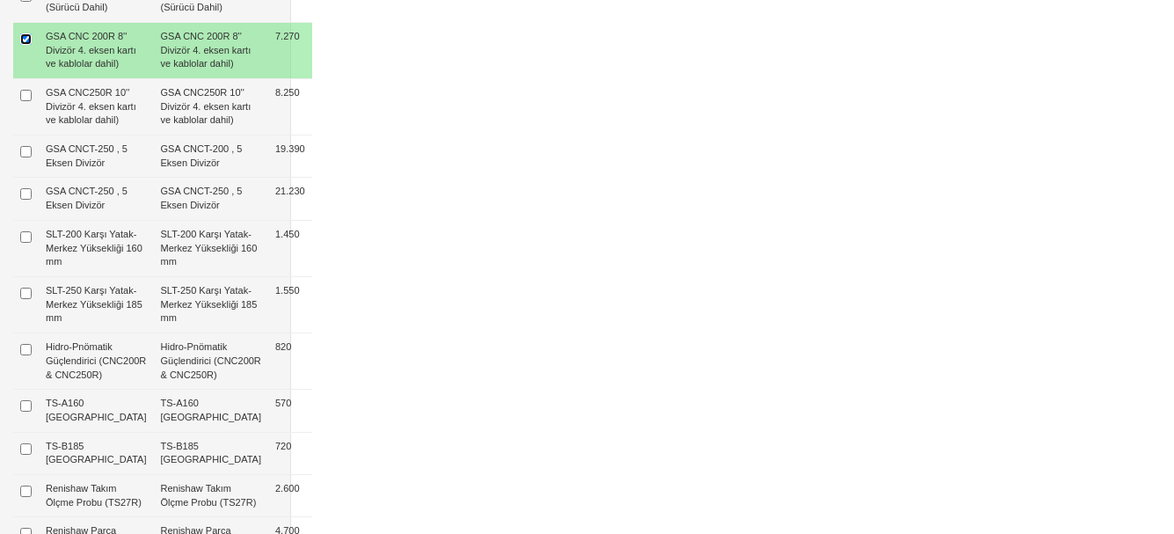
type input "13.710 $"
type input "63.810 $"
type input "63.800 $"
type input "1.544 $"
type input "75.019 €"
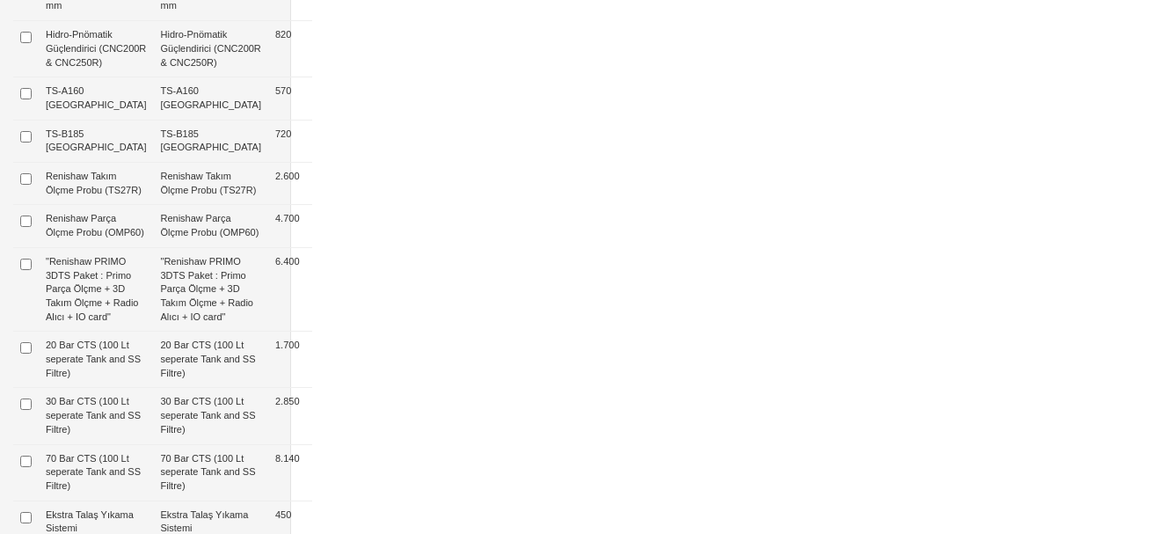
scroll to position [1407, 0]
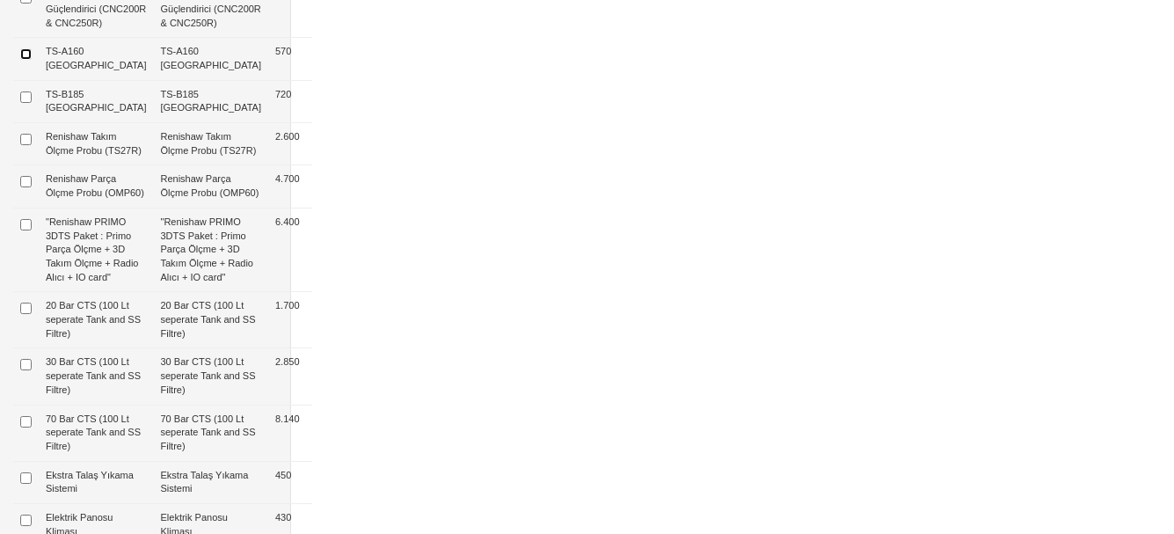
click at [27, 60] on input "checkbox" at bounding box center [25, 53] width 11 height 11
checkbox input "true"
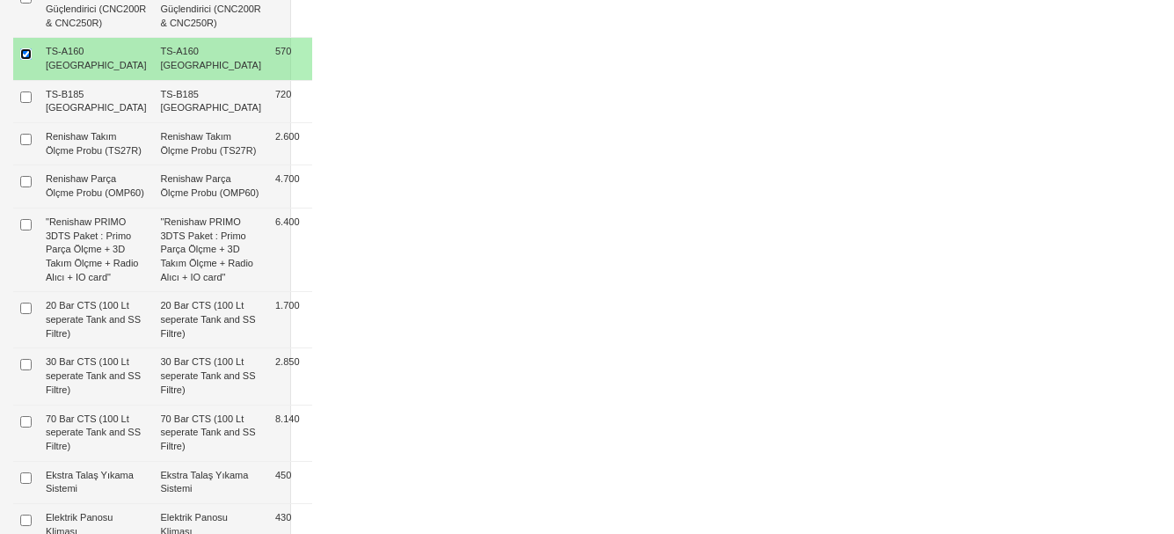
type input "14.280 $"
type input "64.380 $"
type input "64.400 $"
type input "1.558 $"
type input "75.689 €"
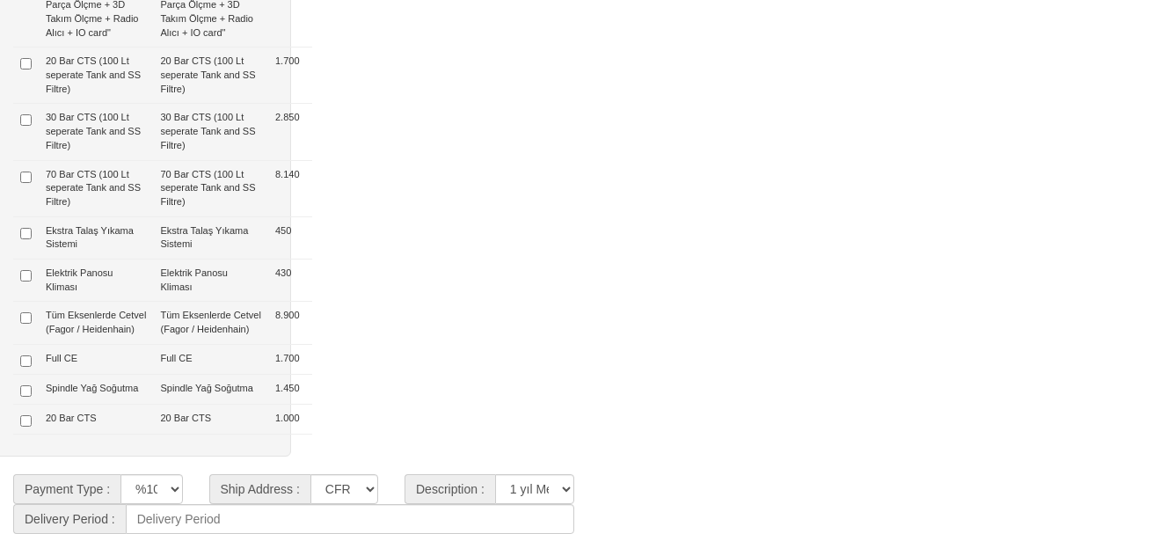
scroll to position [1981, 0]
click at [27, 228] on input "checkbox" at bounding box center [25, 233] width 11 height 11
checkbox input "true"
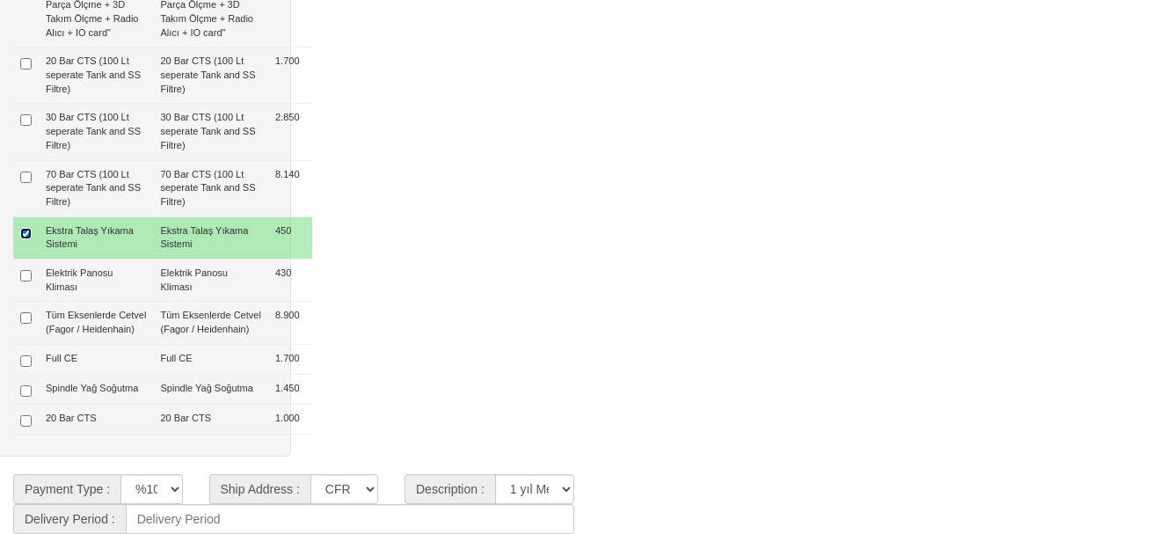
type input "14.730 $"
type input "64.830 $"
type input "64.800 $"
type input "1.569 $"
type input "76.218 €"
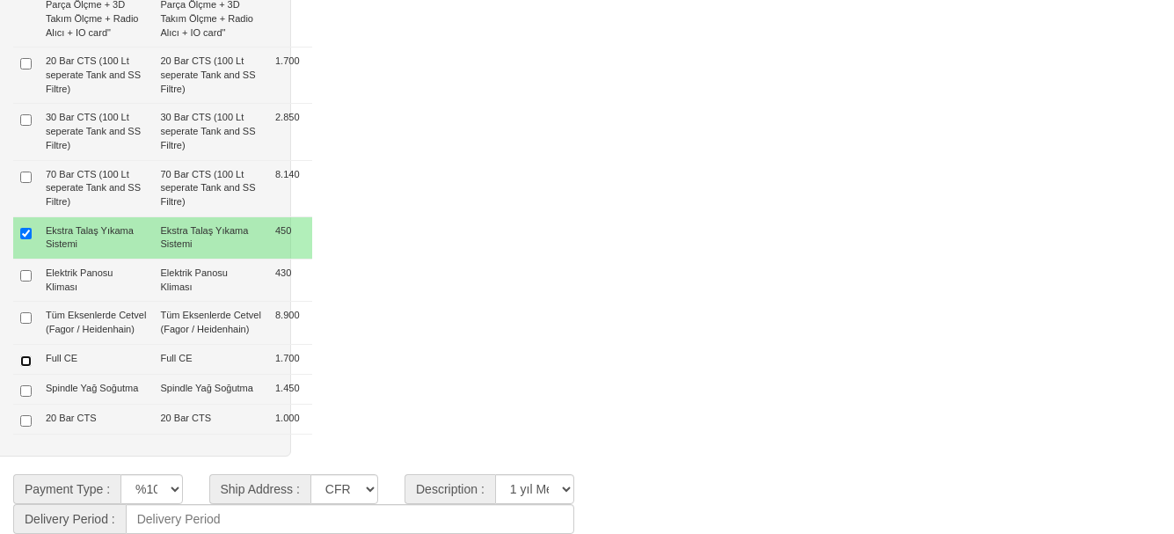
click at [26, 355] on input "checkbox" at bounding box center [25, 360] width 11 height 11
checkbox input "true"
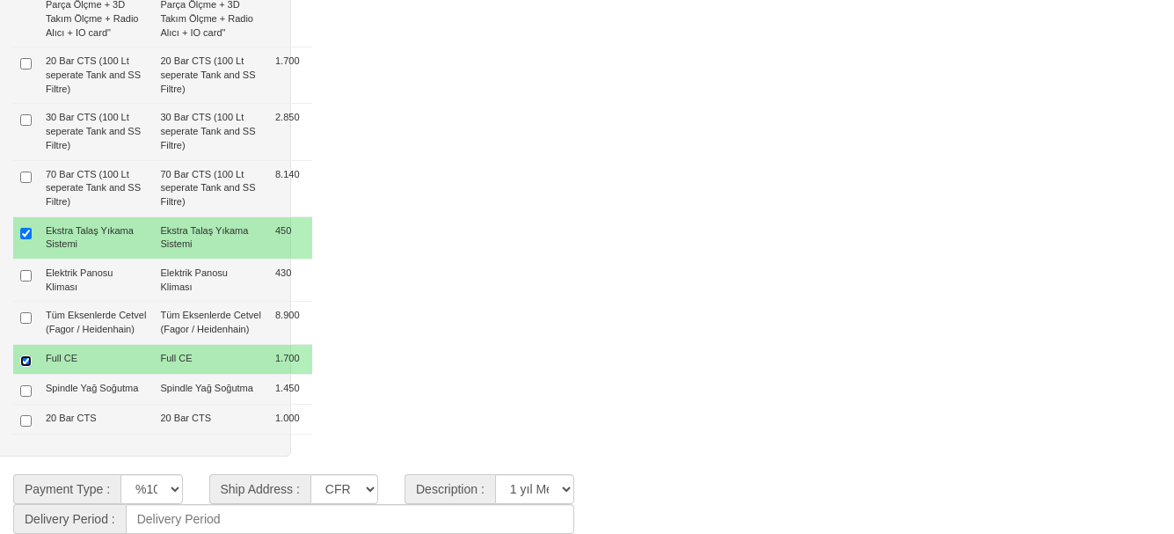
type input "16.430 $"
type input "66.530 $"
type input "66.500 $"
type input "1.610 $"
type input "78.217 €"
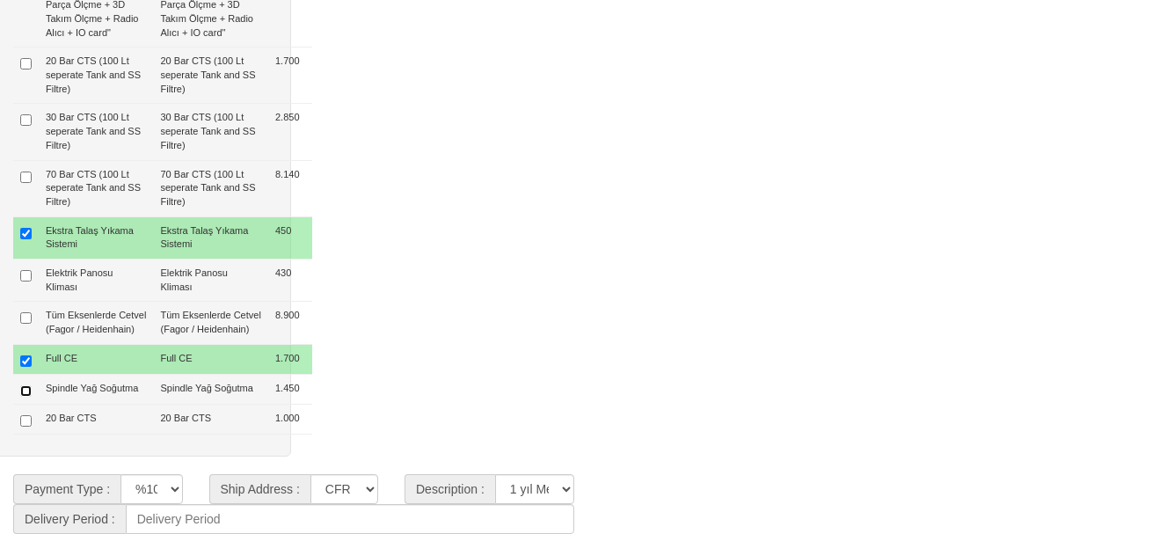
click at [24, 385] on input "checkbox" at bounding box center [25, 390] width 11 height 11
checkbox input "true"
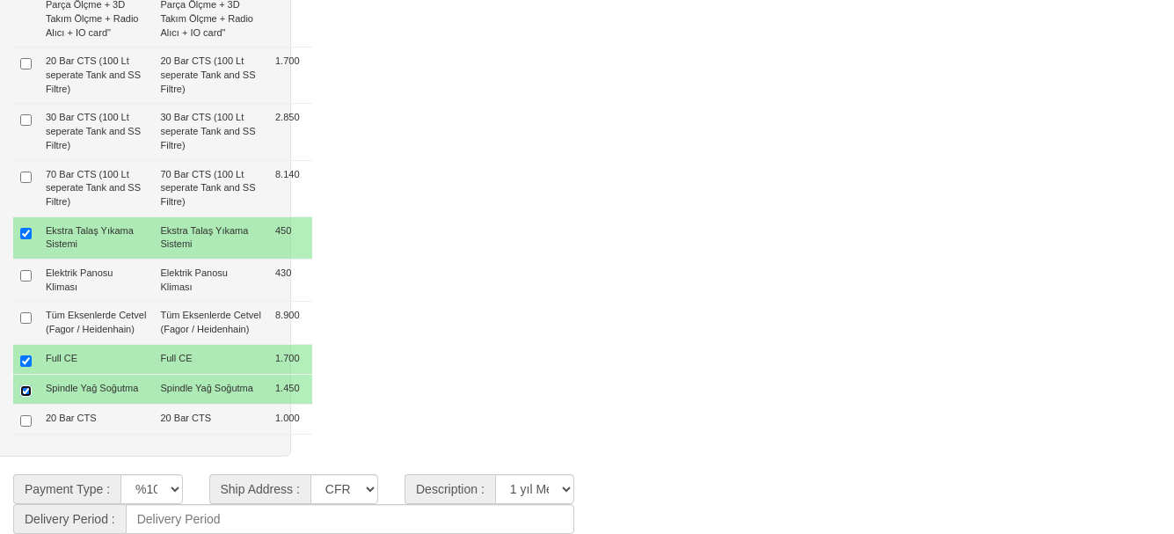
type input "17.880 $"
type input "67.980 $"
type input "68.000 $"
type input "1.645 $"
type input "79.921 €"
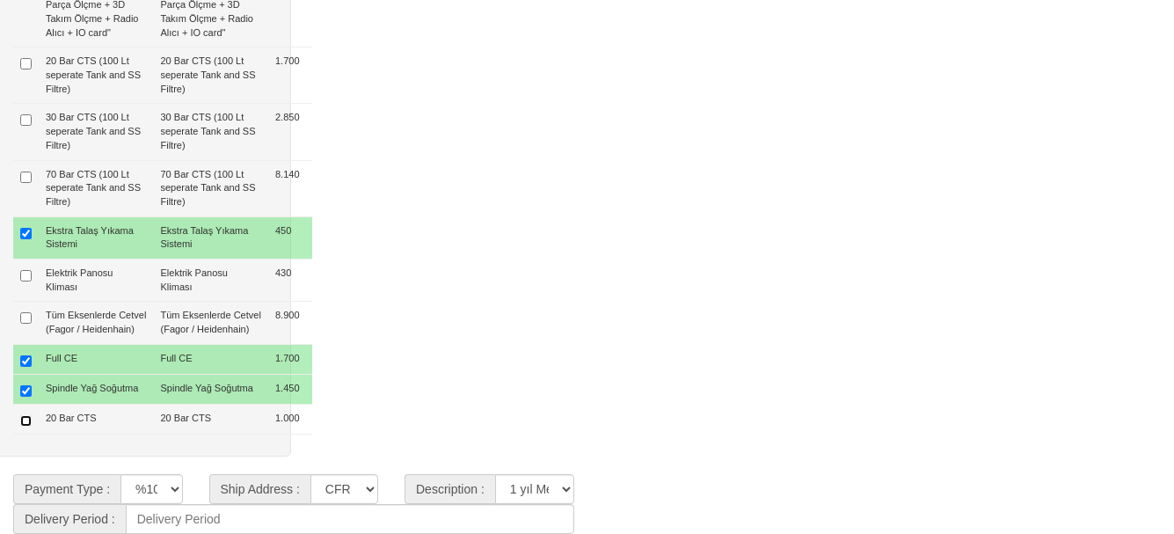
click at [24, 418] on input "checkbox" at bounding box center [25, 420] width 11 height 11
checkbox input "true"
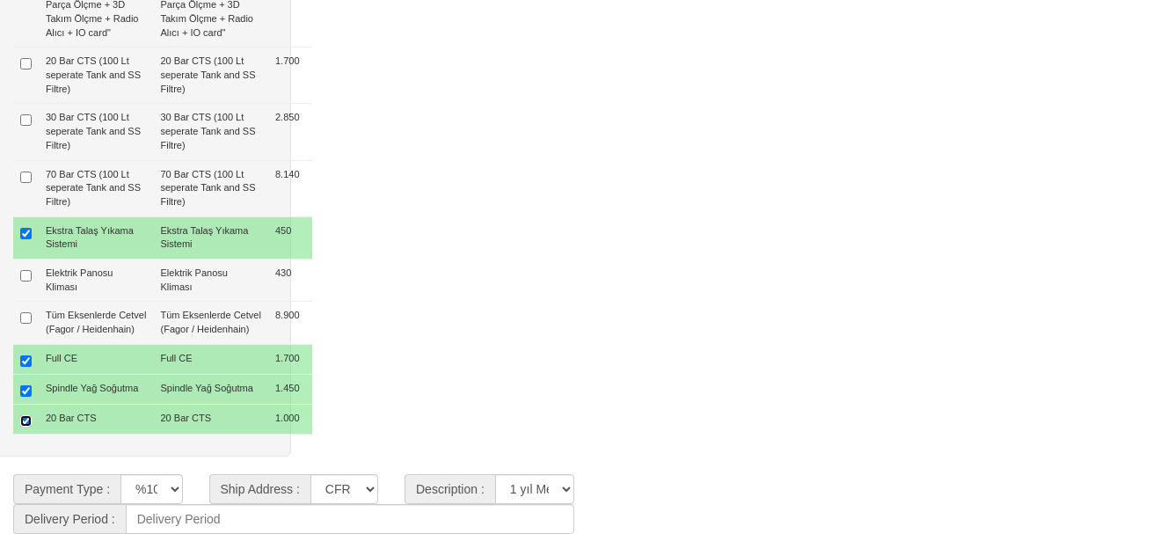
type input "18.880 $"
type input "68.980 $"
type input "69.000 $"
type input "1.669 $"
type input "81.097 €"
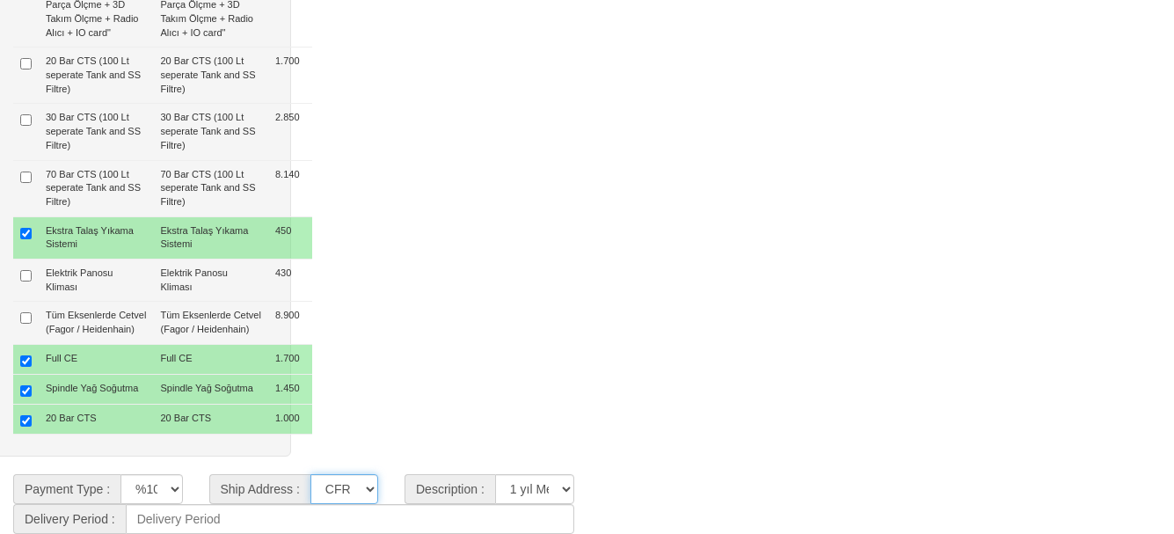
click at [346, 483] on select "CFR İZMİT CIF/İZMİT (Gümrük Vergisi , Nakliye ve KDV Dahil Değildir.) CIF/İSTAN…" at bounding box center [344, 489] width 68 height 30
select select "5"
click at [310, 474] on select "CFR İZMİT CIF/İZMİT (Gümrük Vergisi , Nakliye ve KDV Dahil Değildir.) CIF/İSTAN…" at bounding box center [344, 489] width 68 height 30
click at [523, 486] on select "**********" at bounding box center [534, 489] width 79 height 30
select select "4"
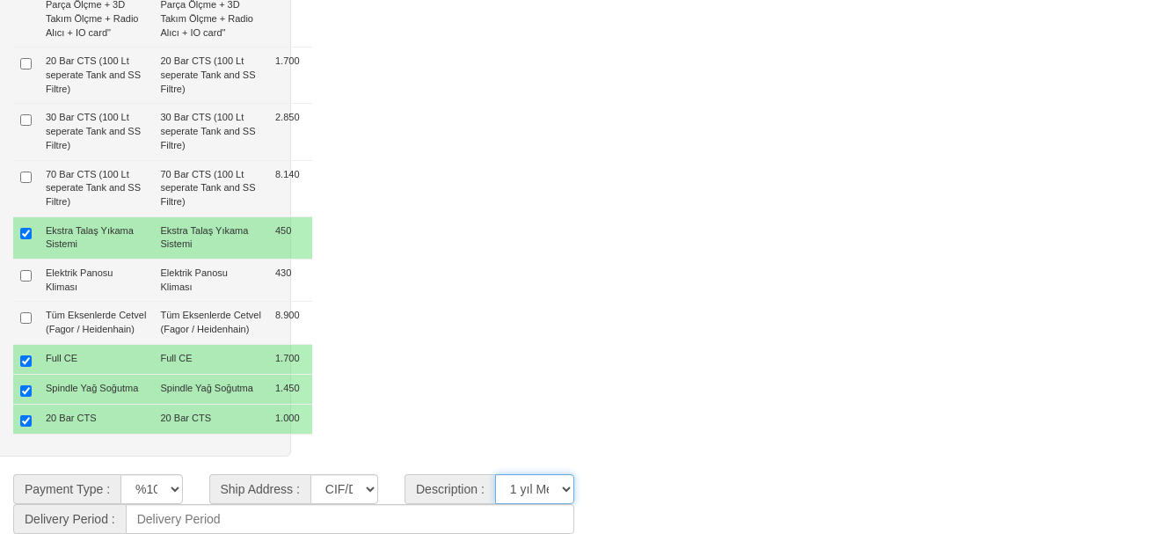
click at [495, 474] on select "**********" at bounding box center [534, 489] width 79 height 30
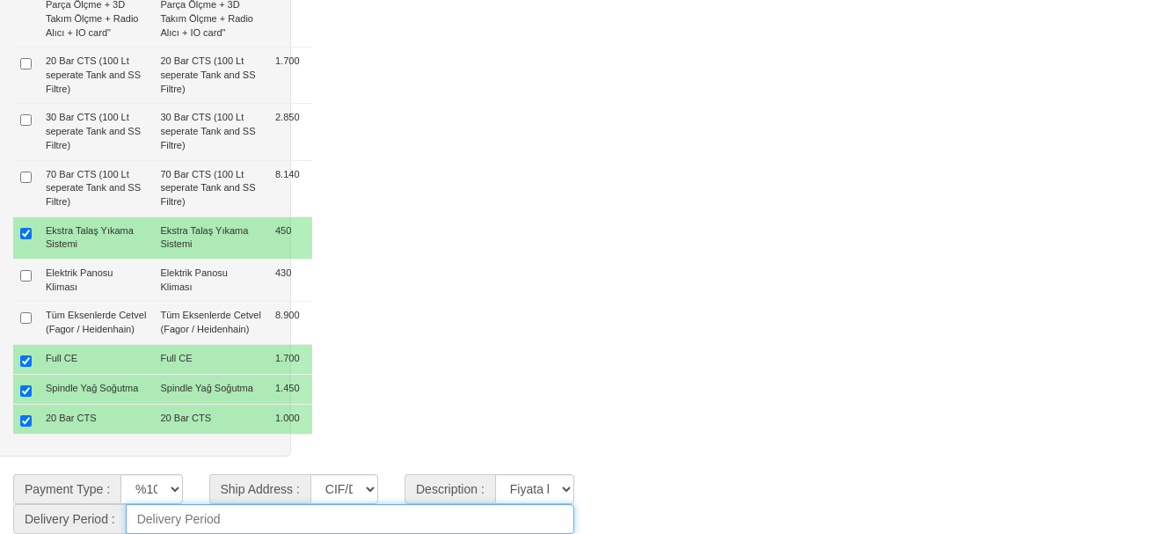
drag, startPoint x: 231, startPoint y: 520, endPoint x: 221, endPoint y: 522, distance: 10.9
click at [231, 520] on input at bounding box center [350, 519] width 448 height 30
type input "45 Gün"
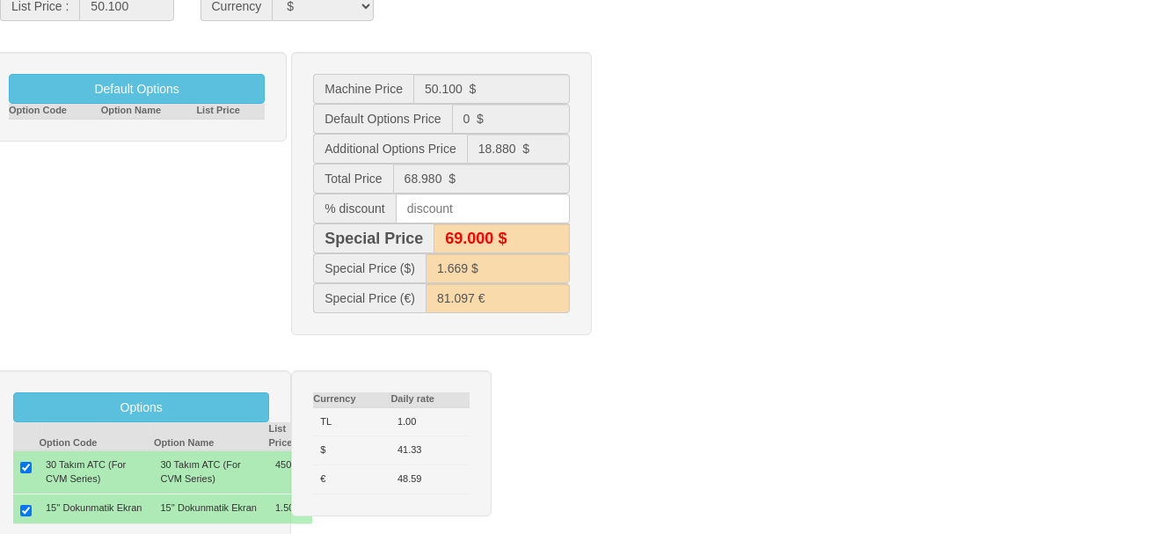
scroll to position [310, 0]
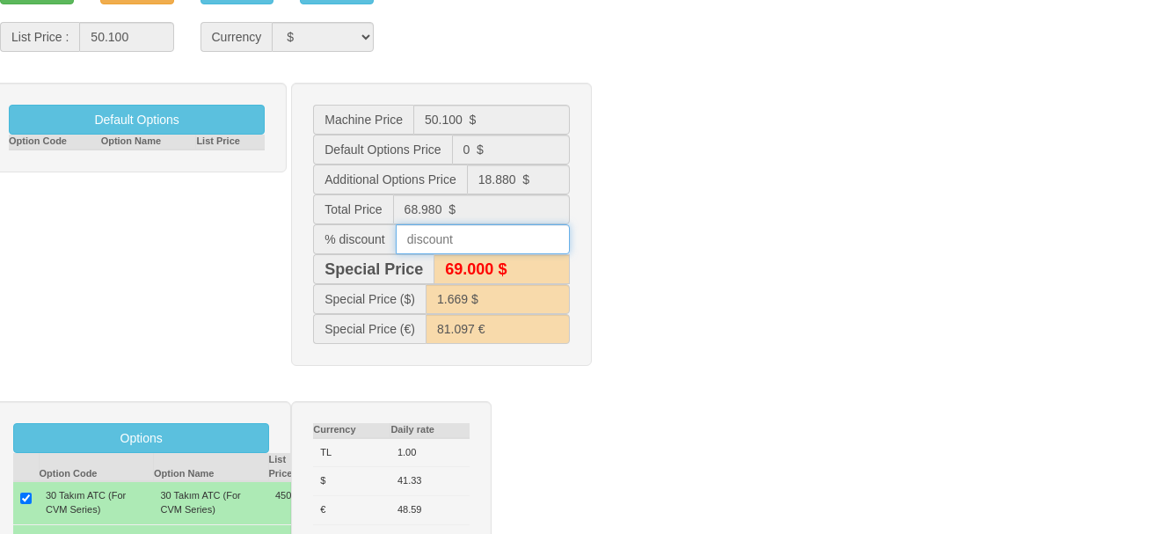
click at [479, 241] on input "text" at bounding box center [483, 239] width 174 height 30
type input "5"
type input "65.500 $"
type input "1.586 $"
type input "73.190 €"
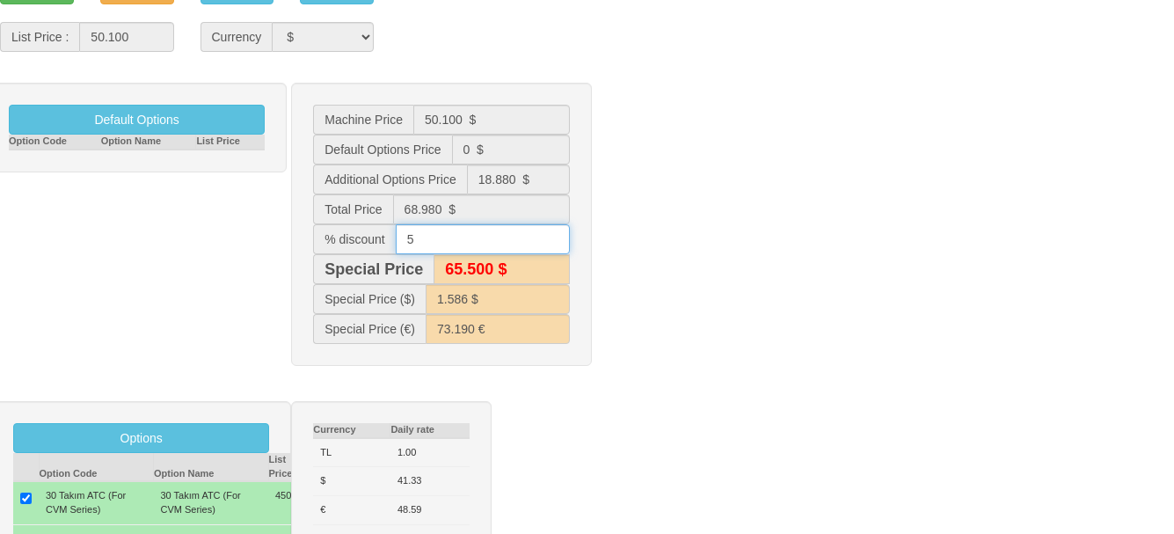
type input "5"
click at [726, 235] on div "Default Options Option Code Option Name List Price Machine Price 50.100 $ Defau…" at bounding box center [587, 233] width 1200 height 301
click at [467, 249] on input "5" at bounding box center [483, 239] width 174 height 30
type input "6"
type input "69.000 $"
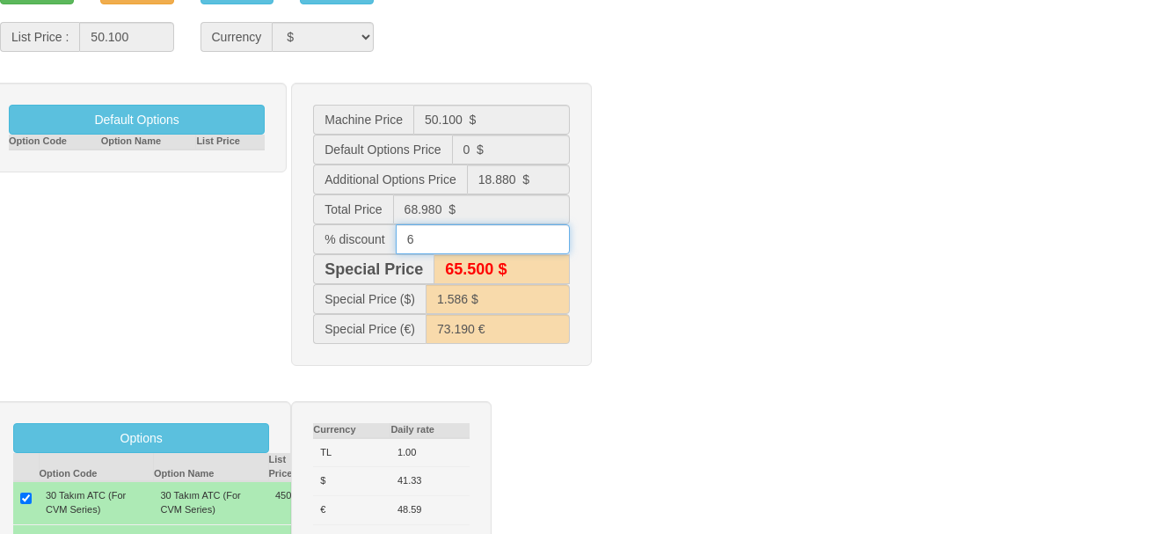
type input "1.669 $"
type input "81.097 €"
type input "64.800 $"
type input "1.569 $"
type input "71.657 €"
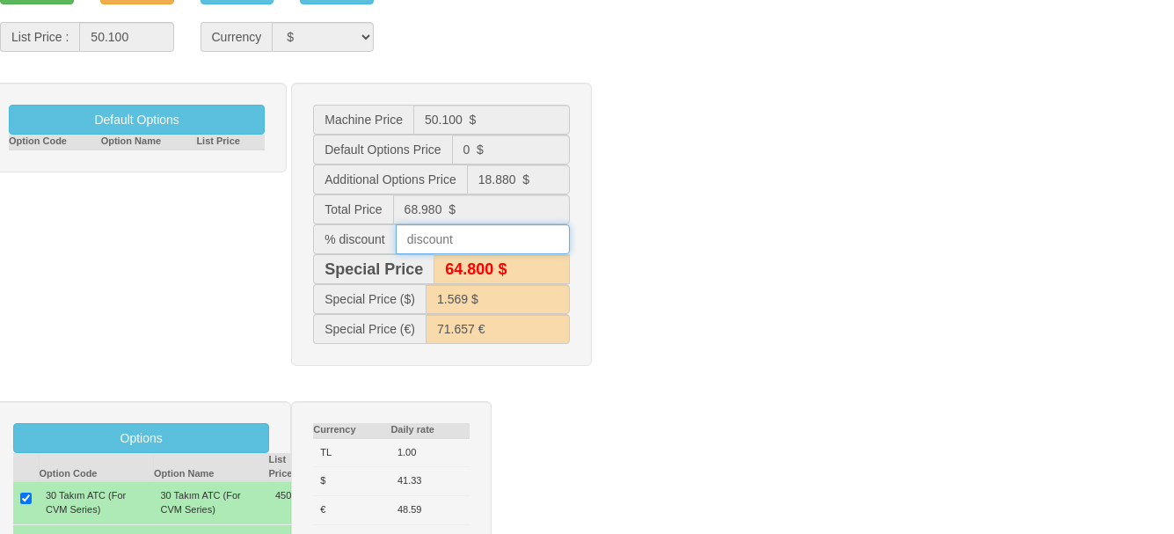
type input "5"
type input "69.000 $"
type input "1.669 $"
type input "81.097 €"
type input "65.500 $"
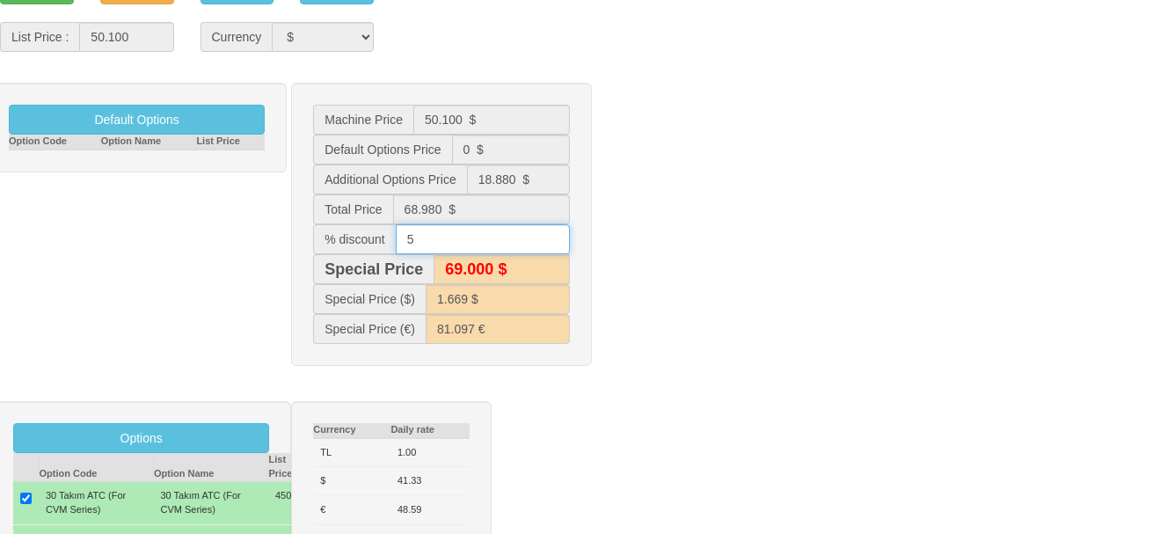
type input "1.586 $"
type input "73.190 €"
type input "5.8"
type input "65.000 $"
type input "1.572 $"
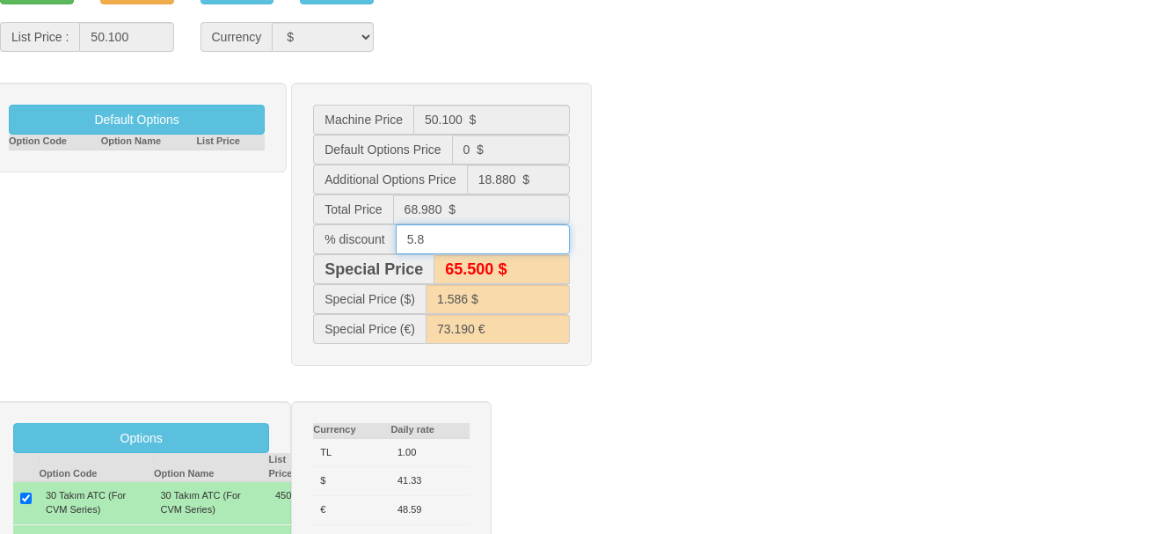
type input "71.963 €"
type input "5.8"
click at [714, 237] on div "Default Options Option Code Option Name List Price Machine Price 50.100 $ Defau…" at bounding box center [587, 233] width 1200 height 301
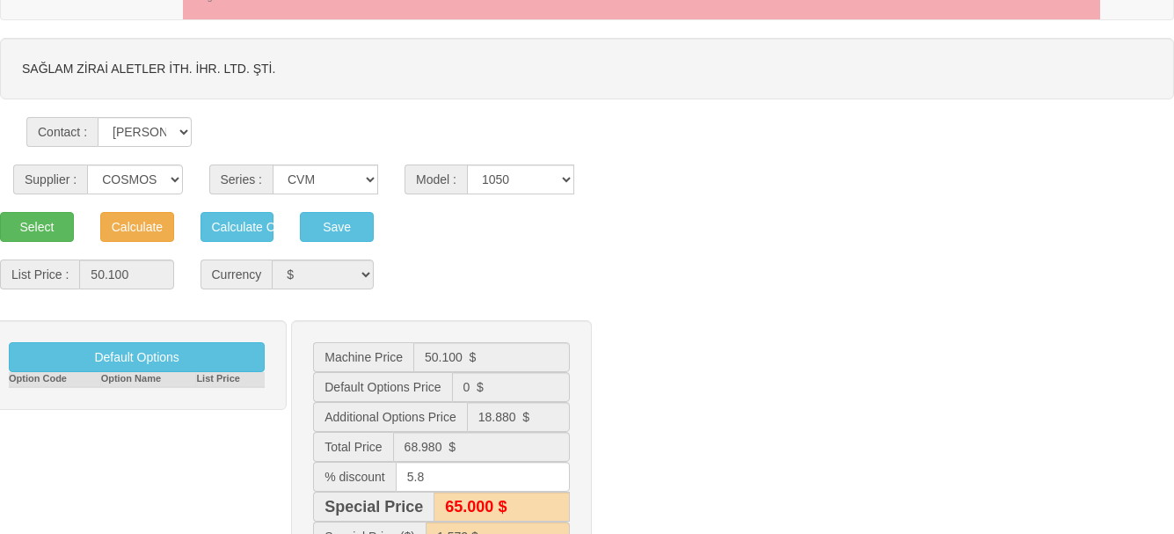
scroll to position [0, 0]
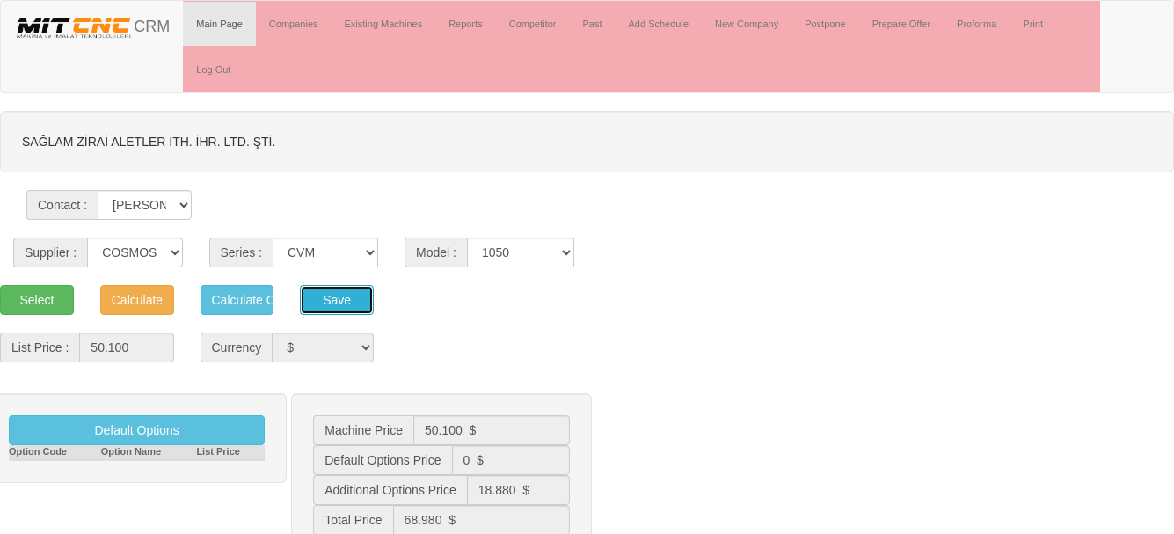
click at [349, 306] on button "Save" at bounding box center [337, 300] width 74 height 30
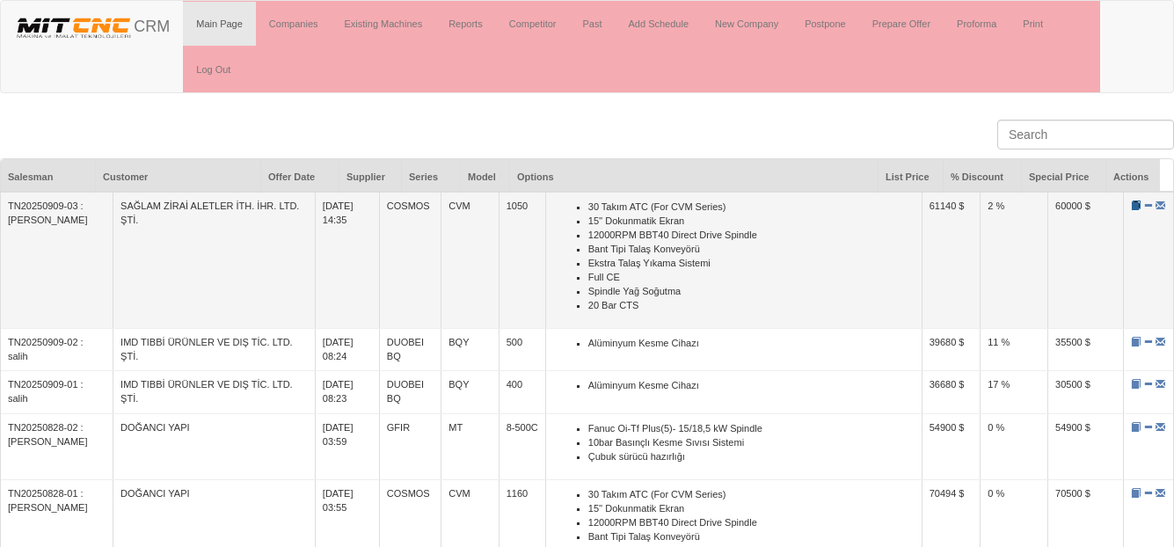
click at [1131, 208] on span at bounding box center [1136, 205] width 10 height 10
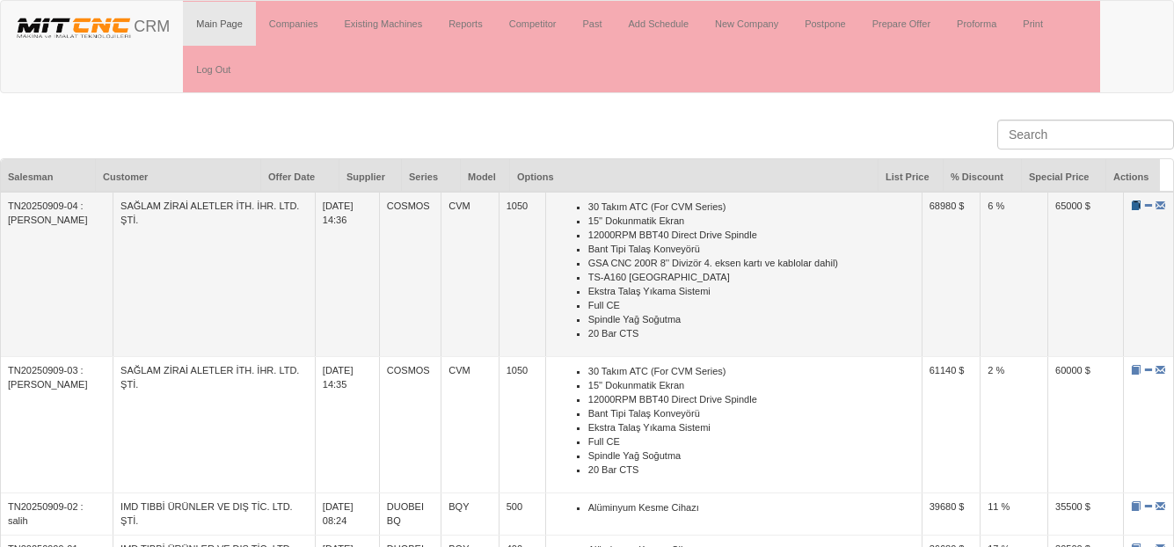
click at [1131, 205] on span at bounding box center [1136, 205] width 10 height 10
